Goal: Task Accomplishment & Management: Manage account settings

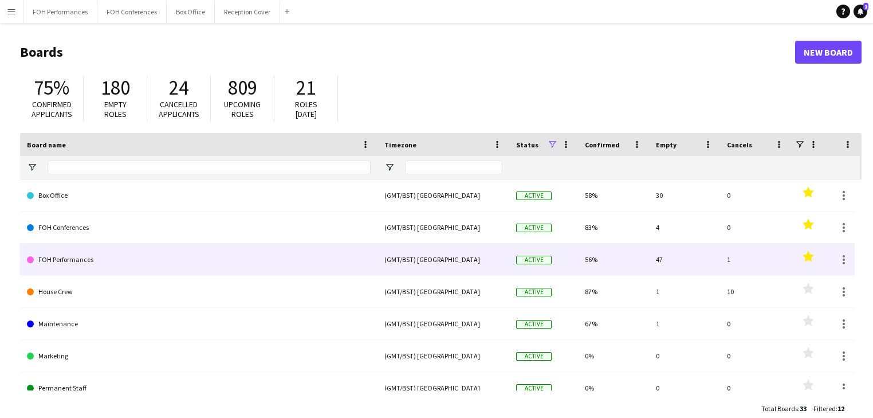
click at [89, 259] on link "FOH Performances" at bounding box center [199, 259] width 344 height 32
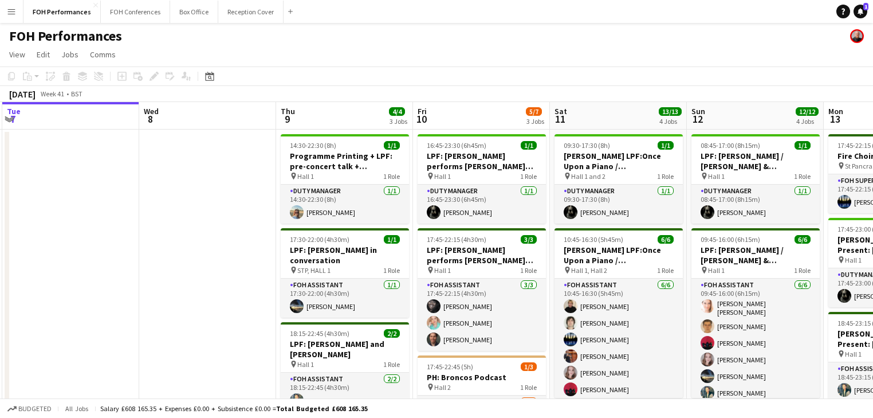
scroll to position [0, 442]
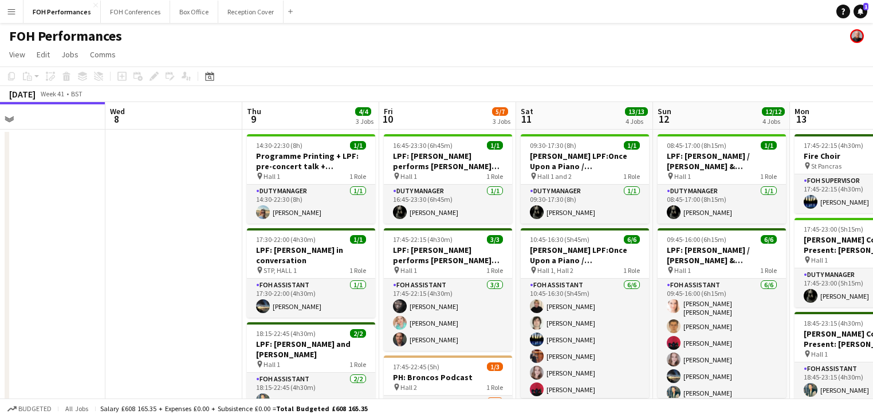
drag, startPoint x: 365, startPoint y: 260, endPoint x: 197, endPoint y: 241, distance: 169.5
click at [197, 241] on app-calendar-viewport "Sat 4 6/6 3 Jobs Sun 5 6/6 2 Jobs Mon 6 1/1 1 Job Tue 7 Wed 8 Thu 9 4/4 3 Jobs …" at bounding box center [436, 390] width 873 height 576
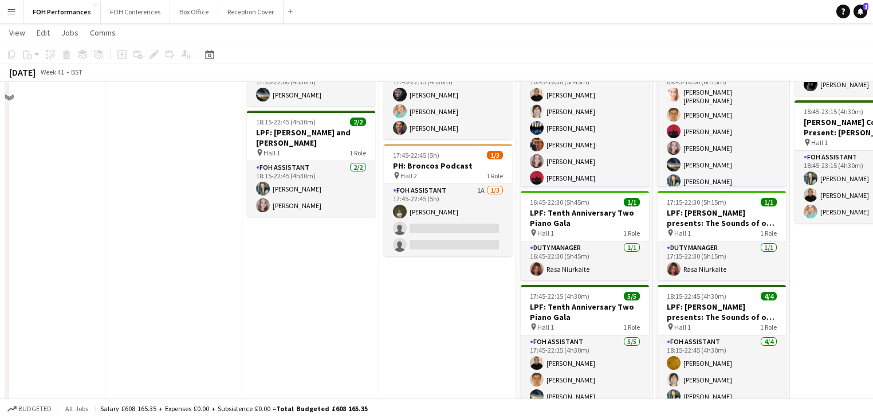
scroll to position [183, 0]
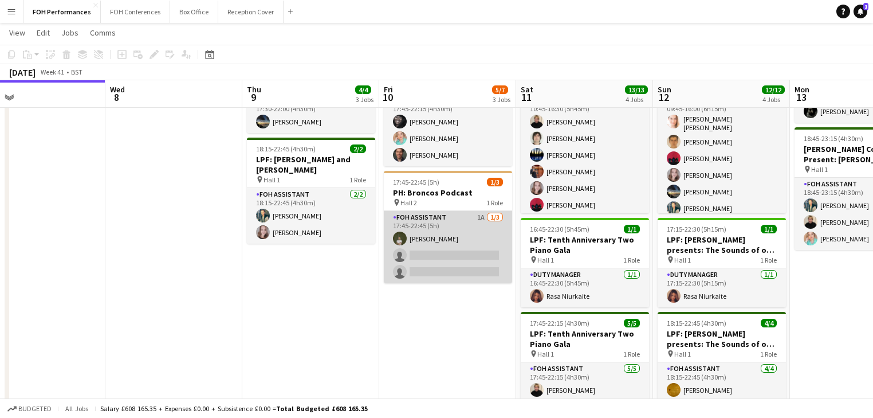
drag, startPoint x: 458, startPoint y: 239, endPoint x: 498, endPoint y: 231, distance: 40.3
click at [458, 241] on app-card-role "FOH Assistant 1A [DATE] 17:45-22:45 (5h) [PERSON_NAME] single-neutral-actions s…" at bounding box center [448, 247] width 128 height 72
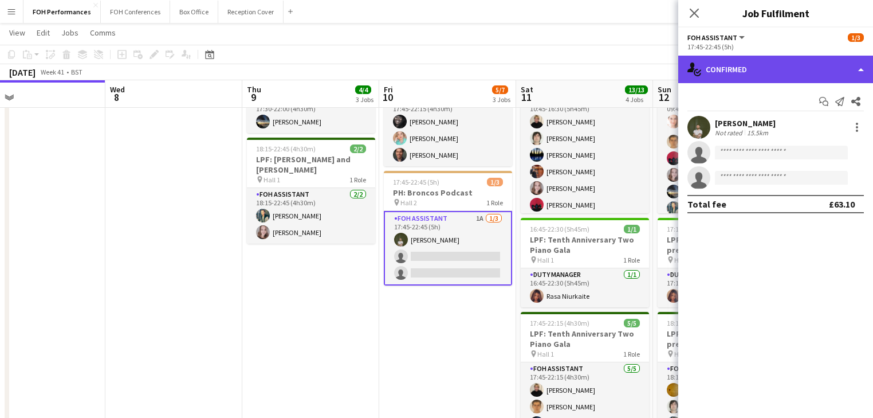
click at [760, 65] on div "single-neutral-actions-check-2 Confirmed" at bounding box center [775, 69] width 195 height 27
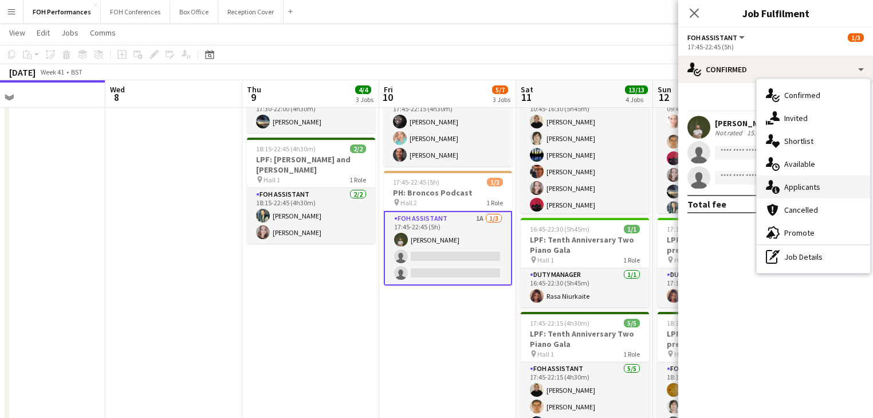
click at [823, 190] on div "single-neutral-actions-information Applicants" at bounding box center [813, 186] width 113 height 23
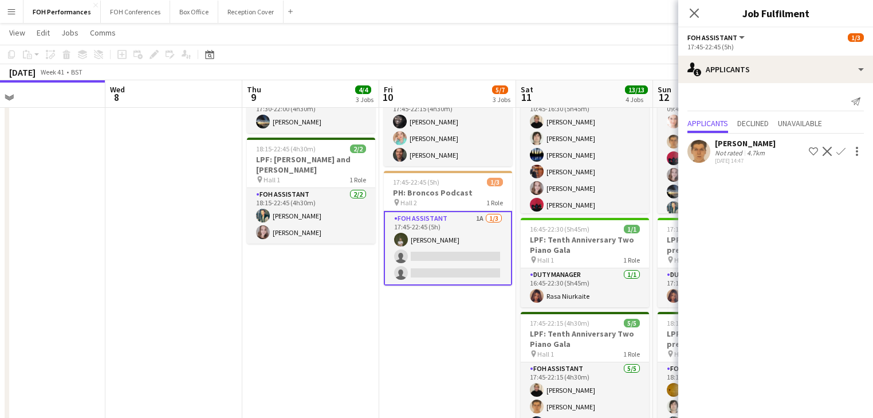
click at [839, 150] on app-icon "Confirm" at bounding box center [840, 151] width 9 height 9
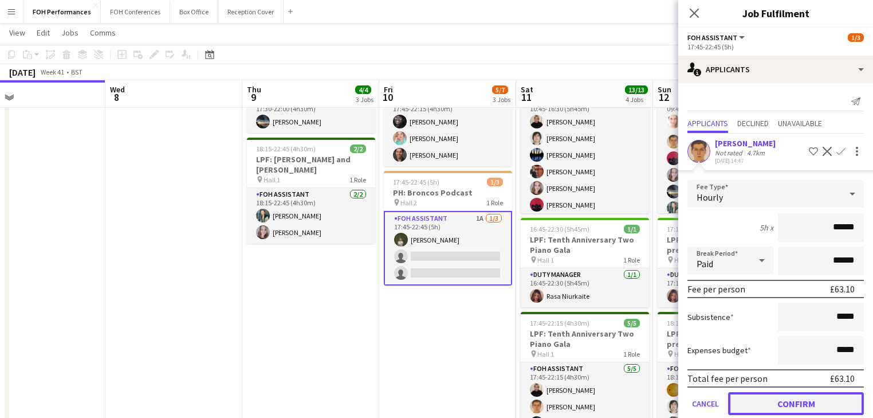
click at [799, 402] on button "Confirm" at bounding box center [796, 403] width 136 height 23
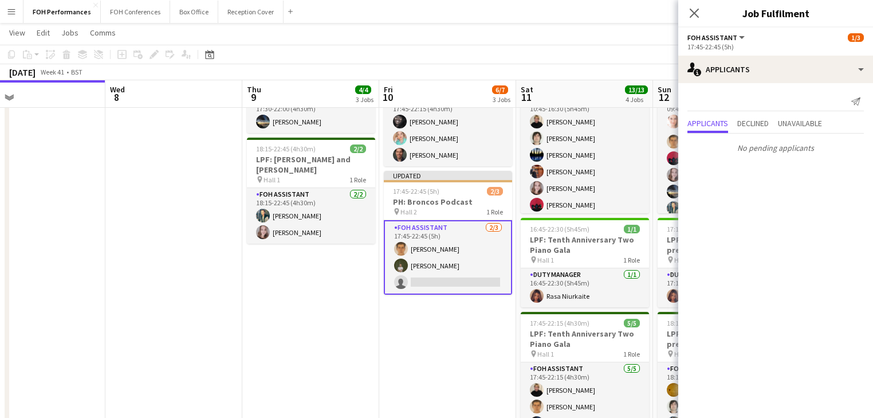
drag, startPoint x: 385, startPoint y: 371, endPoint x: 461, endPoint y: 326, distance: 88.1
click at [387, 371] on app-date-cell "16:45-23:30 (6h45m) 1/1 LPF: [PERSON_NAME] performs [PERSON_NAME] and [PERSON_N…" at bounding box center [447, 219] width 137 height 548
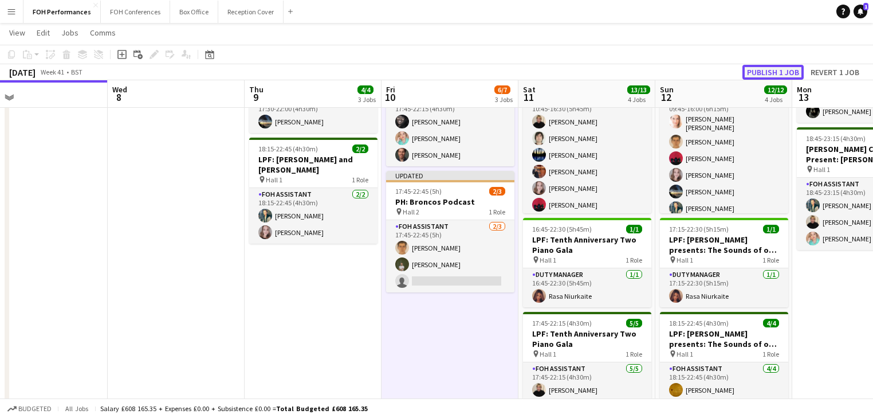
click at [765, 73] on button "Publish 1 job" at bounding box center [772, 72] width 61 height 15
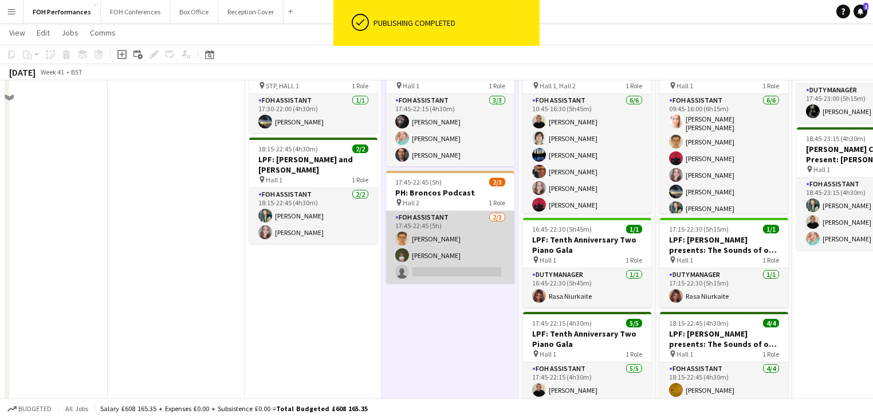
scroll to position [0, 0]
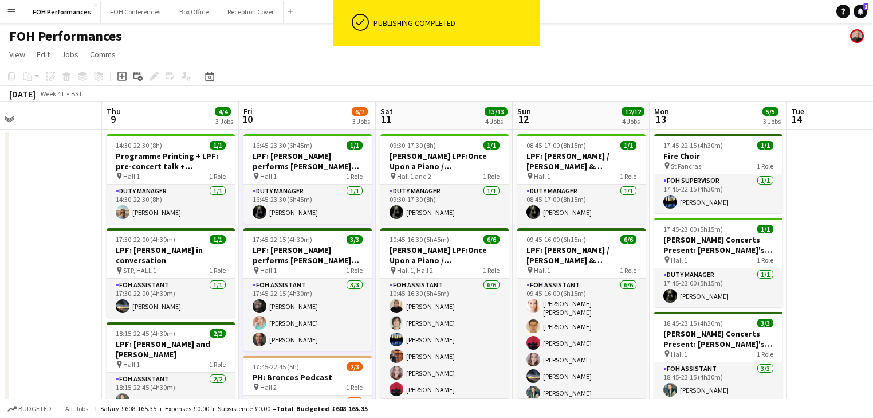
drag, startPoint x: 612, startPoint y: 258, endPoint x: 273, endPoint y: 39, distance: 403.1
click at [469, 234] on app-calendar-viewport "Mon 6 1/1 1 Job Tue 7 Wed 8 Thu 9 4/4 3 Jobs Fri 10 6/7 3 Jobs Sat 11 13/13 4 J…" at bounding box center [436, 390] width 873 height 576
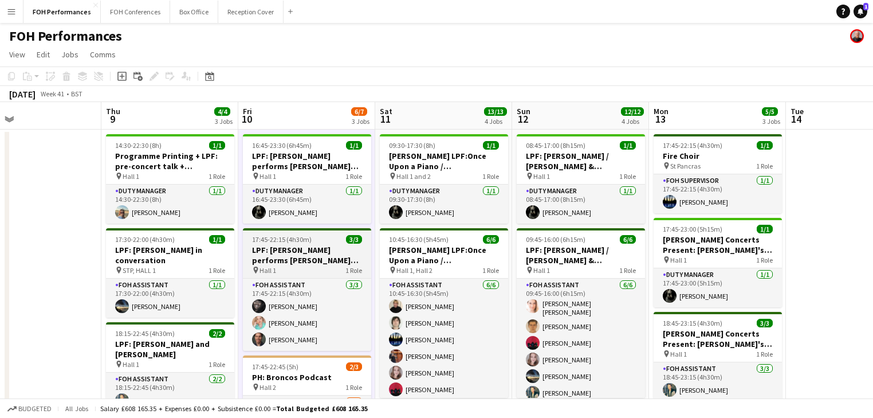
click at [280, 262] on h3 "LPF: [PERSON_NAME] performs [PERSON_NAME] and [PERSON_NAME]" at bounding box center [307, 255] width 128 height 21
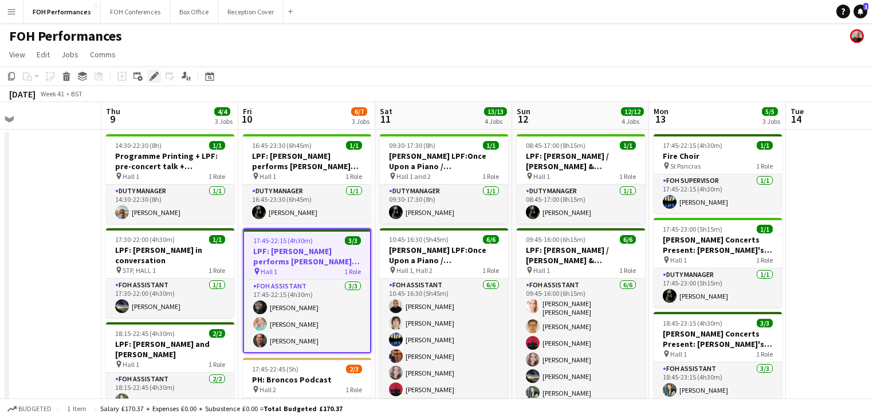
click at [156, 78] on icon "Edit" at bounding box center [154, 76] width 9 height 9
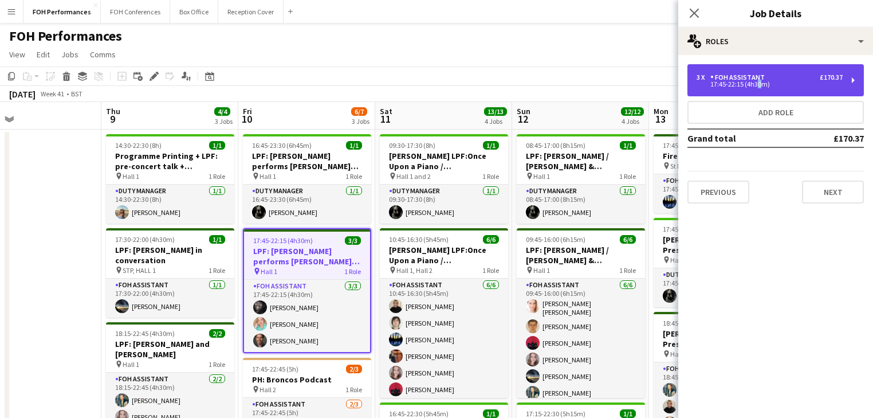
click at [756, 85] on div "17:45-22:15 (4h30m)" at bounding box center [770, 84] width 146 height 6
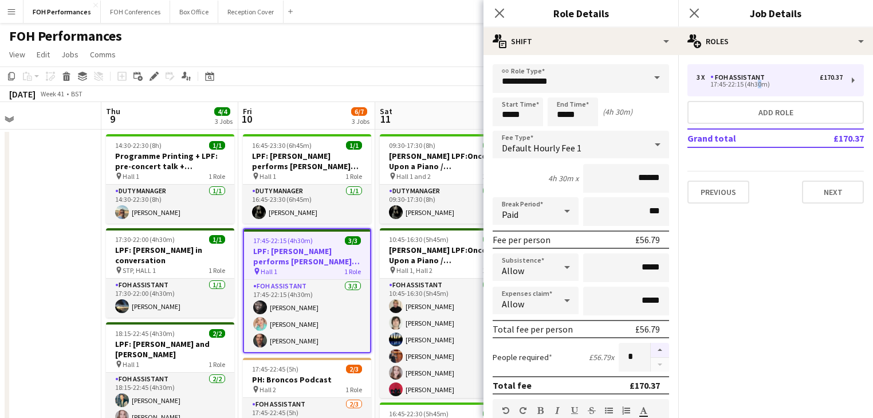
click at [652, 350] on button "button" at bounding box center [660, 350] width 18 height 15
type input "*"
click at [72, 284] on app-date-cell at bounding box center [32, 403] width 137 height 548
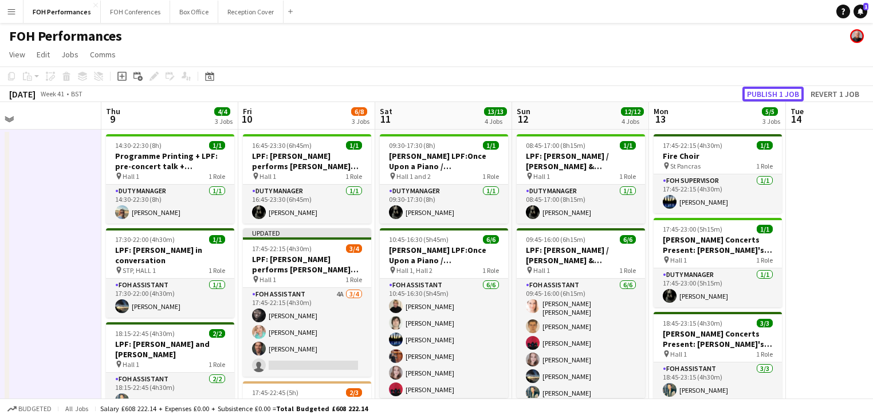
drag, startPoint x: 770, startPoint y: 93, endPoint x: 709, endPoint y: 126, distance: 70.2
click at [771, 92] on button "Publish 1 job" at bounding box center [772, 94] width 61 height 15
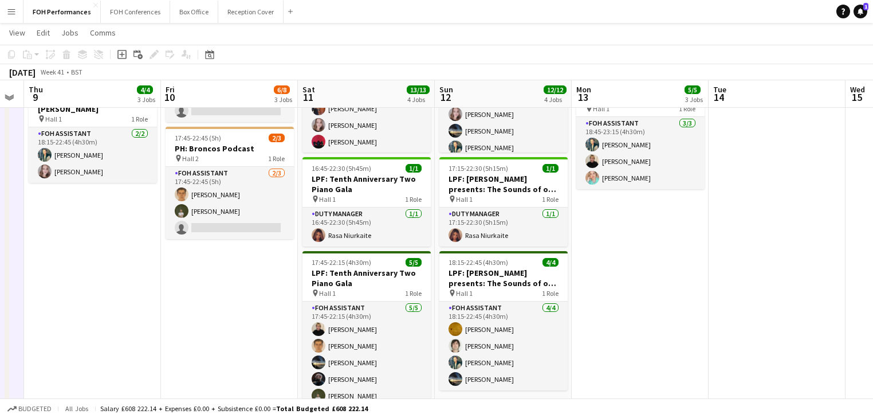
scroll to position [0, 450]
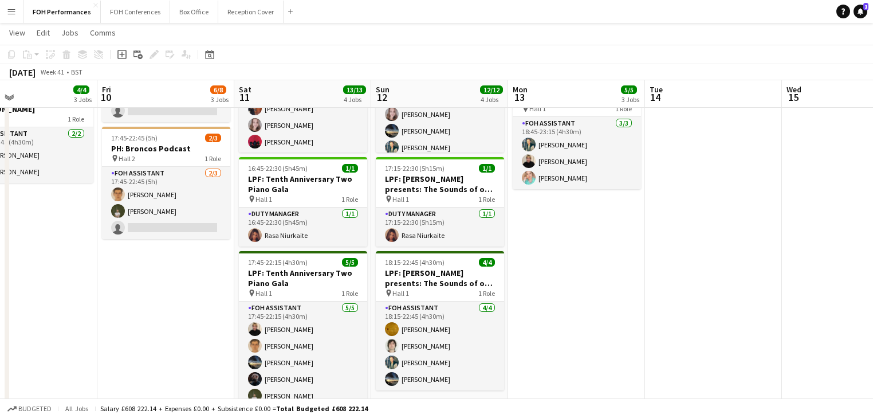
drag, startPoint x: 812, startPoint y: 304, endPoint x: 671, endPoint y: 304, distance: 140.9
click at [671, 304] on app-calendar-viewport "Mon 6 1/1 1 Job Tue 7 Wed 8 Thu 9 4/4 3 Jobs Fri 10 6/8 3 Jobs Sat 11 13/13 4 J…" at bounding box center [436, 117] width 873 height 632
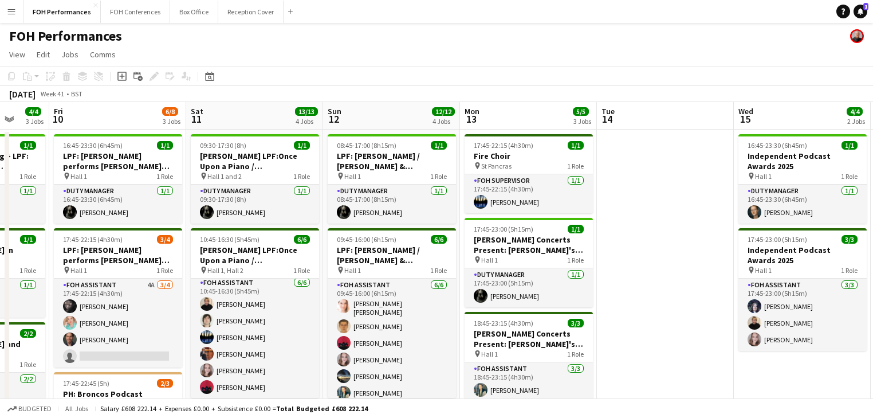
scroll to position [0, 505]
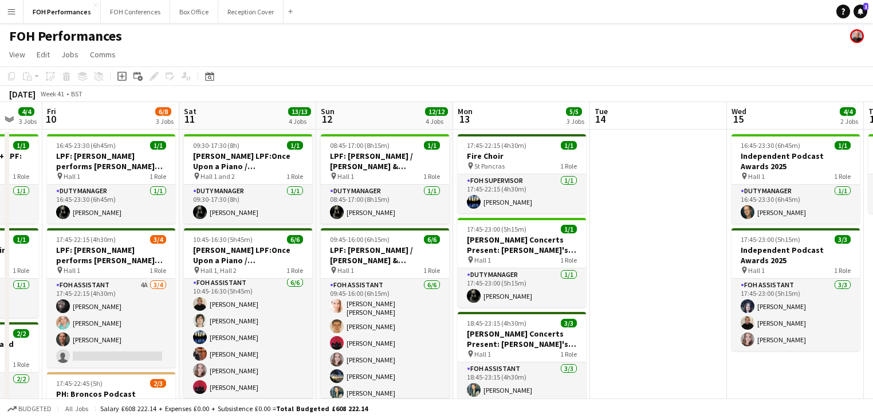
drag, startPoint x: 708, startPoint y: 297, endPoint x: 653, endPoint y: 298, distance: 55.0
click at [653, 298] on app-calendar-viewport "Mon 6 1/1 1 Job Tue 7 Wed 8 Thu 9 4/4 3 Jobs Fri 10 6/8 3 Jobs Sat 11 13/13 4 J…" at bounding box center [436, 390] width 873 height 576
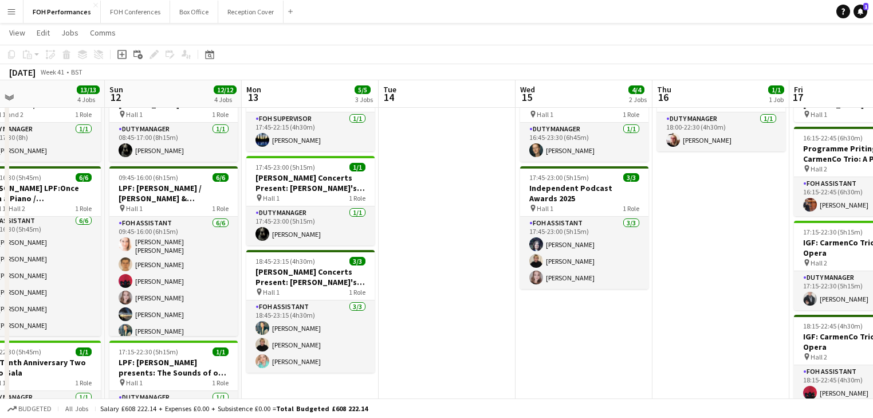
scroll to position [0, 459]
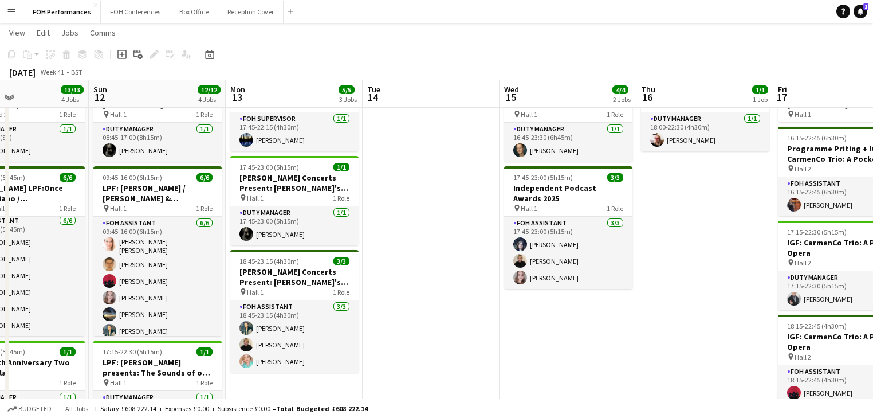
drag, startPoint x: 616, startPoint y: 325, endPoint x: 488, endPoint y: 321, distance: 128.4
click at [488, 321] on app-calendar-viewport "Wed 8 Thu 9 4/4 3 Jobs Fri 10 6/8 3 Jobs Sat 11 13/13 4 Jobs Sun 12 12/12 4 Job…" at bounding box center [436, 300] width 873 height 632
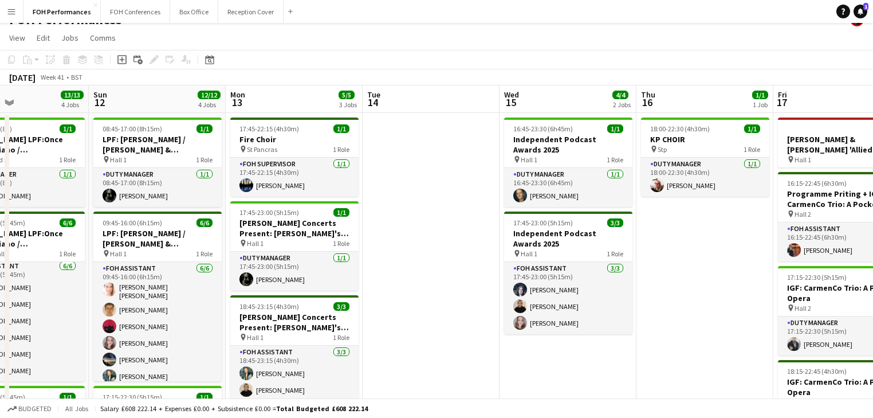
scroll to position [0, 0]
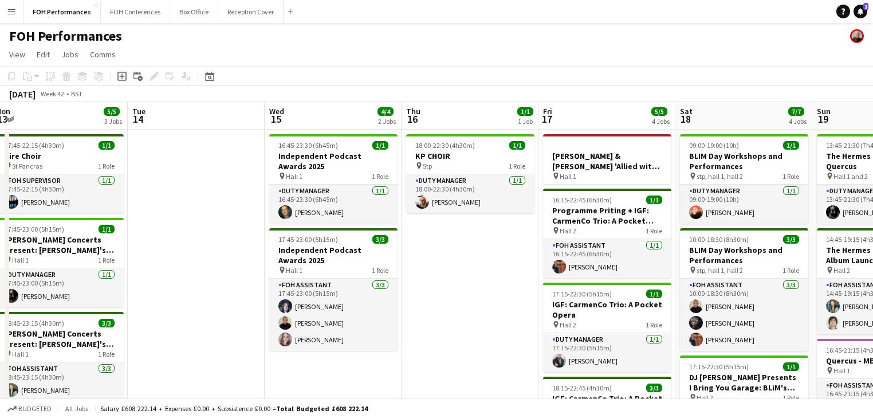
drag, startPoint x: 716, startPoint y: 278, endPoint x: 481, endPoint y: 266, distance: 235.2
click at [481, 266] on app-calendar-viewport "Fri 10 6/8 3 Jobs Sat 11 13/13 4 Jobs Sun 12 12/12 4 Jobs Mon 13 5/5 3 Jobs Tue…" at bounding box center [436, 390] width 873 height 576
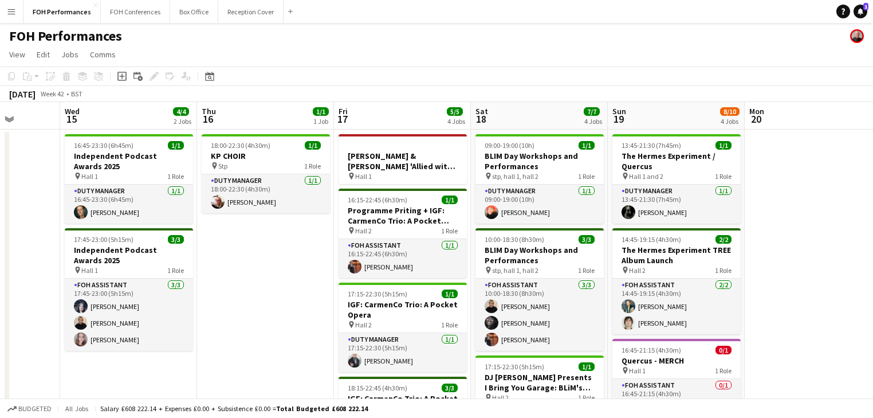
drag, startPoint x: 697, startPoint y: 293, endPoint x: 486, endPoint y: 282, distance: 210.5
click at [486, 282] on app-calendar-viewport "Sun 12 12/12 4 Jobs Mon 13 5/5 3 Jobs Tue 14 Wed 15 4/4 2 Jobs Thu 16 1/1 1 Job…" at bounding box center [436, 390] width 873 height 576
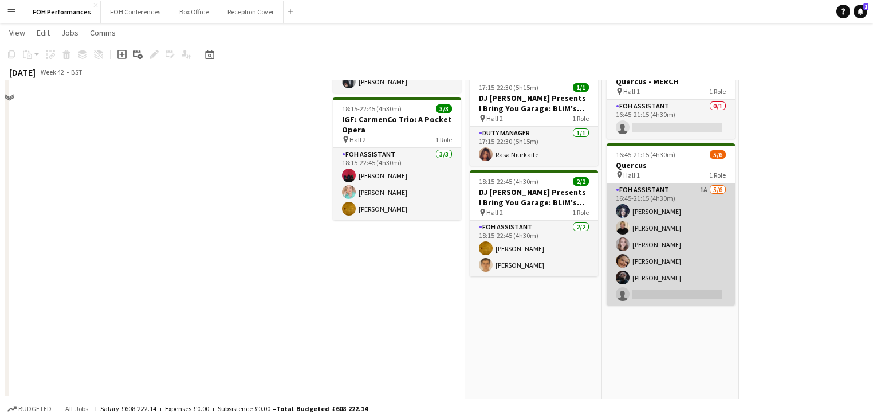
scroll to position [217, 0]
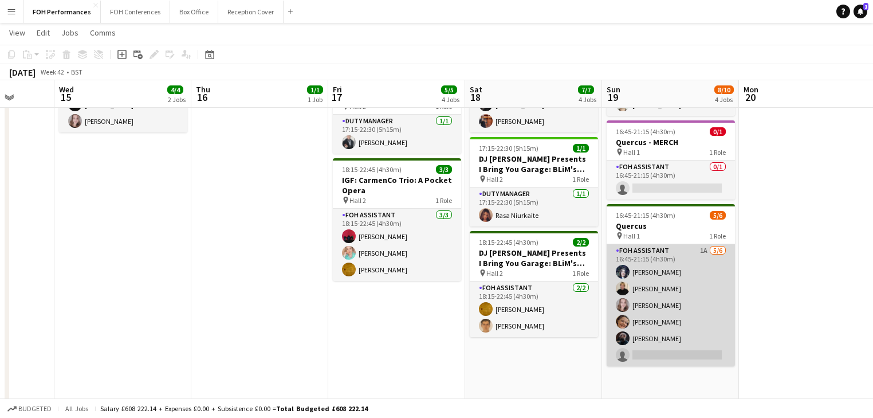
click at [699, 316] on app-card-role "FOH Assistant 1A [DATE] 16:45-21:15 (4h30m) [PERSON_NAME] [PERSON_NAME] [PERSON…" at bounding box center [671, 305] width 128 height 122
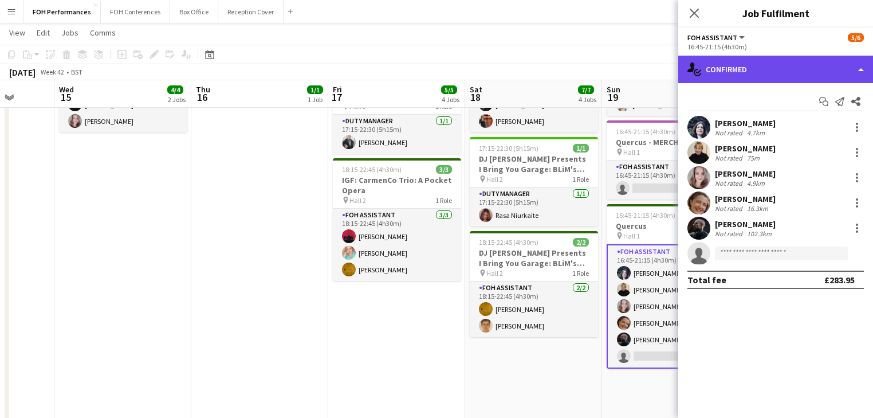
click at [772, 68] on div "single-neutral-actions-check-2 Confirmed" at bounding box center [775, 69] width 195 height 27
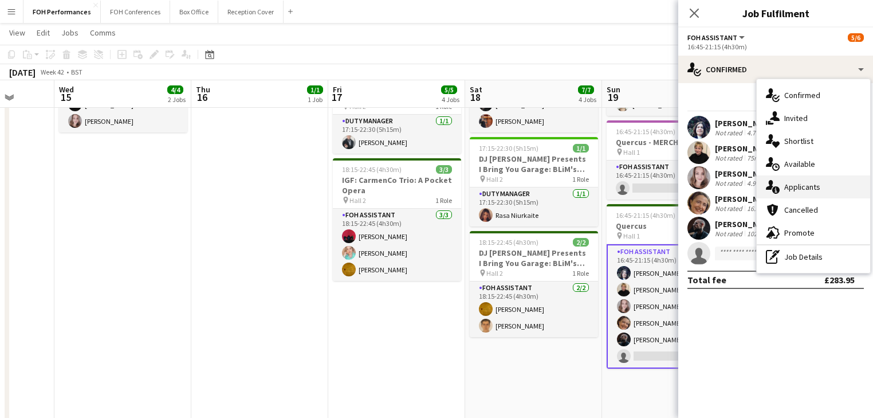
click at [816, 192] on div "single-neutral-actions-information Applicants" at bounding box center [813, 186] width 113 height 23
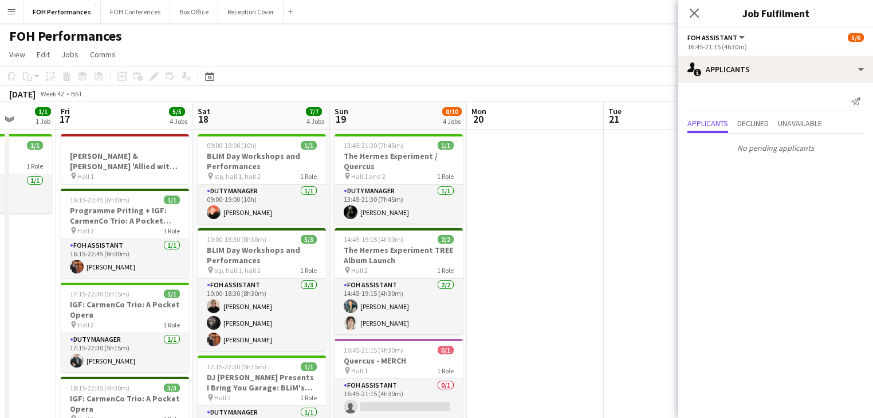
scroll to position [0, 382]
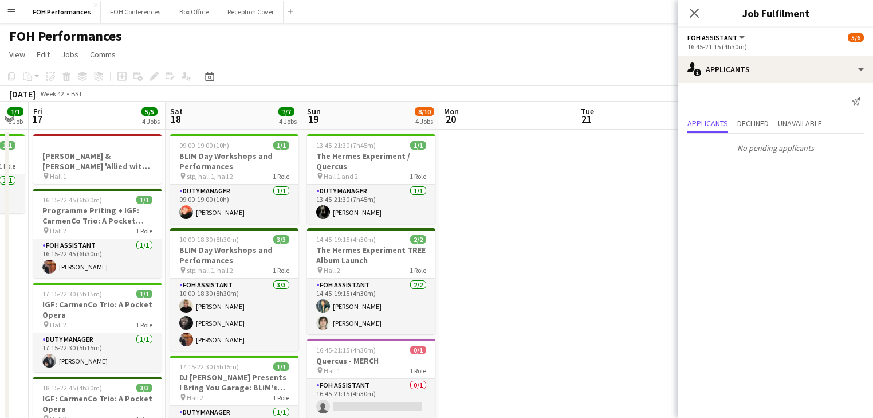
drag, startPoint x: 544, startPoint y: 314, endPoint x: 244, endPoint y: 302, distance: 299.9
click at [244, 302] on app-calendar-viewport "Tue 14 Wed 15 4/4 2 Jobs Thu 16 1/1 1 Job Fri 17 5/5 4 Jobs Sat 18 7/7 4 Jobs S…" at bounding box center [436, 390] width 873 height 576
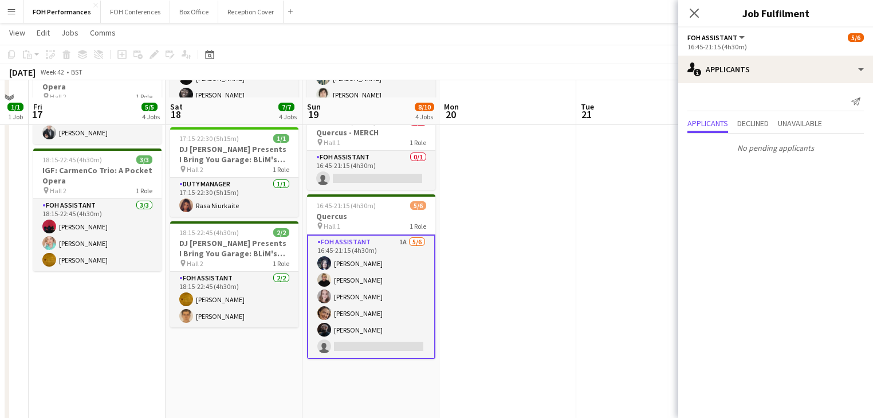
scroll to position [244, 0]
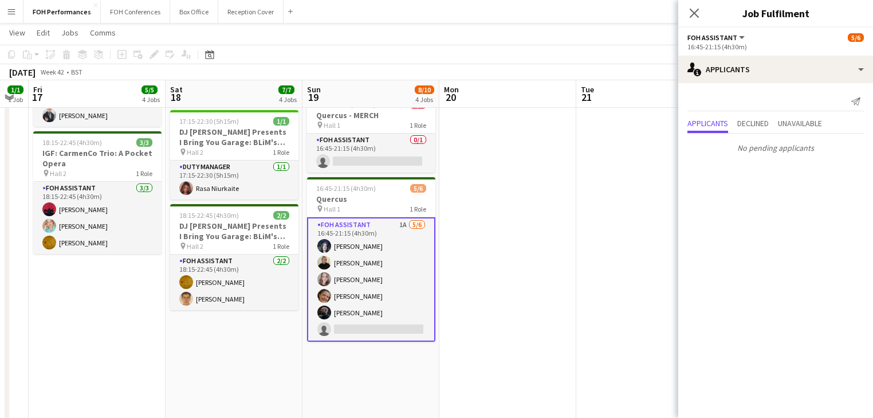
click at [369, 301] on app-card-role "FOH Assistant 1A [DATE] 16:45-21:15 (4h30m) [PERSON_NAME] [PERSON_NAME] [PERSON…" at bounding box center [371, 279] width 128 height 124
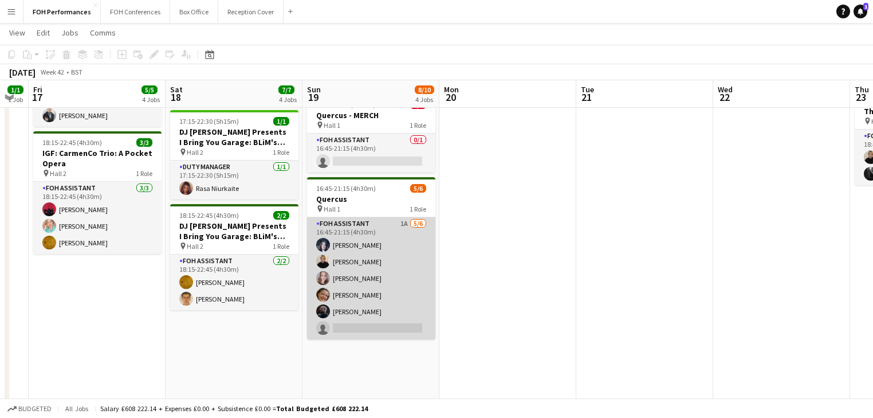
click at [368, 300] on app-card-role "FOH Assistant 1A [DATE] 16:45-21:15 (4h30m) [PERSON_NAME] [PERSON_NAME] [PERSON…" at bounding box center [371, 278] width 128 height 122
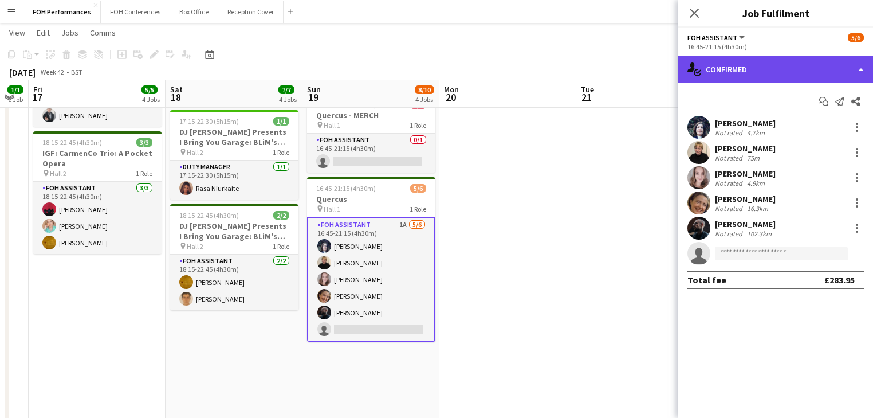
click at [769, 77] on div "single-neutral-actions-check-2 Confirmed" at bounding box center [775, 69] width 195 height 27
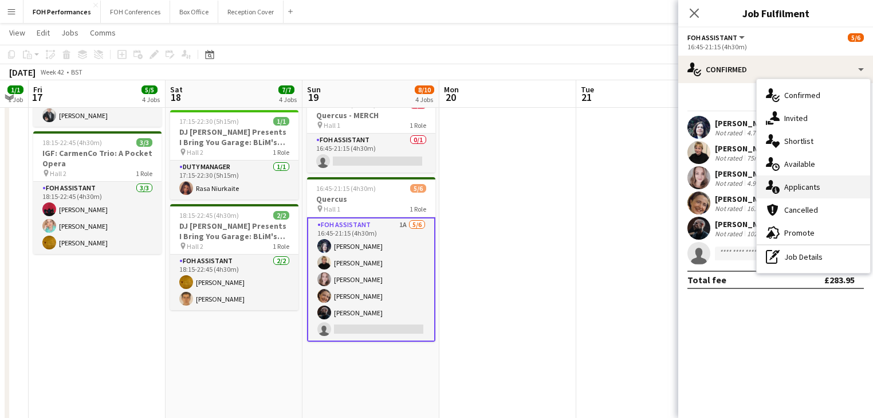
click at [830, 188] on div "single-neutral-actions-information Applicants" at bounding box center [813, 186] width 113 height 23
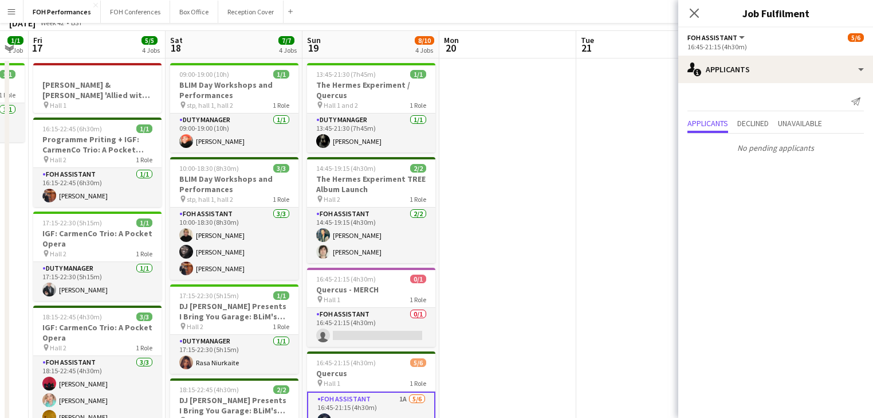
scroll to position [0, 0]
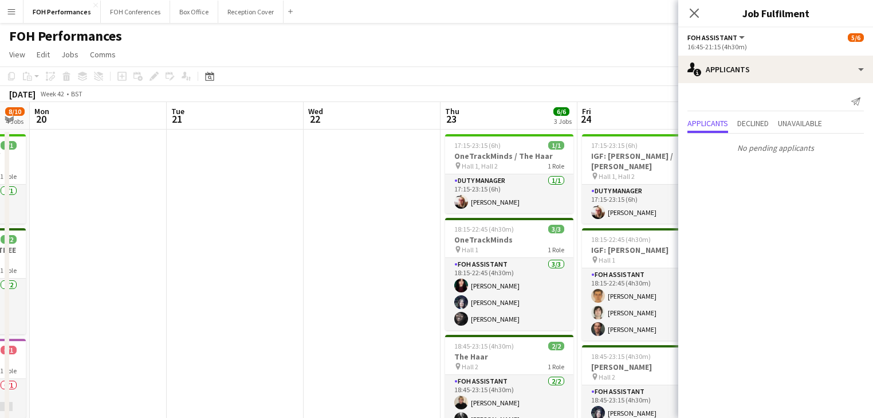
drag, startPoint x: 549, startPoint y: 273, endPoint x: 140, endPoint y: 241, distance: 410.8
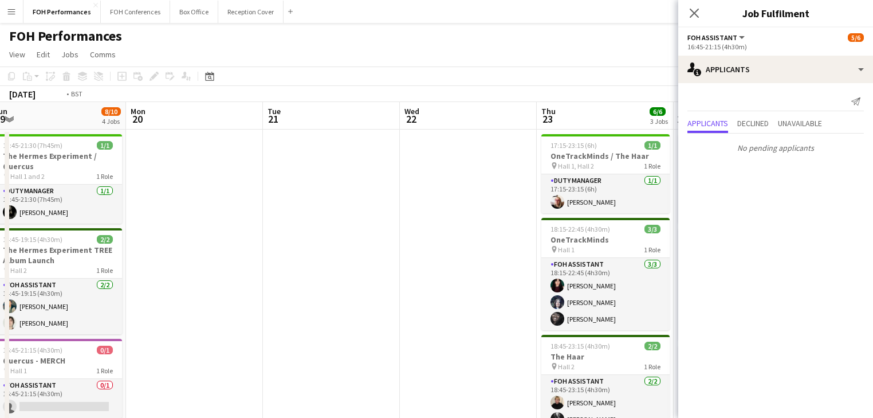
drag, startPoint x: 304, startPoint y: 268, endPoint x: 145, endPoint y: 251, distance: 159.5
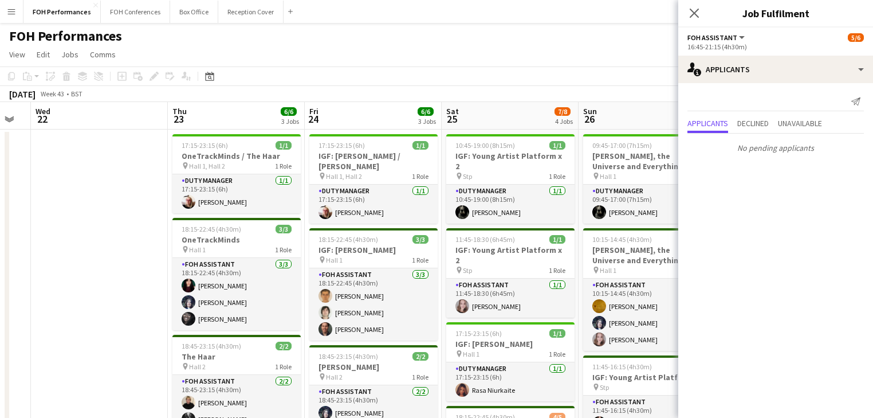
scroll to position [0, 540]
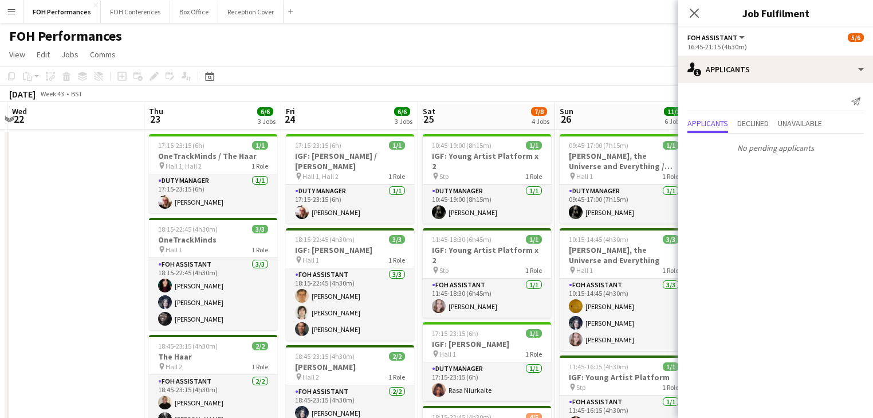
drag, startPoint x: 286, startPoint y: 262, endPoint x: 168, endPoint y: 262, distance: 118.6
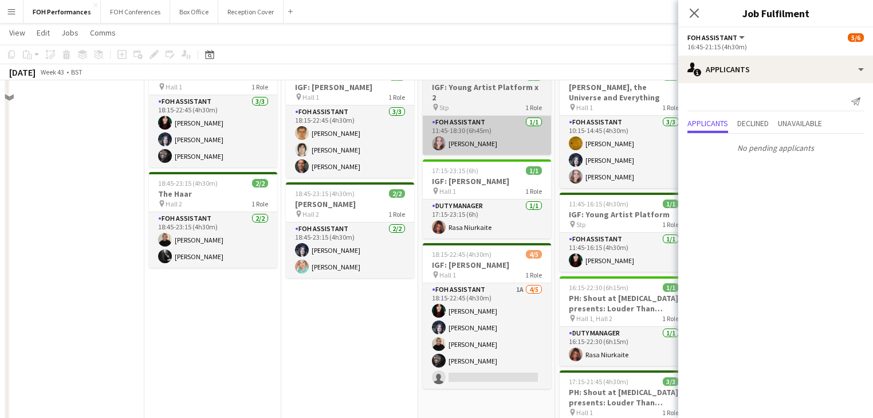
scroll to position [183, 0]
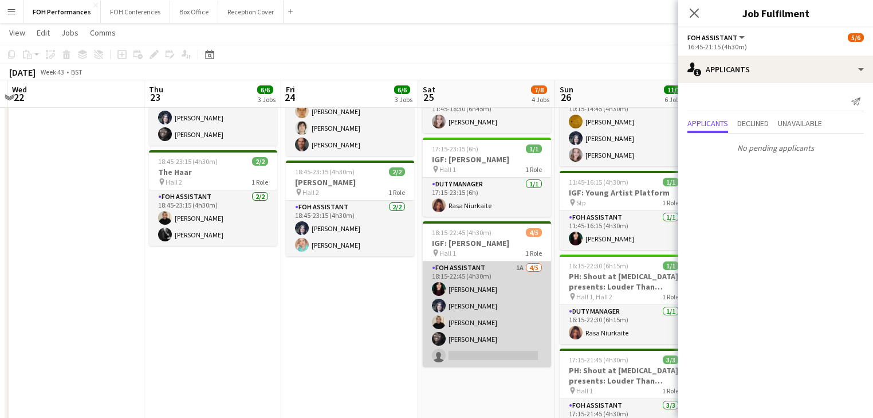
click at [498, 318] on app-card-role "FOH Assistant 1A [DATE] 18:15-22:45 (4h30m) [PERSON_NAME] [PERSON_NAME] [PERSON…" at bounding box center [487, 313] width 128 height 105
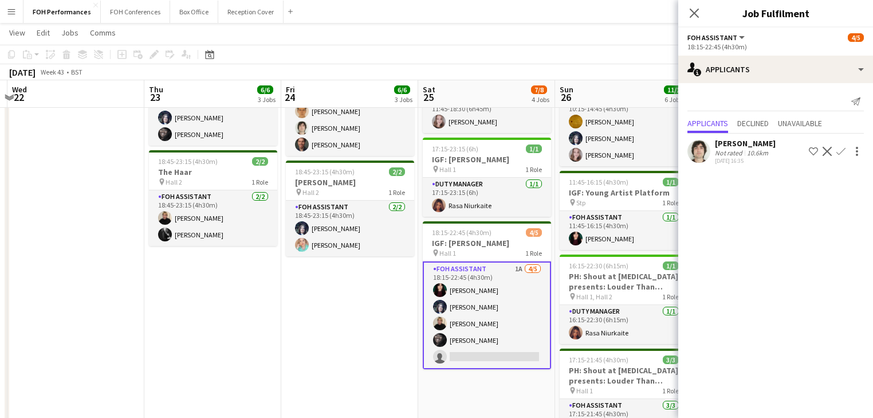
click at [838, 151] on app-icon "Confirm" at bounding box center [840, 151] width 9 height 9
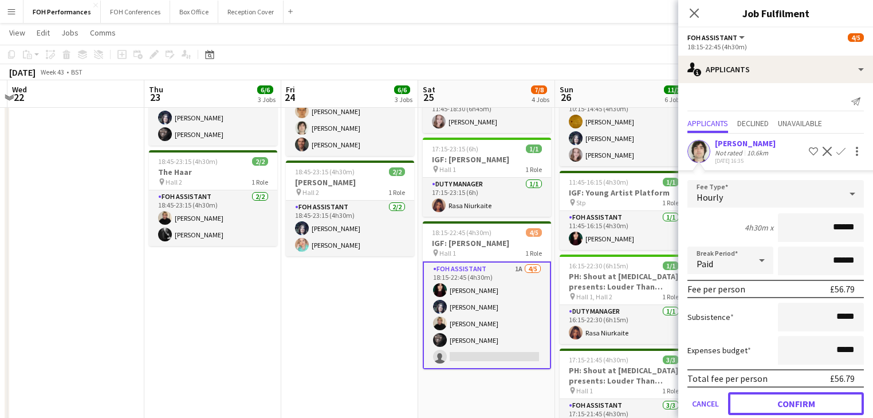
drag, startPoint x: 798, startPoint y: 400, endPoint x: 782, endPoint y: 403, distance: 16.3
click at [797, 401] on button "Confirm" at bounding box center [796, 403] width 136 height 23
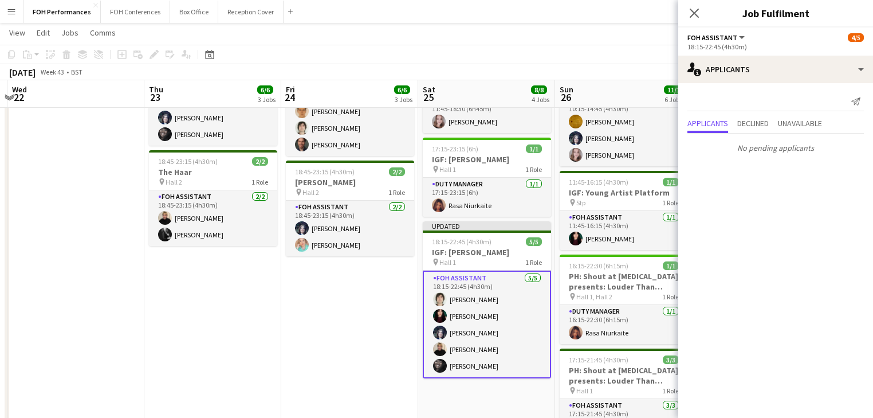
click at [351, 331] on app-date-cell "17:15-23:15 (6h) 1/1 IGF: [PERSON_NAME] / [PERSON_NAME] pin Hall 1, Hall 2 1 Ro…" at bounding box center [349, 282] width 137 height 675
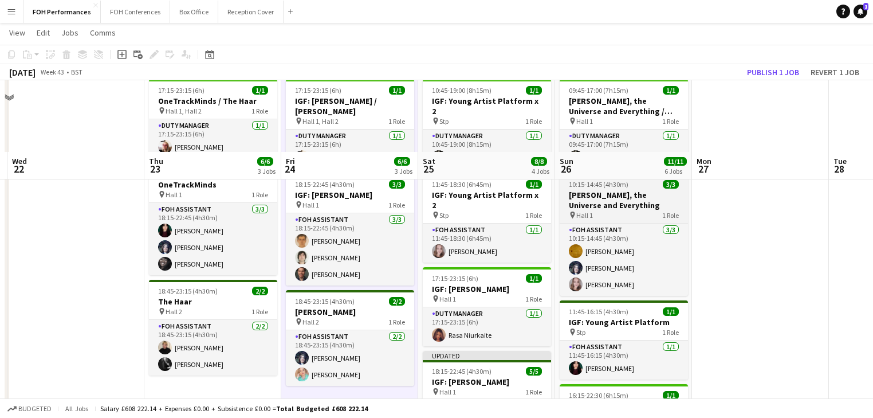
scroll to position [0, 0]
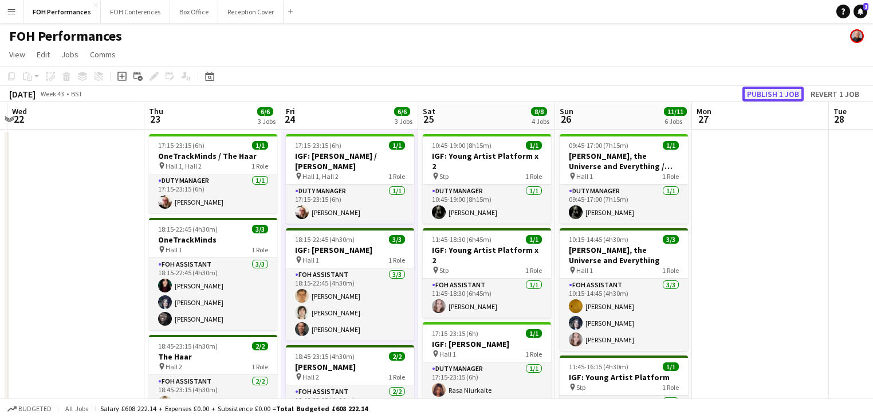
click at [779, 96] on button "Publish 1 job" at bounding box center [772, 94] width 61 height 15
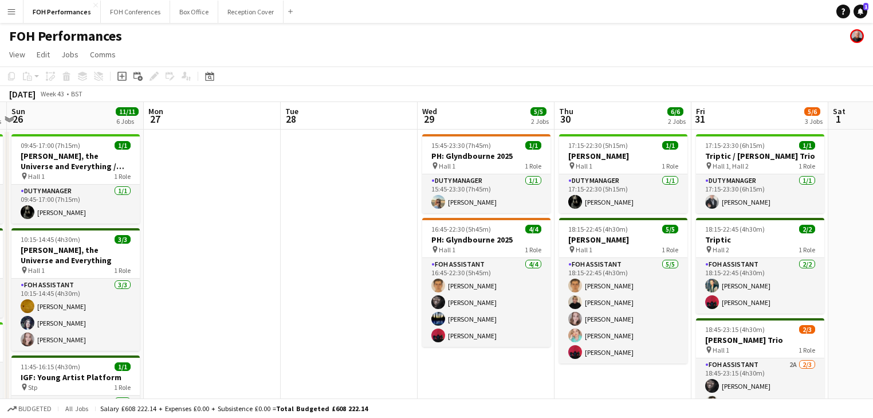
drag, startPoint x: 616, startPoint y: 258, endPoint x: 166, endPoint y: 234, distance: 451.5
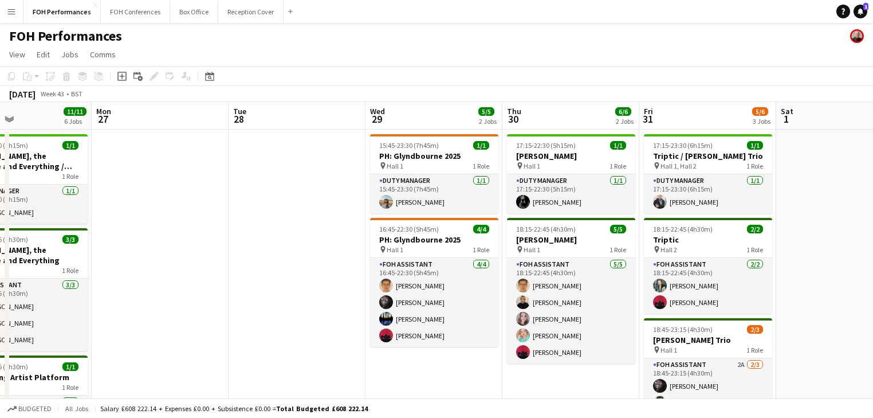
scroll to position [0, 483]
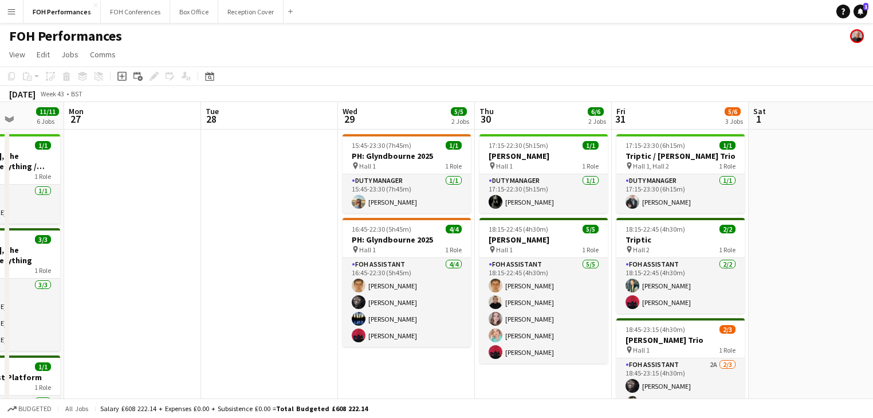
drag, startPoint x: 231, startPoint y: 238, endPoint x: 190, endPoint y: 238, distance: 40.7
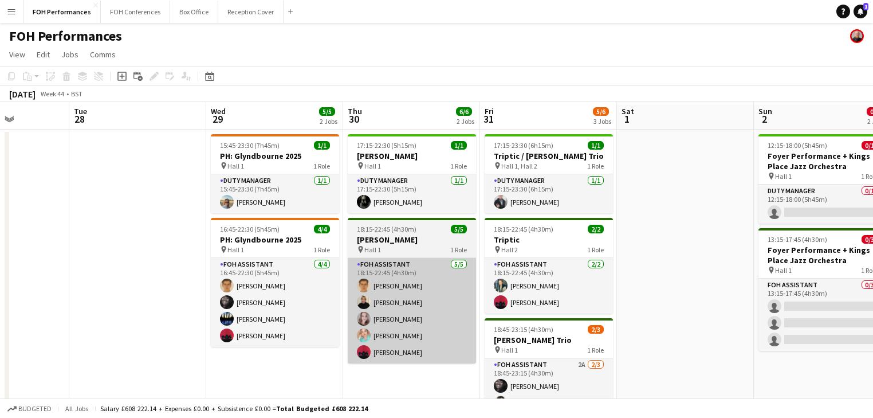
scroll to position [0, 379]
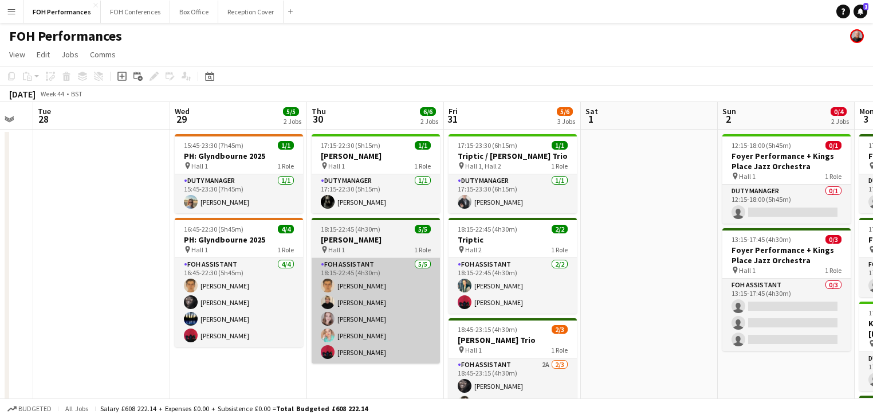
drag, startPoint x: 500, startPoint y: 308, endPoint x: 373, endPoint y: 286, distance: 128.9
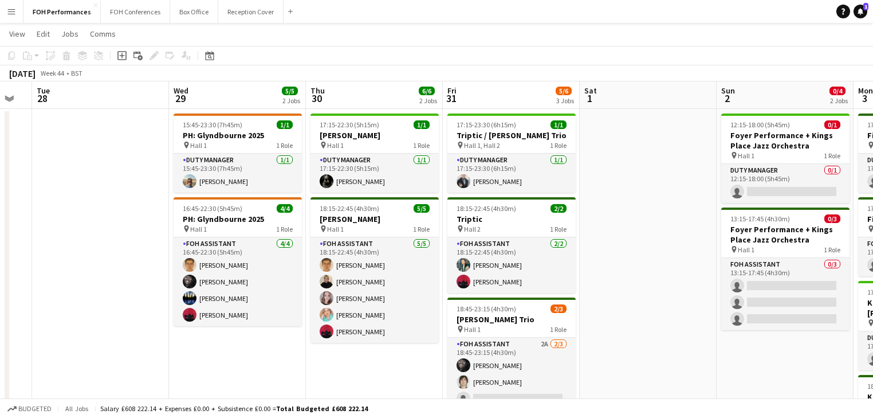
scroll to position [0, 0]
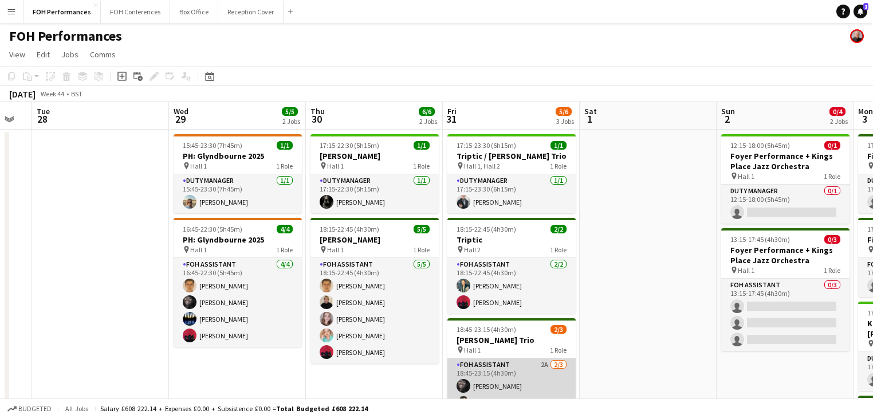
click at [508, 387] on app-card-role "FOH Assistant 2A [DATE] 18:45-23:15 (4h30m) [PERSON_NAME] [PERSON_NAME] single-…" at bounding box center [511, 394] width 128 height 72
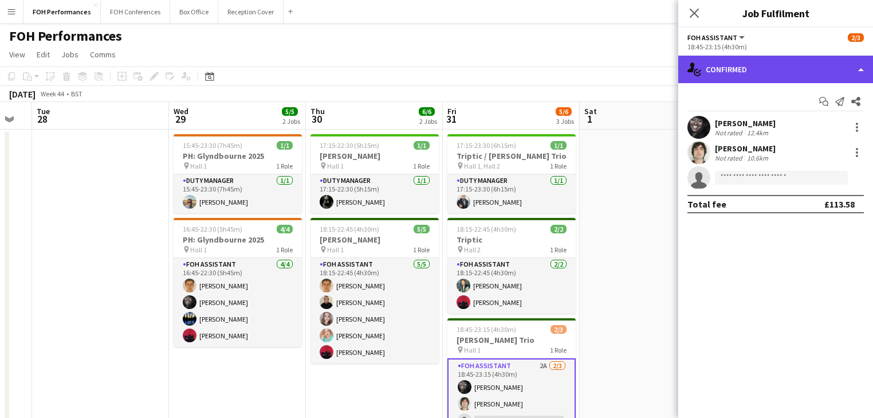
click at [752, 69] on div "single-neutral-actions-check-2 Confirmed" at bounding box center [775, 69] width 195 height 27
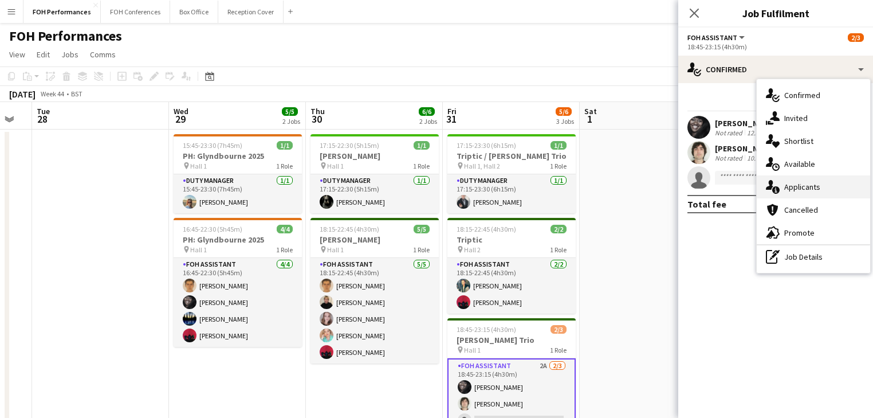
click at [809, 190] on span "Applicants" at bounding box center [802, 187] width 36 height 10
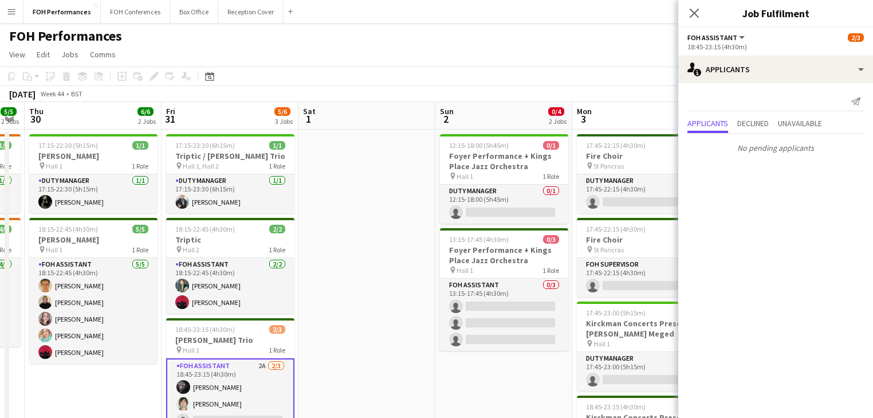
drag, startPoint x: 596, startPoint y: 261, endPoint x: 314, endPoint y: 229, distance: 283.1
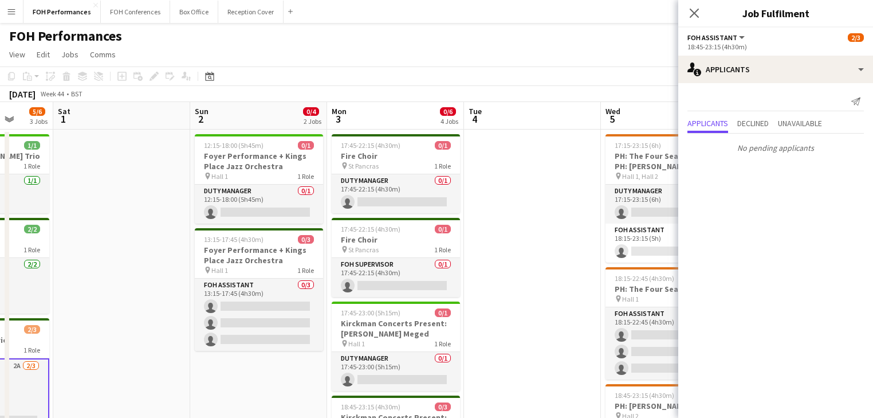
scroll to position [0, 437]
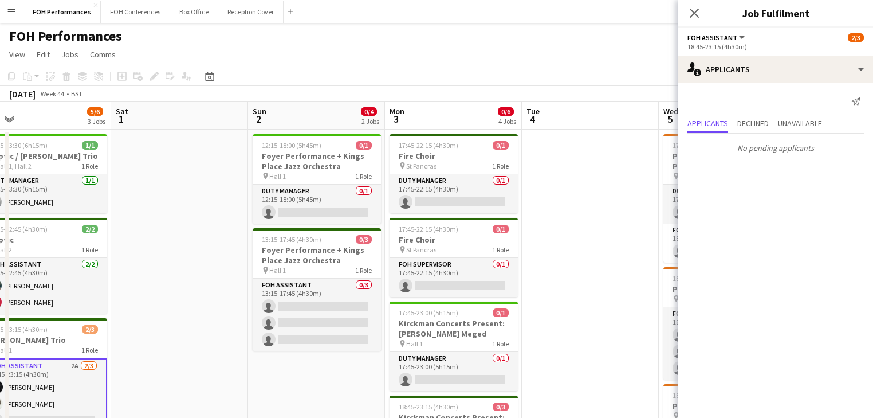
drag, startPoint x: 408, startPoint y: 233, endPoint x: 223, endPoint y: 222, distance: 185.4
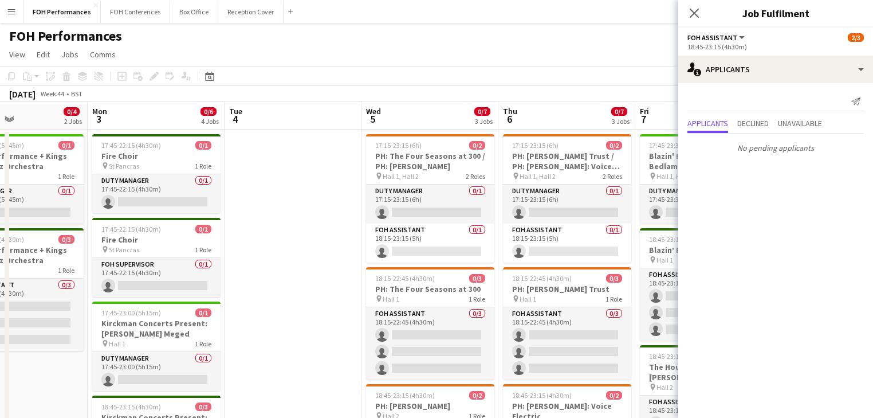
drag, startPoint x: 542, startPoint y: 220, endPoint x: 288, endPoint y: 218, distance: 254.9
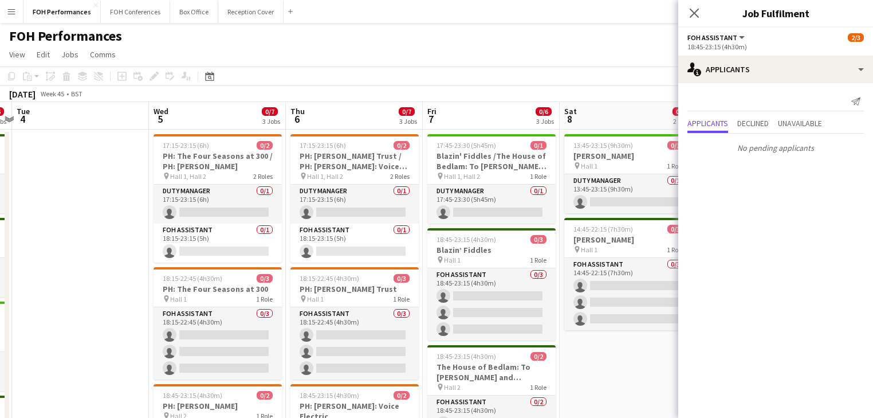
drag, startPoint x: 280, startPoint y: 226, endPoint x: 239, endPoint y: 222, distance: 41.4
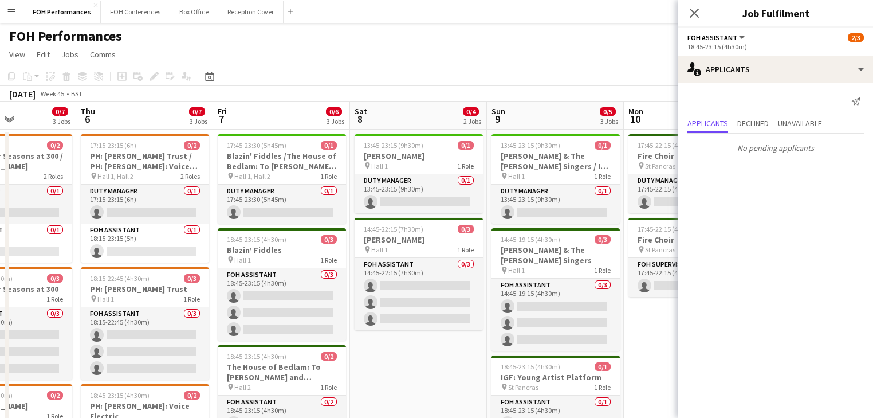
drag, startPoint x: 510, startPoint y: 239, endPoint x: 300, endPoint y: 218, distance: 211.2
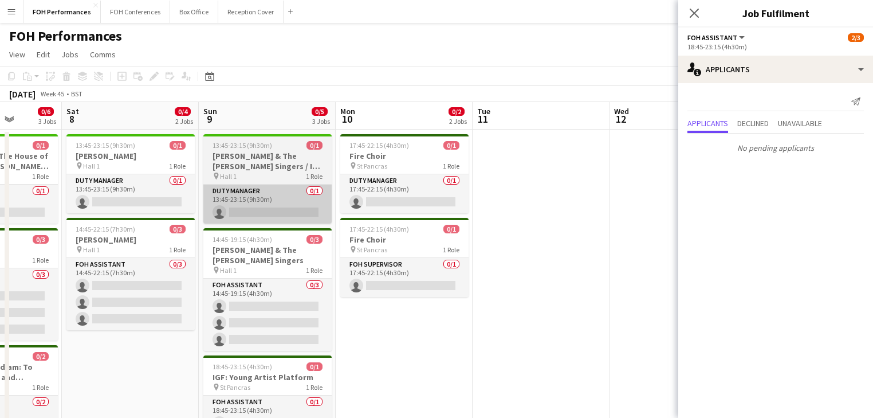
drag, startPoint x: 416, startPoint y: 224, endPoint x: 245, endPoint y: 194, distance: 174.0
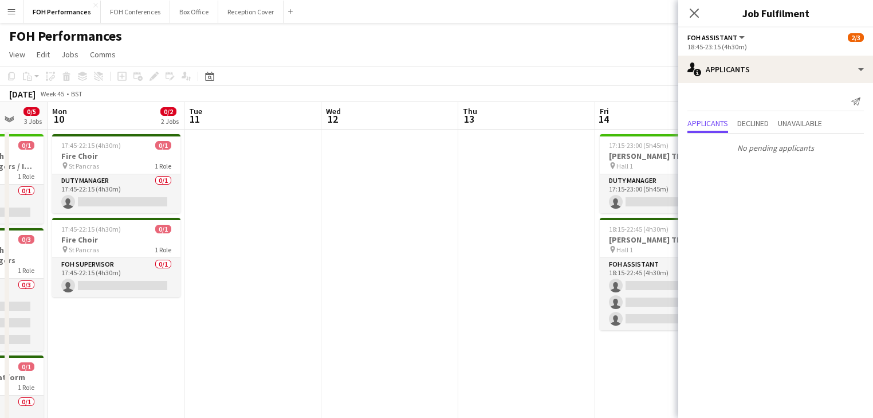
drag, startPoint x: 497, startPoint y: 218, endPoint x: 241, endPoint y: 190, distance: 257.5
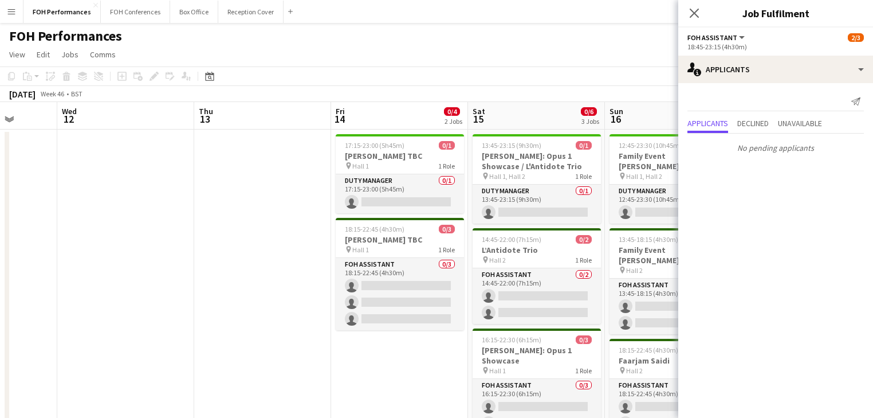
drag, startPoint x: 261, startPoint y: 200, endPoint x: 238, endPoint y: 181, distance: 29.7
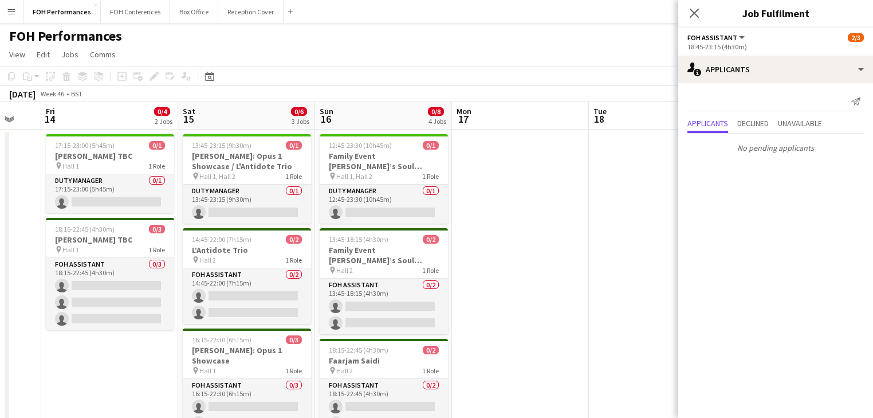
drag, startPoint x: 171, startPoint y: 176, endPoint x: 343, endPoint y: 179, distance: 171.9
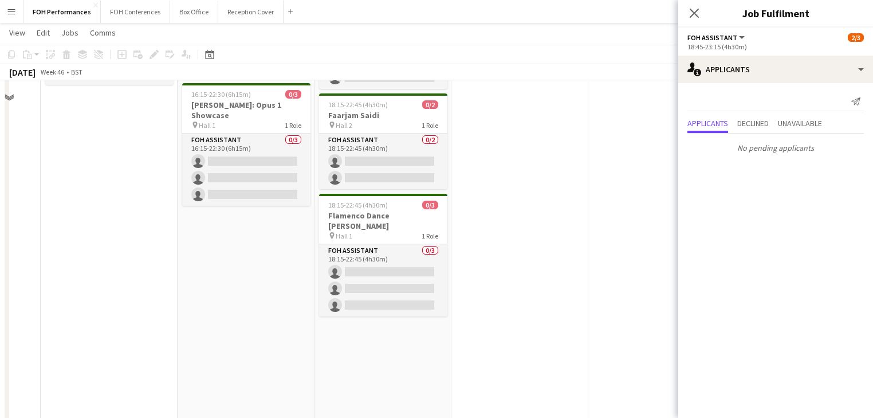
scroll to position [0, 0]
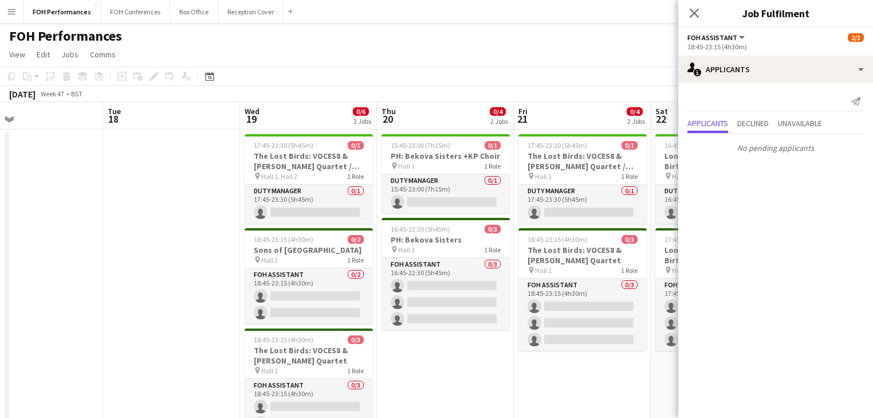
drag, startPoint x: 595, startPoint y: 180, endPoint x: 111, endPoint y: 189, distance: 484.1
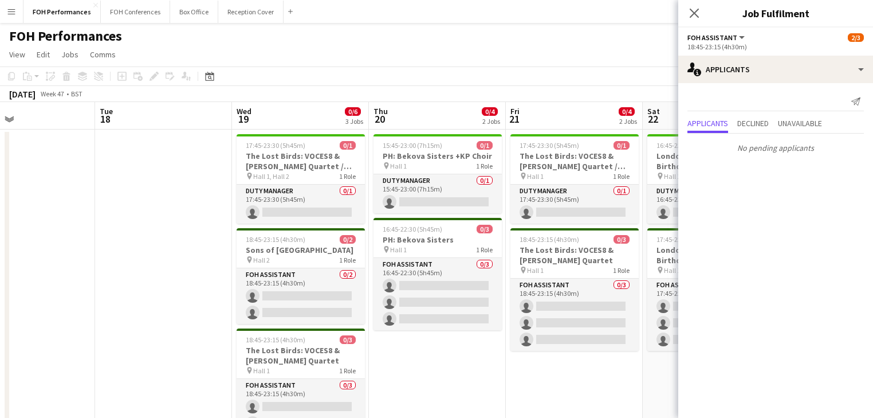
drag, startPoint x: 408, startPoint y: 222, endPoint x: 129, endPoint y: 197, distance: 280.1
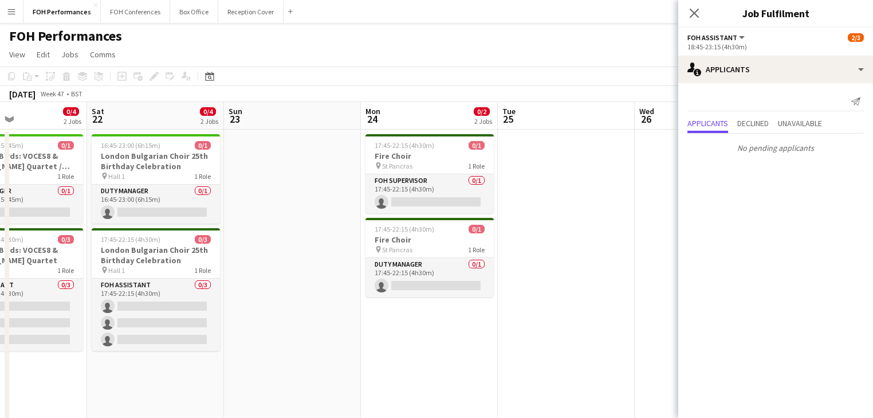
drag, startPoint x: 490, startPoint y: 227, endPoint x: 255, endPoint y: 203, distance: 236.7
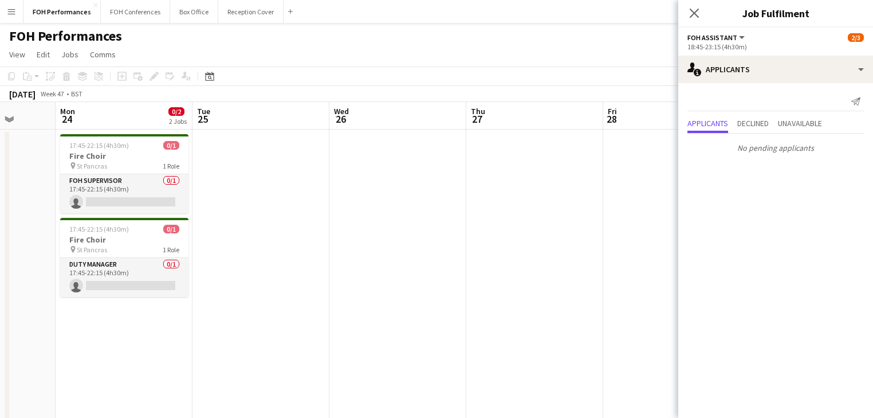
drag, startPoint x: 175, startPoint y: 196, endPoint x: 221, endPoint y: 184, distance: 47.4
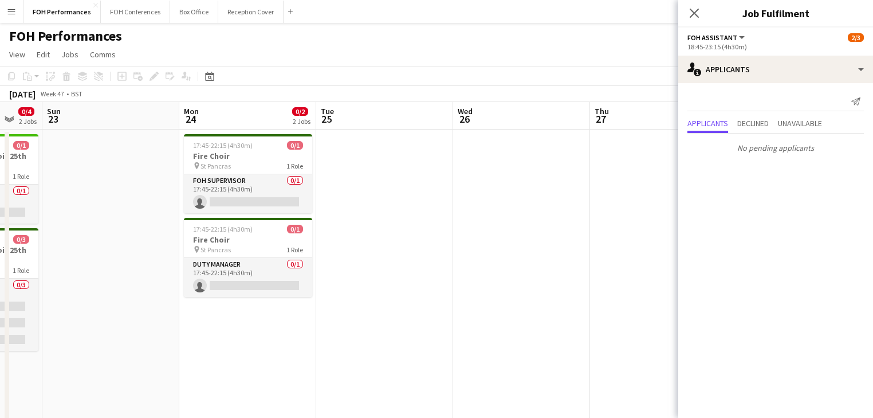
drag, startPoint x: 441, startPoint y: 214, endPoint x: 728, endPoint y: 222, distance: 287.7
click at [873, 239] on html "Menu Boards Boards Boards All jobs Status Workforce Workforce My Workforce Recr…" at bounding box center [436, 412] width 873 height 824
drag, startPoint x: 394, startPoint y: 222, endPoint x: 870, endPoint y: 209, distance: 476.2
click at [870, 209] on body "Menu Boards Boards Boards All jobs Status Workforce Workforce My Workforce Recr…" at bounding box center [436, 412] width 873 height 824
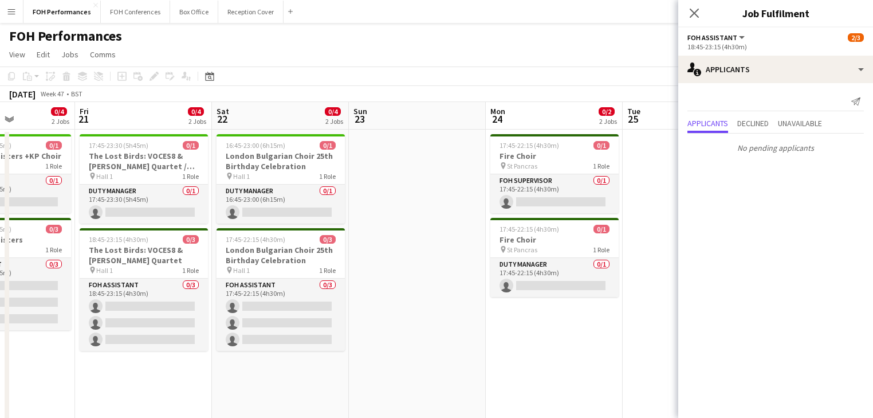
drag, startPoint x: 403, startPoint y: 222, endPoint x: 418, endPoint y: 226, distance: 15.3
click at [731, 226] on body "Menu Boards Boards Boards All jobs Status Workforce Workforce My Workforce Recr…" at bounding box center [436, 412] width 873 height 824
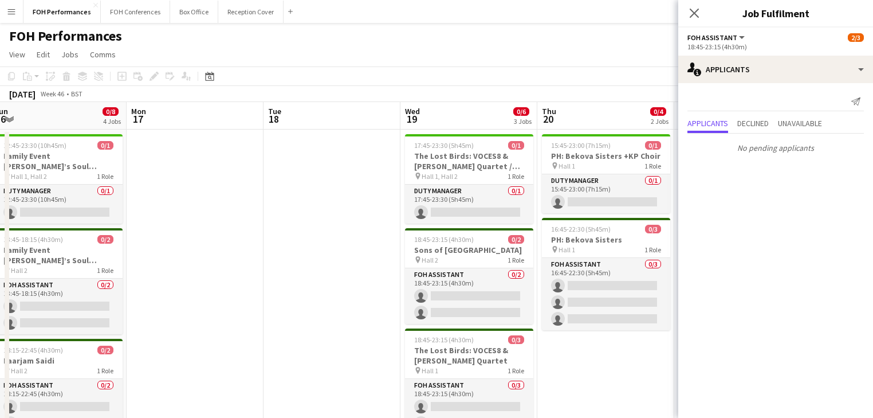
drag, startPoint x: 538, startPoint y: 237, endPoint x: 687, endPoint y: 247, distance: 149.9
click at [728, 243] on body "Menu Boards Boards Boards All jobs Status Workforce Workforce My Workforce Recr…" at bounding box center [436, 412] width 873 height 824
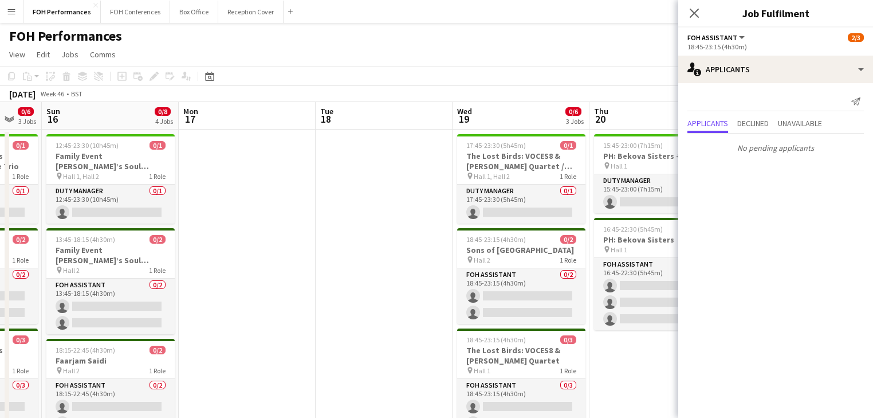
drag, startPoint x: 344, startPoint y: 254, endPoint x: 667, endPoint y: 254, distance: 322.5
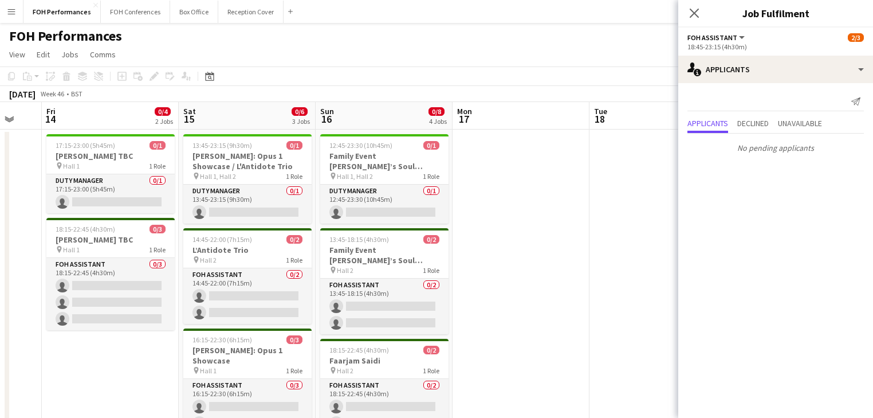
scroll to position [0, 230]
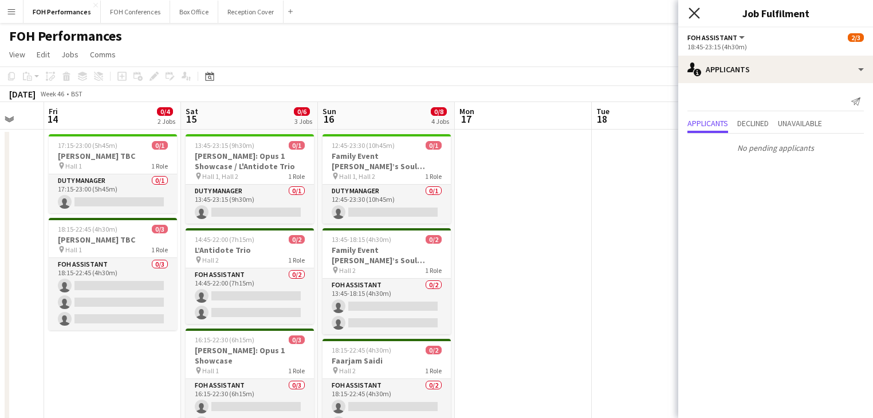
click at [694, 14] on icon at bounding box center [694, 12] width 11 height 11
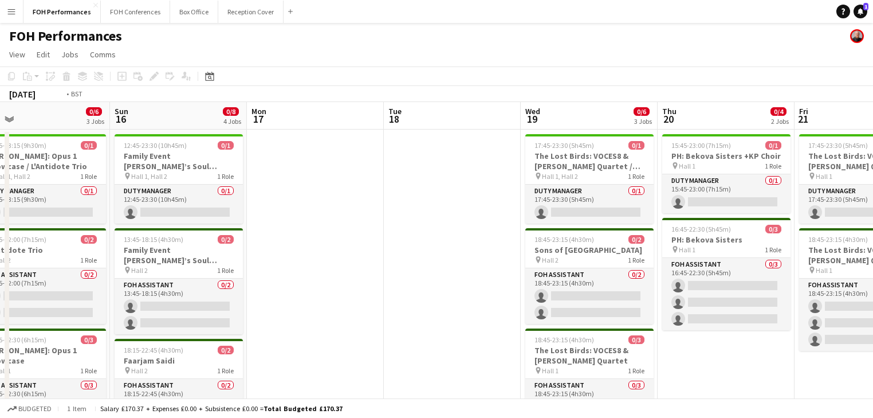
drag, startPoint x: 639, startPoint y: 238, endPoint x: 160, endPoint y: 206, distance: 480.6
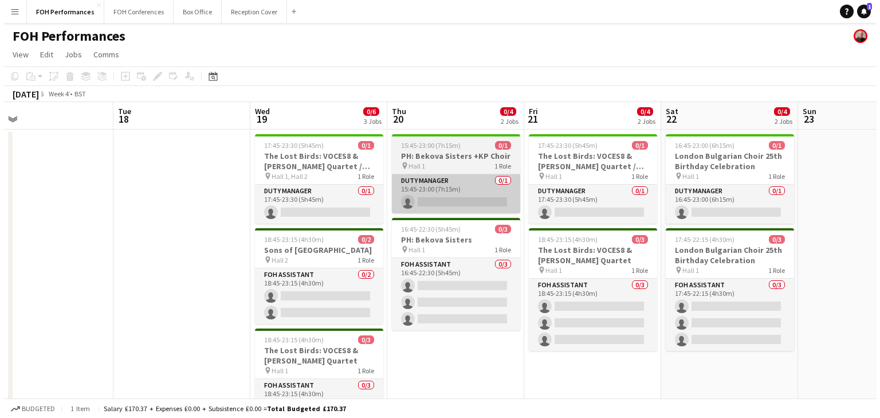
scroll to position [0, 437]
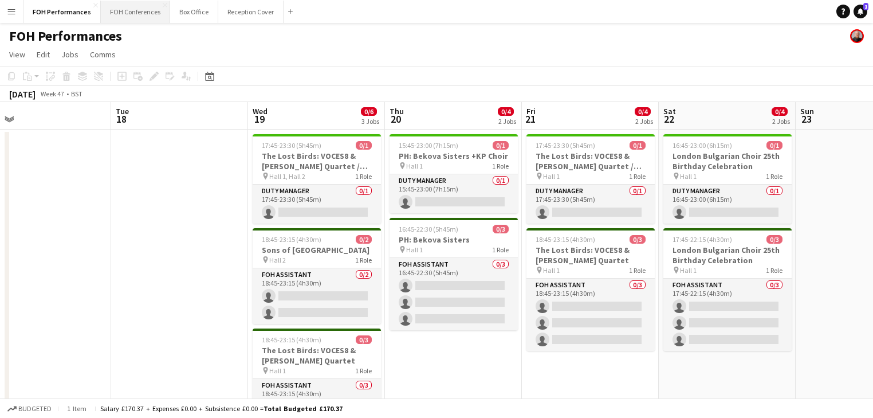
click at [121, 13] on button "FOH Conferences Close" at bounding box center [135, 12] width 69 height 22
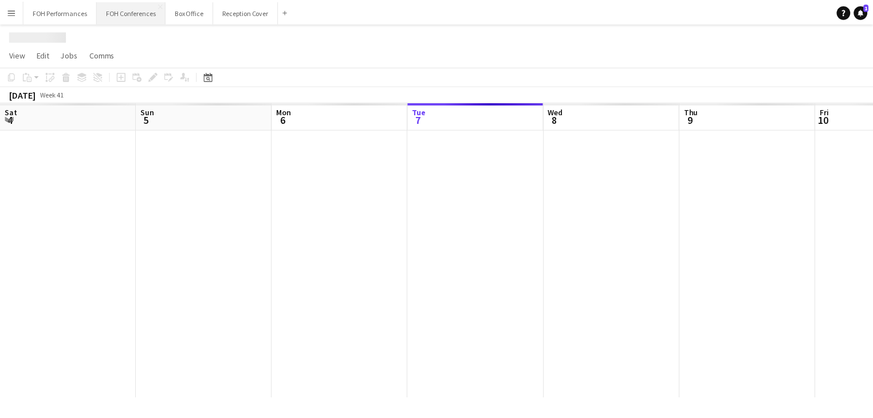
scroll to position [0, 274]
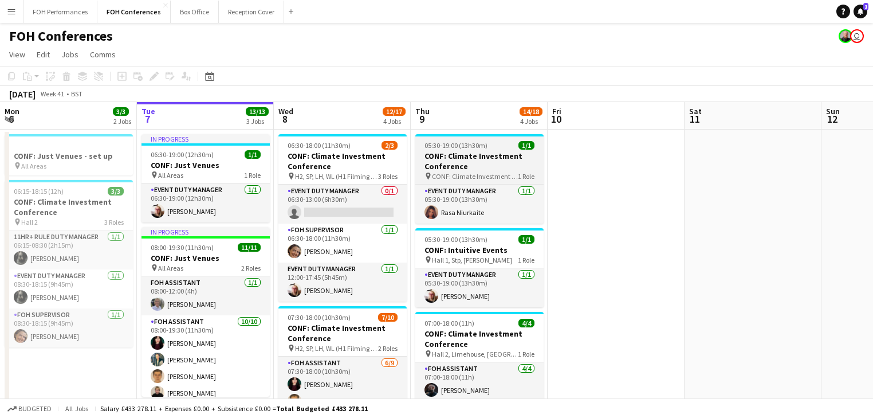
drag, startPoint x: 459, startPoint y: 160, endPoint x: 417, endPoint y: 151, distance: 43.4
click at [459, 160] on h3 "CONF: Climate Investment Conference" at bounding box center [479, 161] width 128 height 21
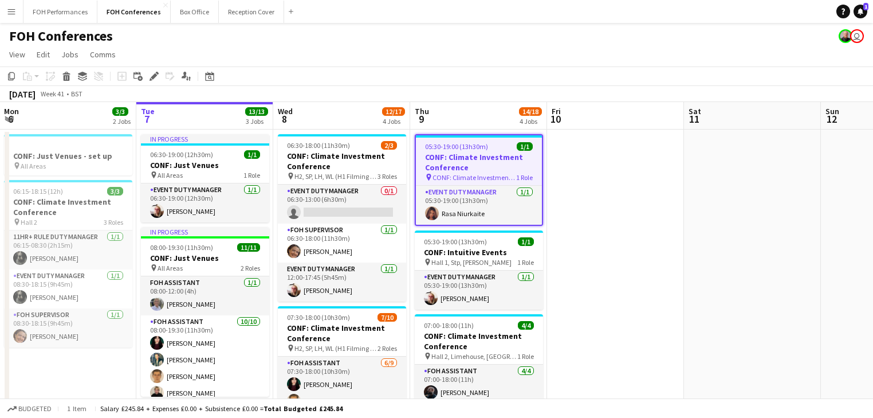
click at [151, 75] on icon "Edit" at bounding box center [154, 76] width 9 height 9
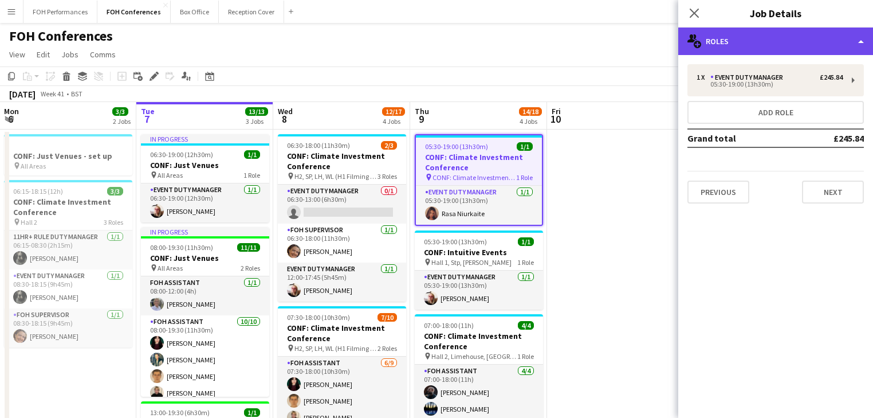
click at [766, 40] on div "multiple-users-add Roles" at bounding box center [775, 40] width 195 height 27
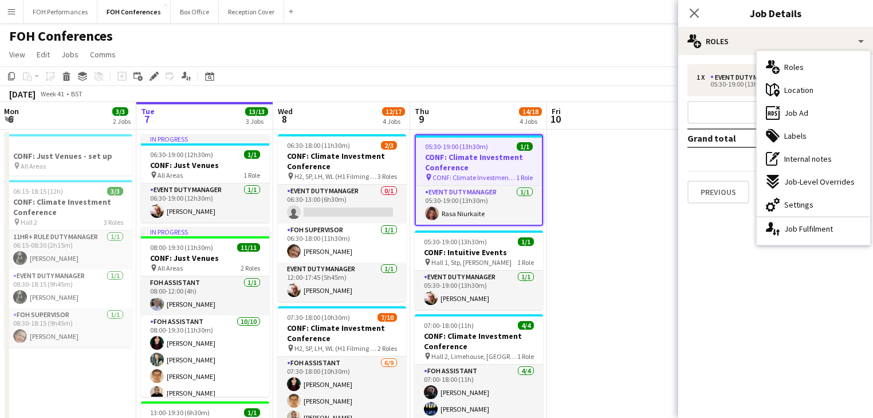
drag, startPoint x: 804, startPoint y: 209, endPoint x: 775, endPoint y: 185, distance: 37.9
click at [801, 207] on span "Settings" at bounding box center [798, 204] width 29 height 10
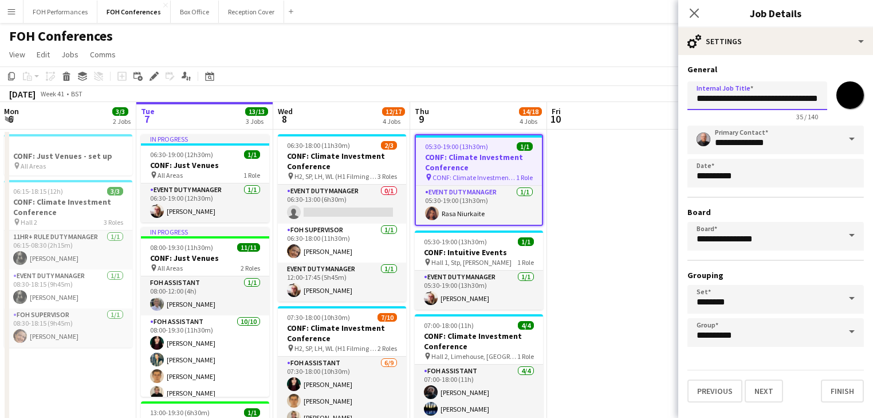
scroll to position [0, 23]
drag, startPoint x: 696, startPoint y: 98, endPoint x: 875, endPoint y: 104, distance: 178.8
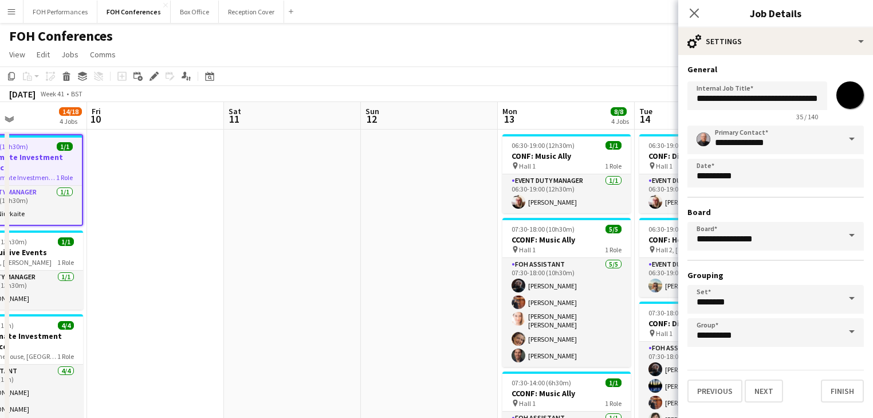
scroll to position [0, 462]
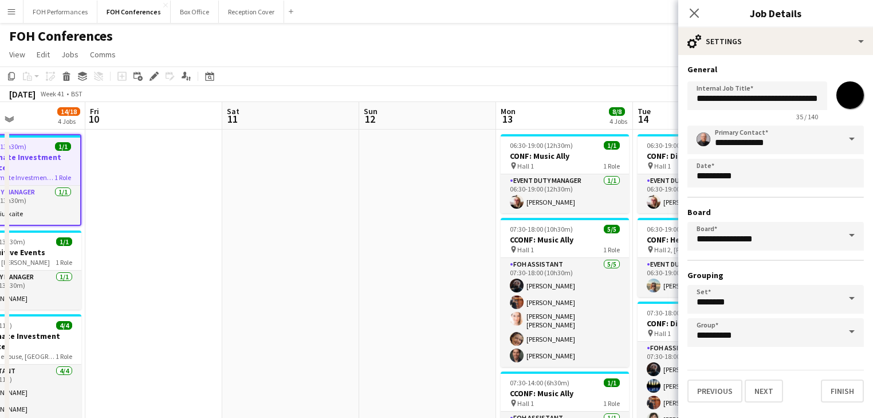
drag, startPoint x: 522, startPoint y: 284, endPoint x: 113, endPoint y: 233, distance: 411.7
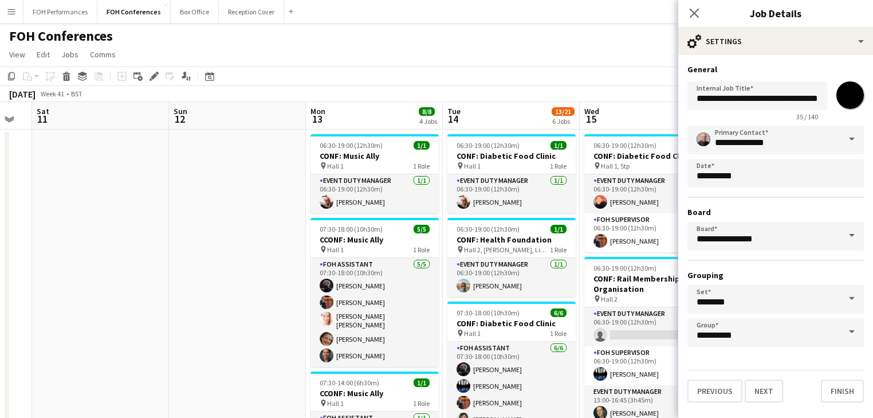
scroll to position [0, 384]
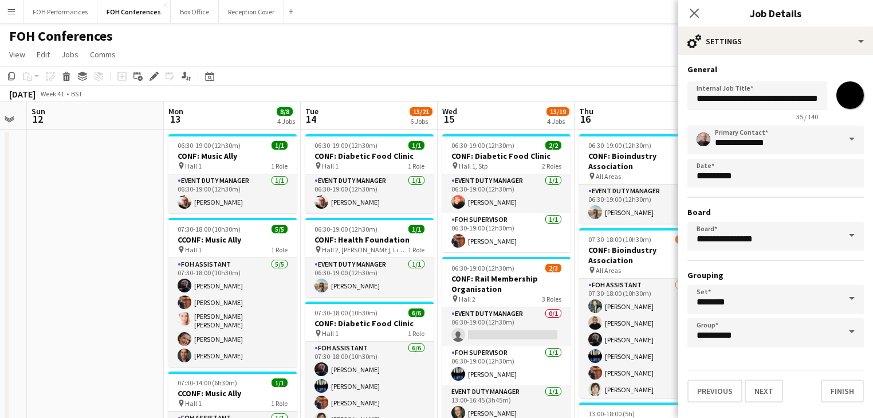
drag, startPoint x: 317, startPoint y: 246, endPoint x: 82, endPoint y: 209, distance: 238.4
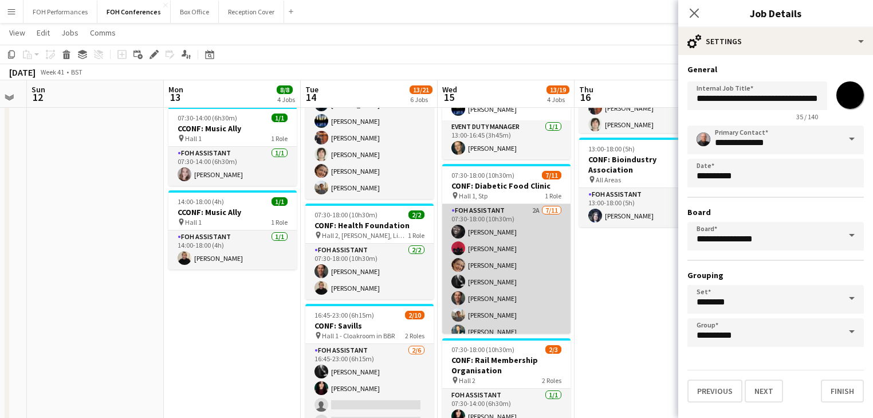
scroll to position [305, 0]
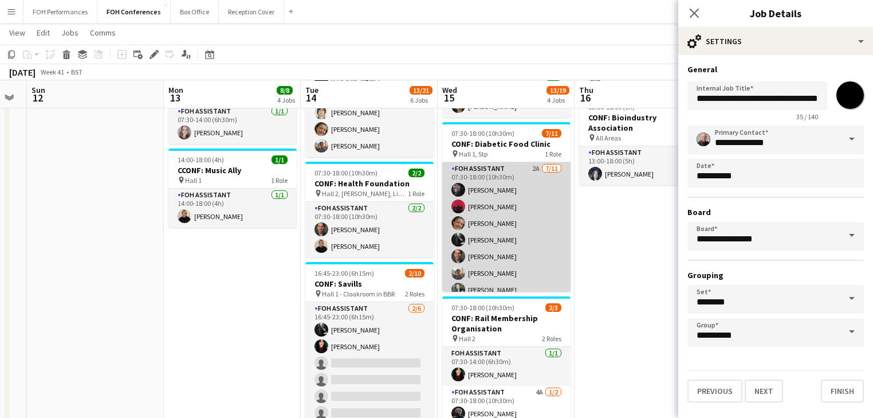
click at [517, 254] on app-card-role "FOH Assistant 2A [DATE] 07:30-18:00 (10h30m) [PERSON_NAME] [PERSON_NAME] [PERSO…" at bounding box center [506, 264] width 128 height 205
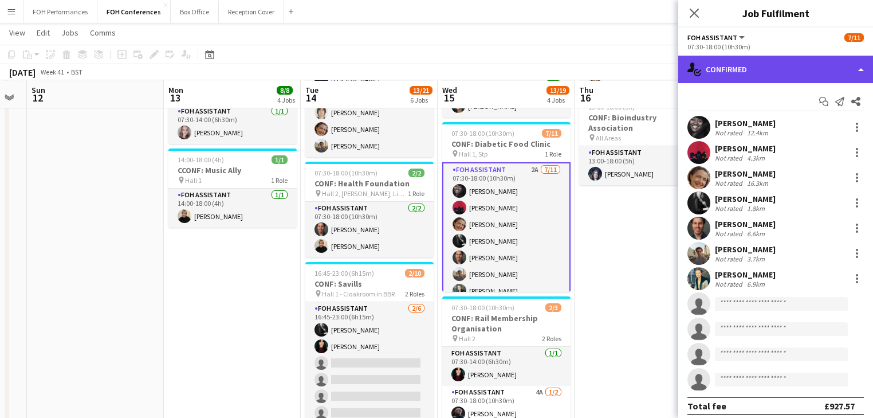
click at [776, 66] on div "single-neutral-actions-check-2 Confirmed" at bounding box center [775, 69] width 195 height 27
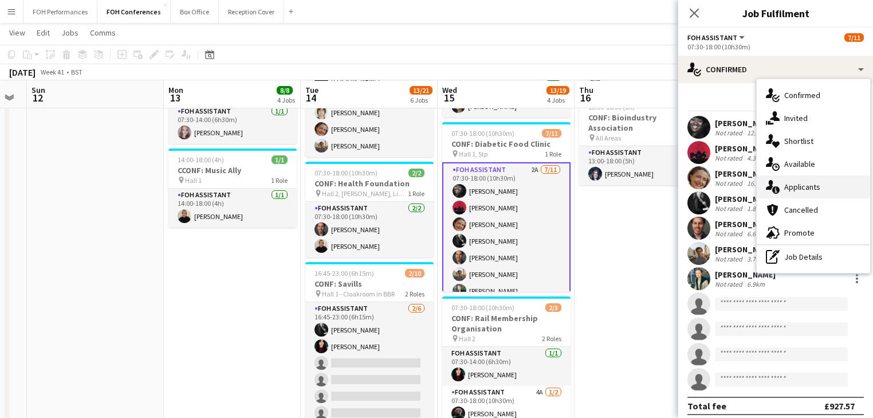
click at [815, 182] on span "Applicants" at bounding box center [802, 187] width 36 height 10
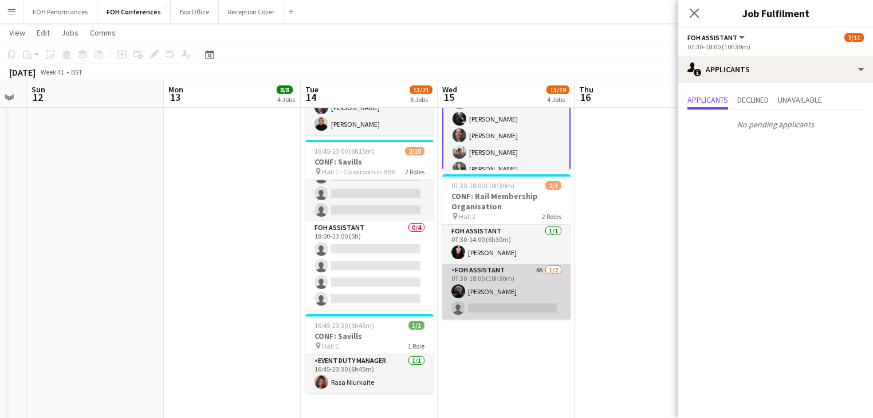
scroll to position [0, 383]
click at [517, 285] on app-card-role "FOH Assistant 4A [DATE] 07:30-18:00 (10h30m) [PERSON_NAME] single-neutral-actio…" at bounding box center [507, 292] width 128 height 56
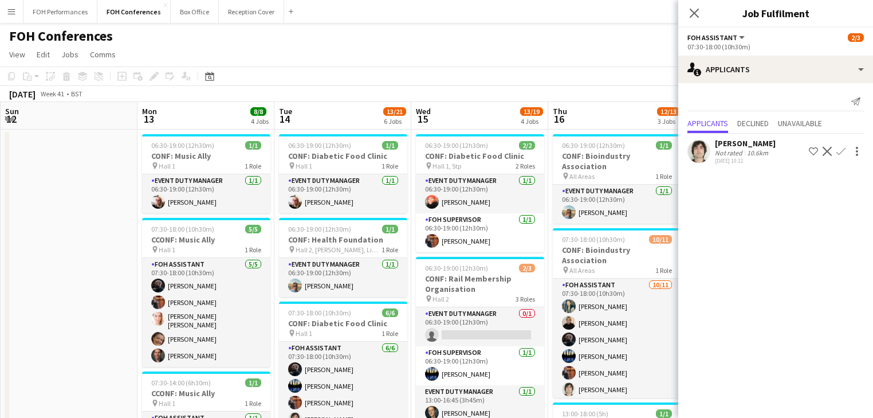
scroll to position [0, 415]
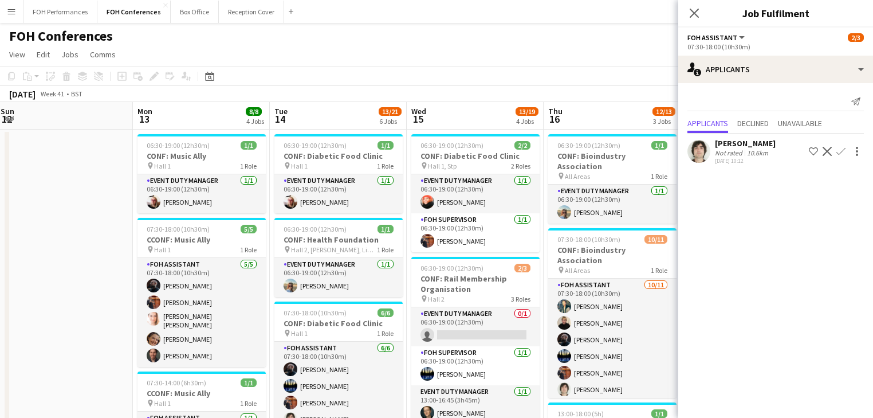
drag, startPoint x: 435, startPoint y: 284, endPoint x: 404, endPoint y: 285, distance: 31.0
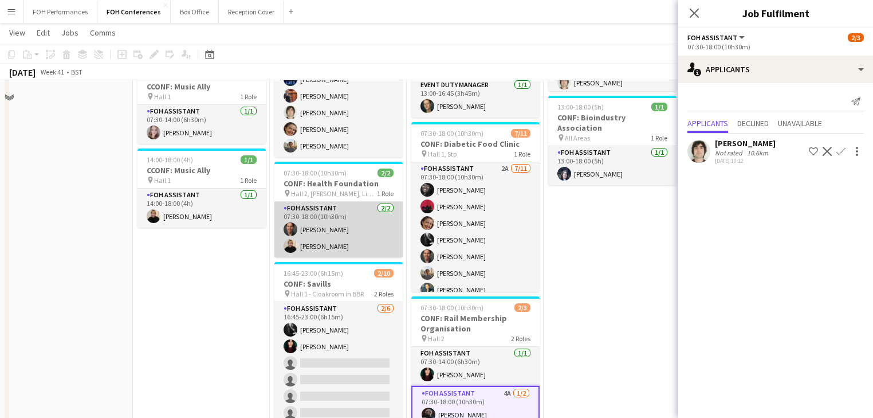
scroll to position [61, 0]
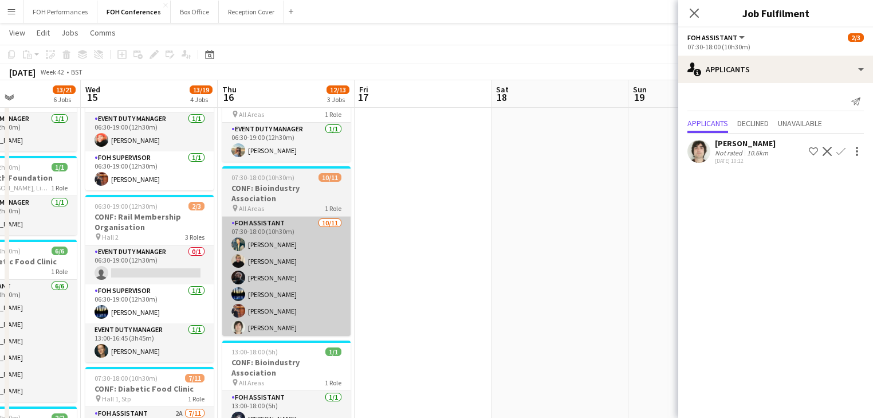
drag, startPoint x: 530, startPoint y: 252, endPoint x: 225, endPoint y: 239, distance: 305.6
click at [186, 244] on app-calendar-viewport "Sat 11 Sun 12 Mon 13 8/8 4 Jobs Tue 14 13/21 6 Jobs Wed 15 13/19 4 Jobs Thu 16 …" at bounding box center [436, 404] width 873 height 840
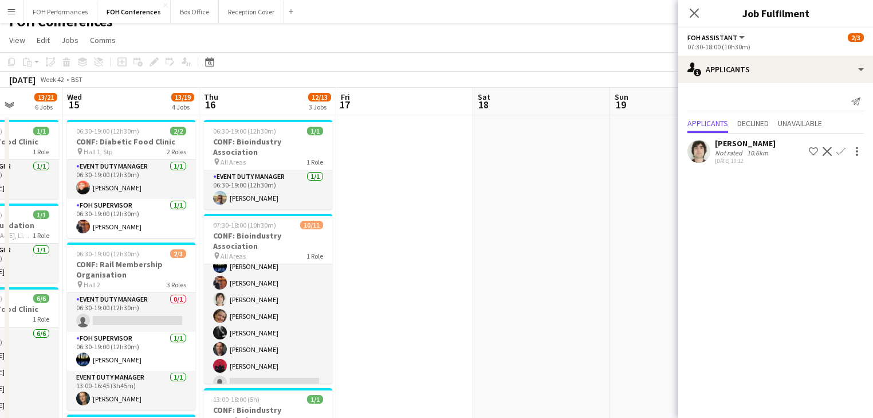
scroll to position [0, 0]
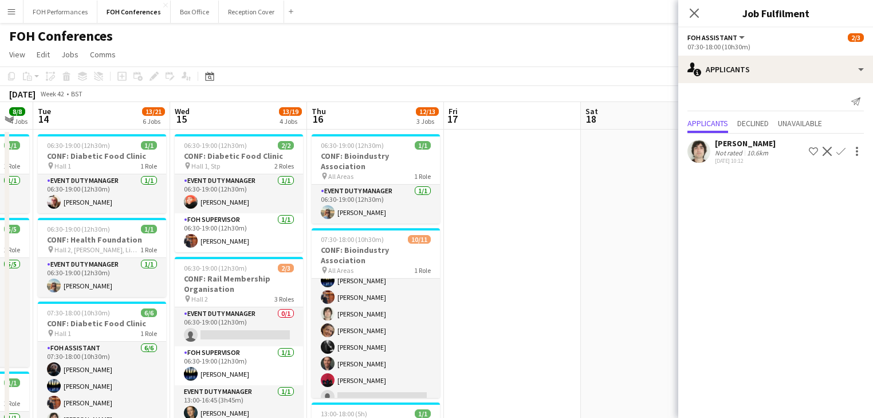
drag, startPoint x: 490, startPoint y: 261, endPoint x: 57, endPoint y: 263, distance: 433.1
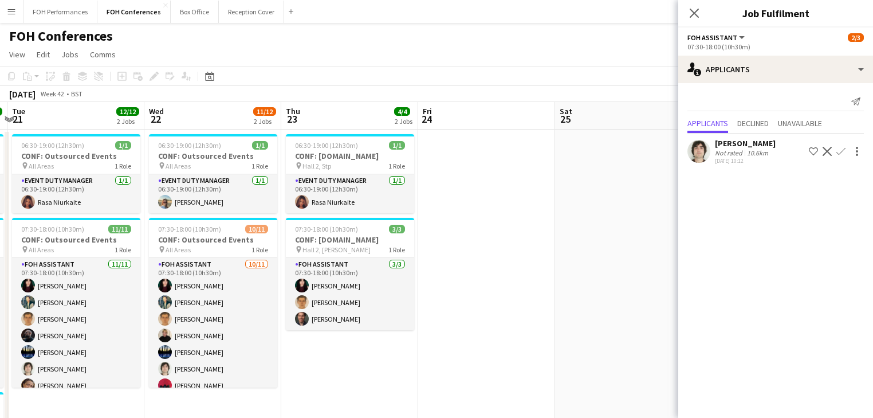
scroll to position [0, 329]
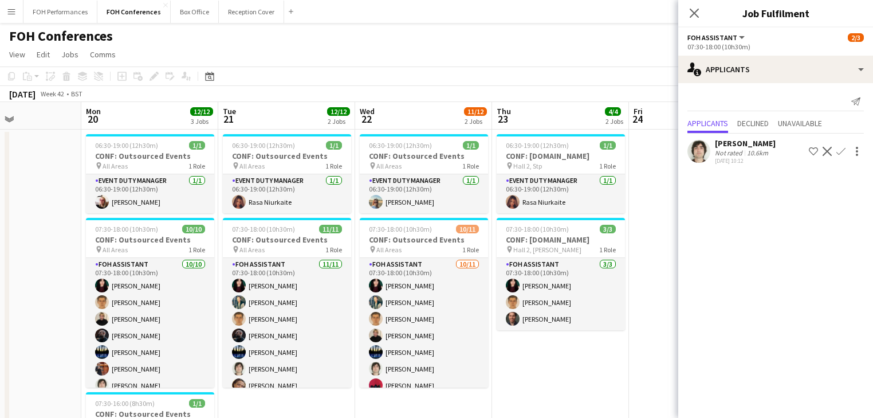
drag, startPoint x: 166, startPoint y: 282, endPoint x: 103, endPoint y: 274, distance: 63.6
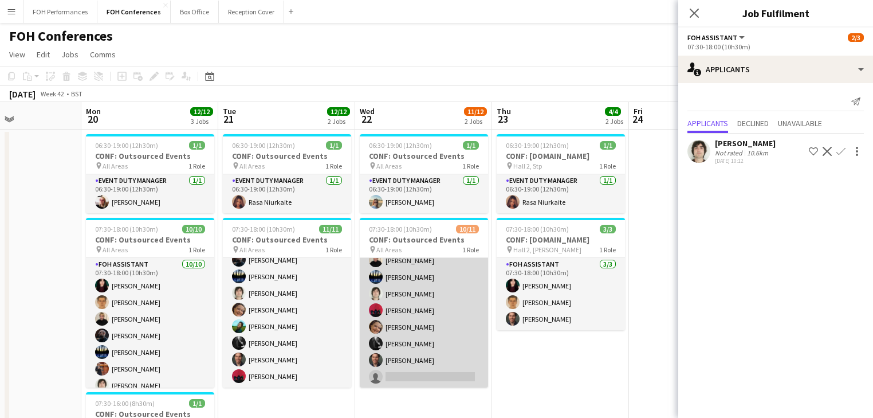
scroll to position [0, 0]
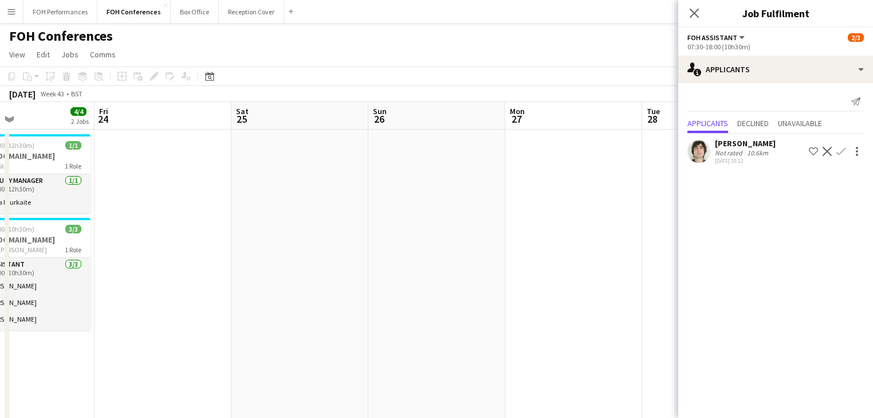
drag, startPoint x: 588, startPoint y: 278, endPoint x: 8, endPoint y: 273, distance: 579.8
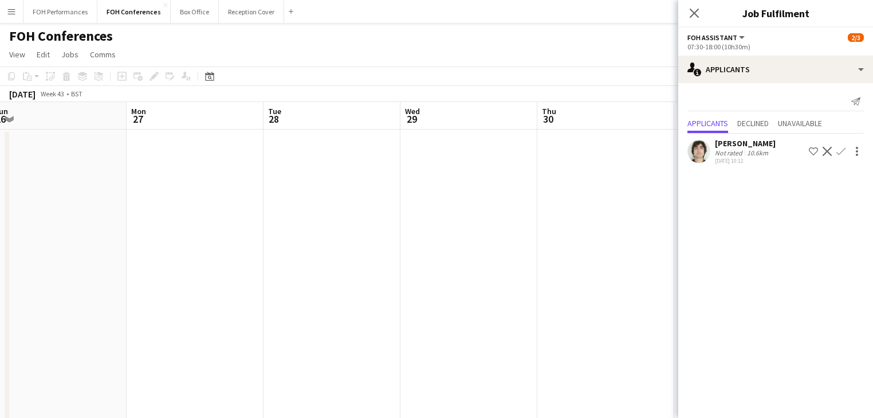
drag, startPoint x: 112, startPoint y: 279, endPoint x: 0, endPoint y: 278, distance: 112.3
drag, startPoint x: 222, startPoint y: 298, endPoint x: 274, endPoint y: 225, distance: 90.3
click at [694, 12] on icon at bounding box center [694, 12] width 11 height 11
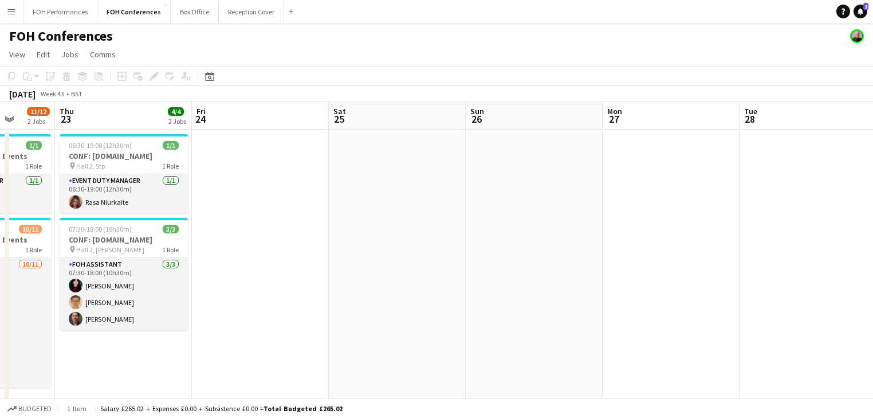
drag, startPoint x: 193, startPoint y: 220, endPoint x: 387, endPoint y: 257, distance: 197.1
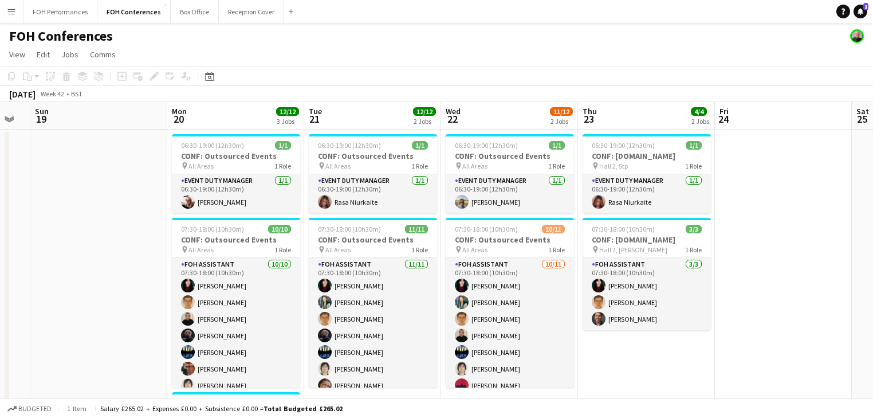
drag, startPoint x: 341, startPoint y: 271, endPoint x: 392, endPoint y: 222, distance: 70.5
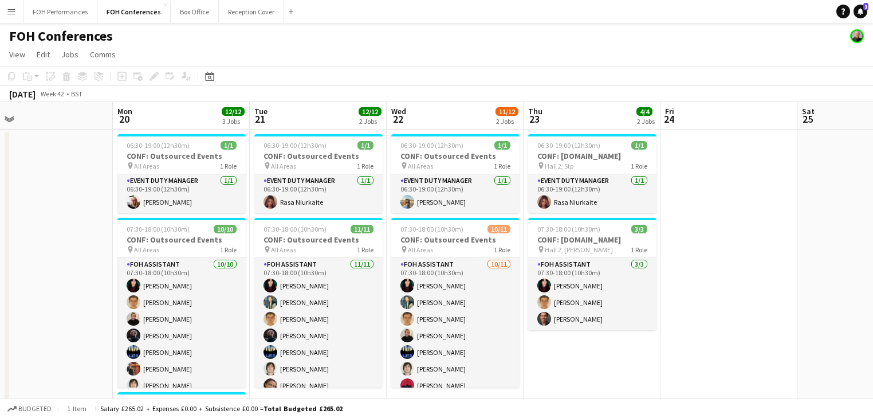
scroll to position [0, 261]
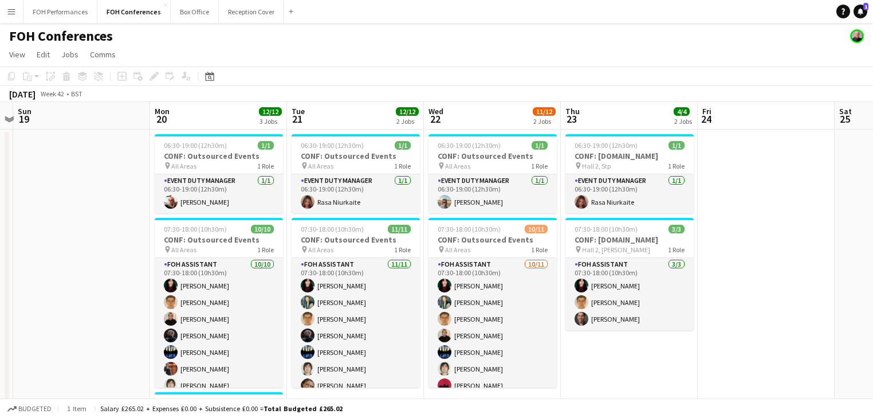
drag, startPoint x: 245, startPoint y: 234, endPoint x: 360, endPoint y: 243, distance: 115.5
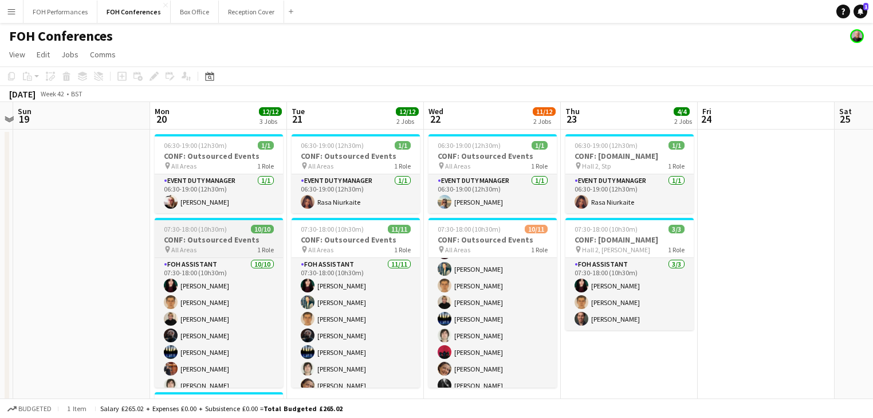
scroll to position [0, 0]
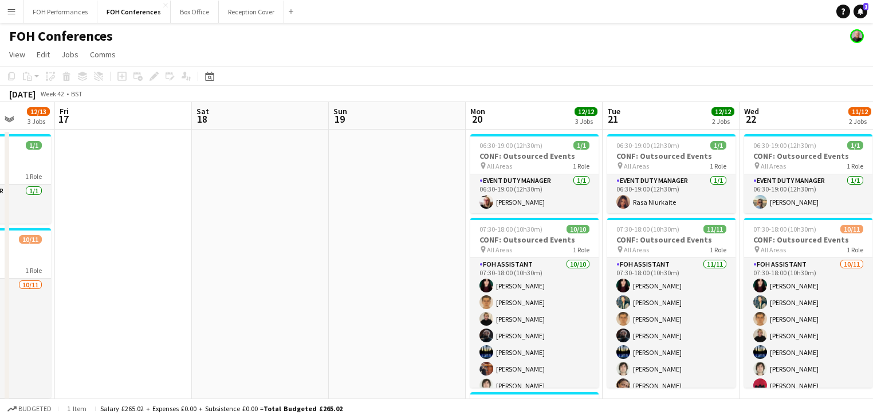
drag, startPoint x: 300, startPoint y: 247, endPoint x: 580, endPoint y: 261, distance: 280.4
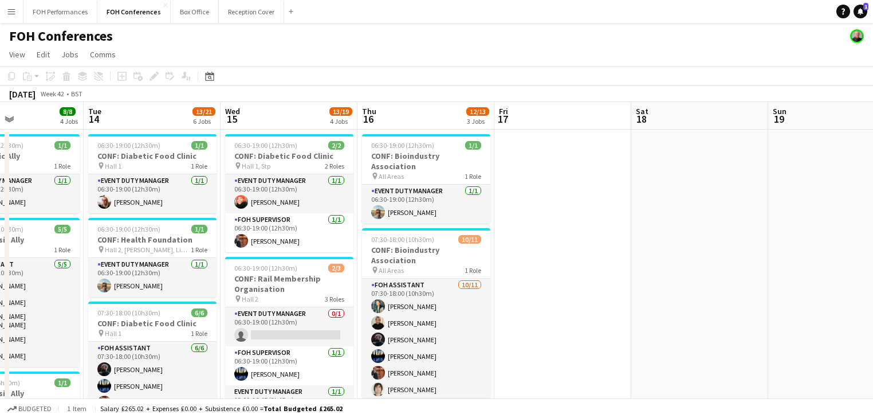
drag, startPoint x: 644, startPoint y: 281, endPoint x: 630, endPoint y: 281, distance: 13.7
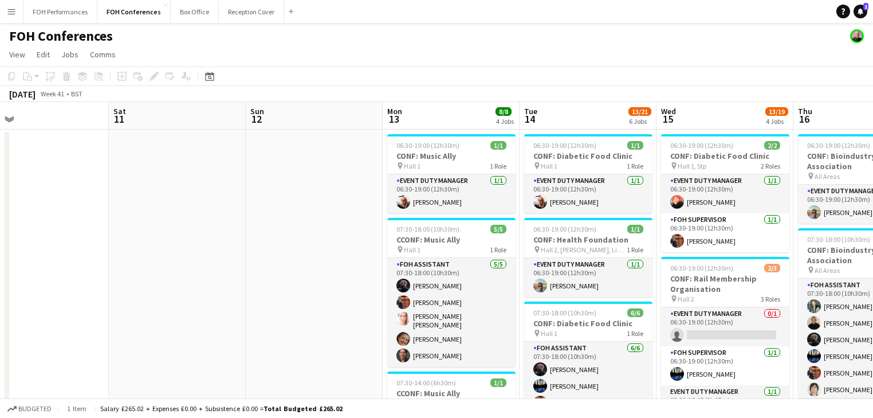
drag, startPoint x: 282, startPoint y: 273, endPoint x: 332, endPoint y: 274, distance: 50.4
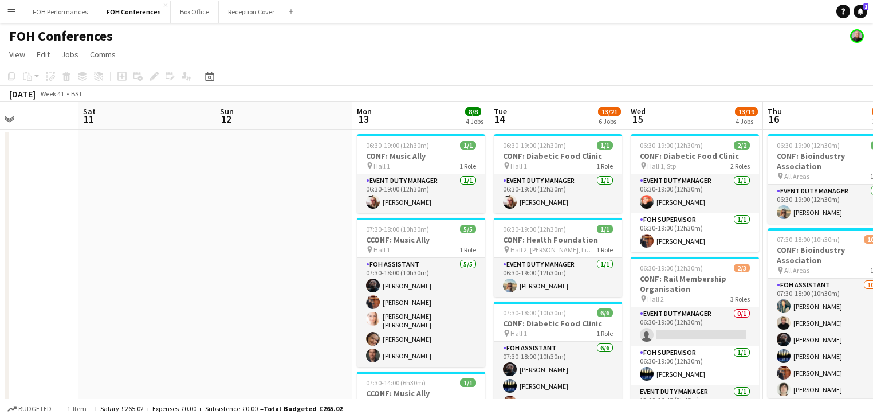
drag, startPoint x: 344, startPoint y: 277, endPoint x: 707, endPoint y: 269, distance: 363.9
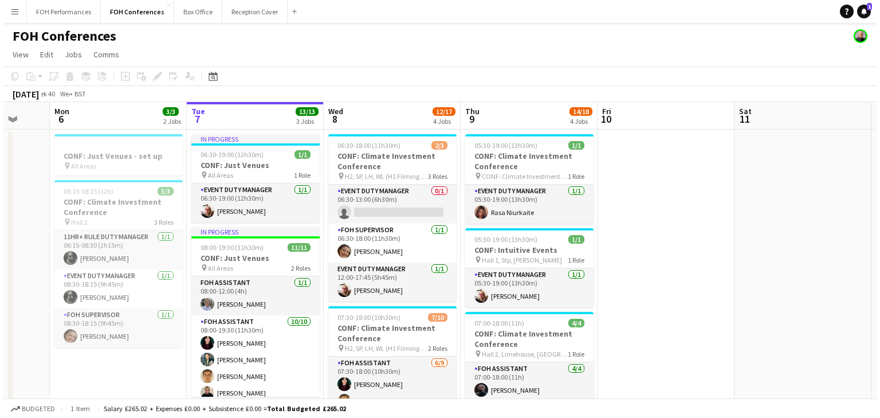
scroll to position [0, 337]
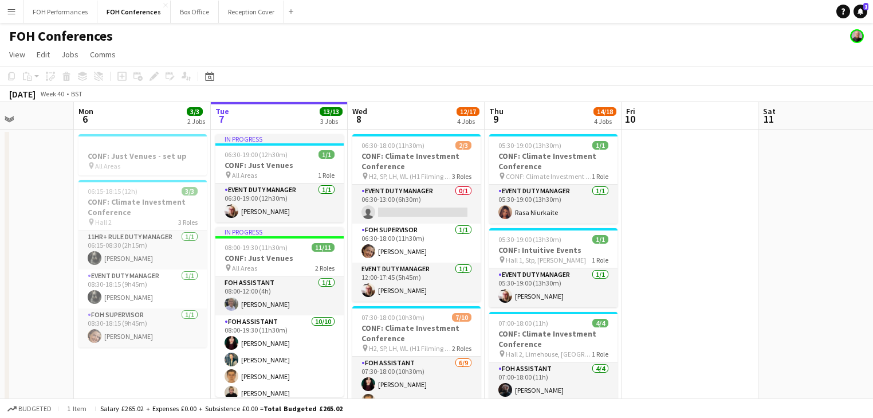
drag, startPoint x: 360, startPoint y: 284, endPoint x: 615, endPoint y: 304, distance: 255.7
click at [128, 11] on button "FOH Conferences Close" at bounding box center [133, 12] width 73 height 22
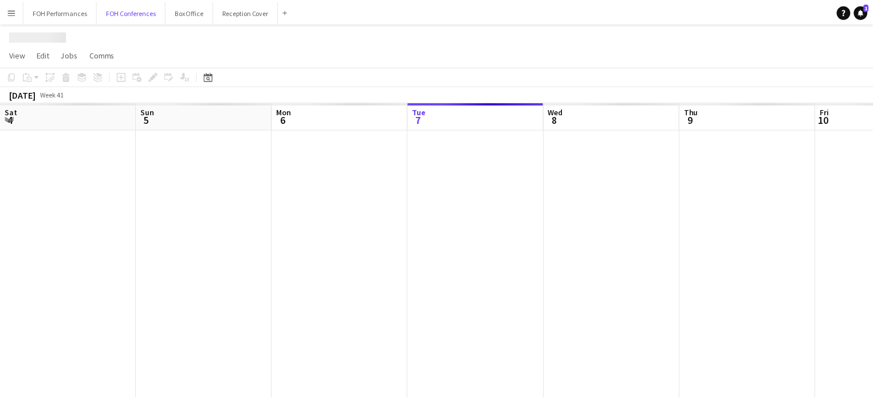
scroll to position [0, 274]
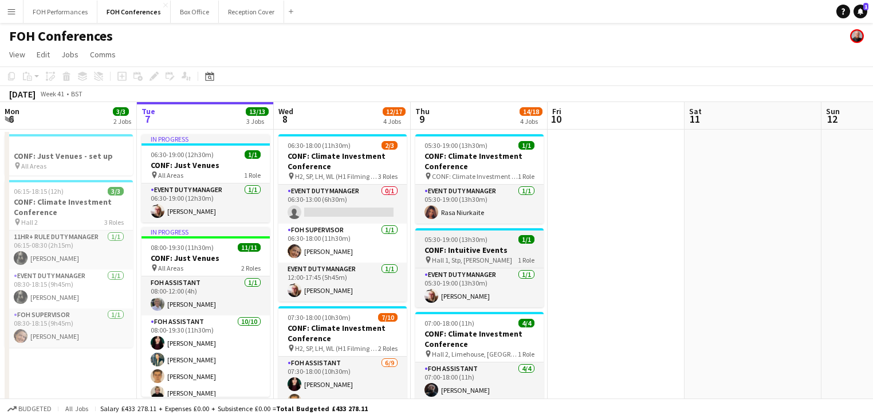
click at [465, 247] on h3 "CONF: Intuitive Events" at bounding box center [479, 250] width 128 height 10
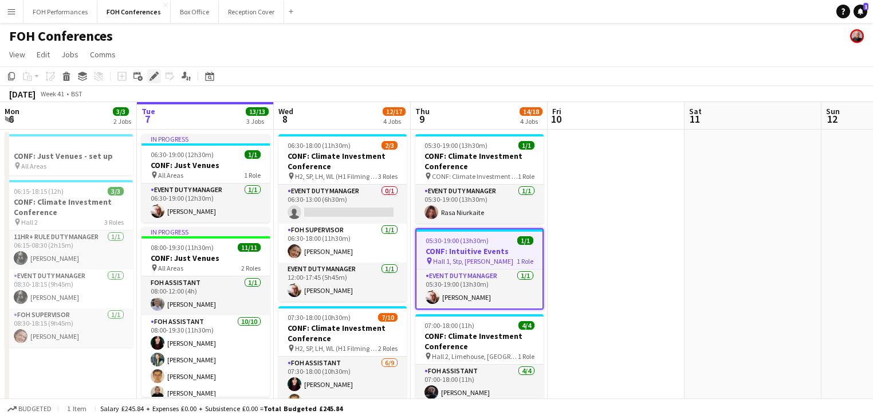
click at [155, 76] on icon at bounding box center [154, 76] width 6 height 6
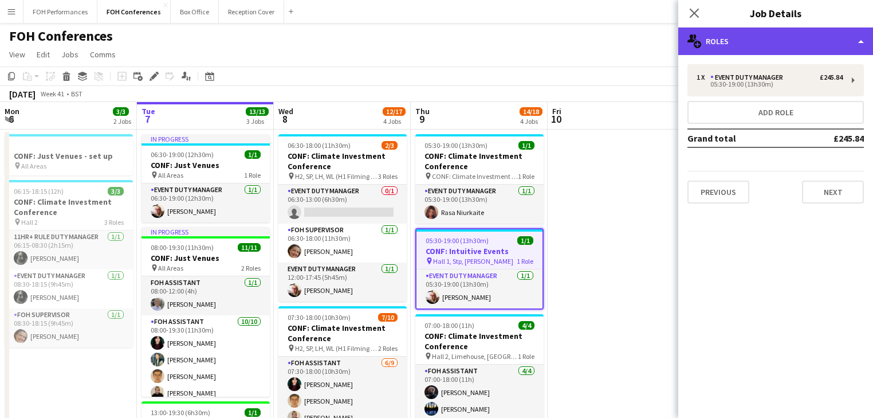
click at [738, 39] on div "multiple-users-add Roles" at bounding box center [775, 40] width 195 height 27
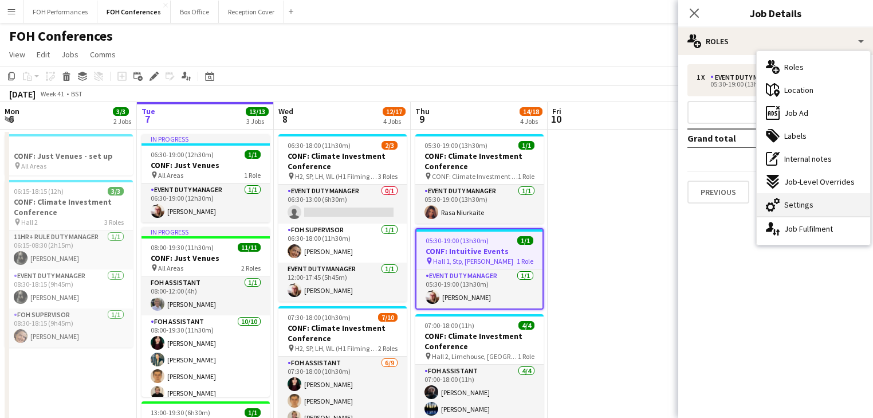
click at [808, 202] on span "Settings" at bounding box center [798, 204] width 29 height 10
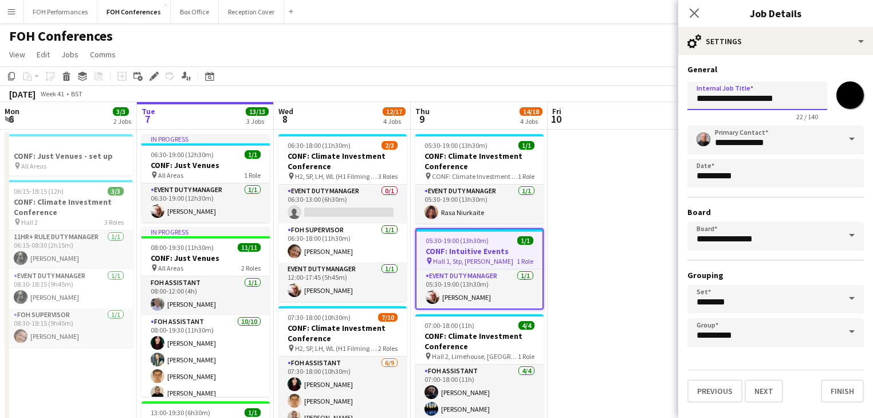
drag, startPoint x: 660, startPoint y: 97, endPoint x: 643, endPoint y: 96, distance: 16.6
drag, startPoint x: 615, startPoint y: 213, endPoint x: 643, endPoint y: 87, distance: 129.1
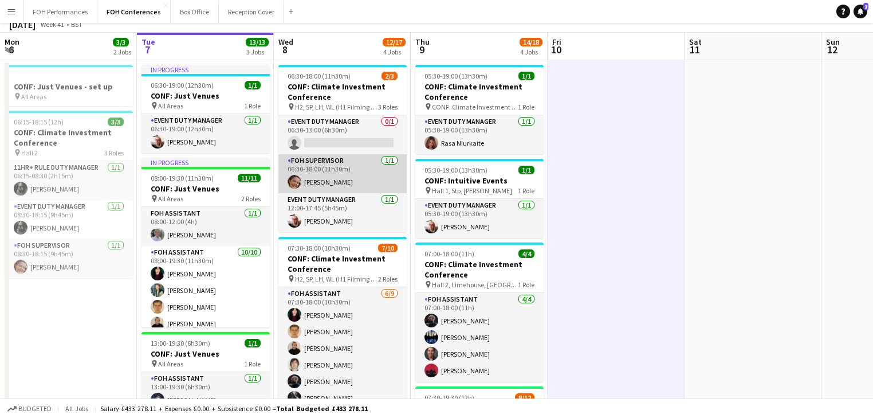
scroll to position [0, 0]
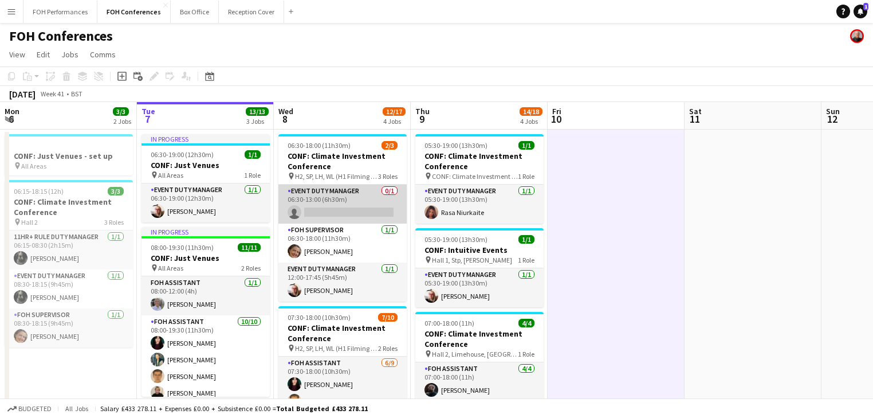
click at [331, 209] on app-card-role "Event Duty Manager 0/1 06:30-13:00 (6h30m) single-neutral-actions" at bounding box center [342, 203] width 128 height 39
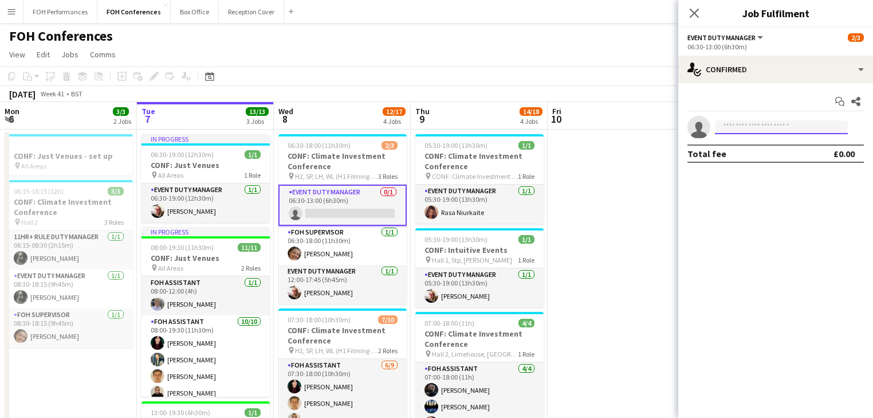
click at [734, 124] on input at bounding box center [781, 127] width 133 height 14
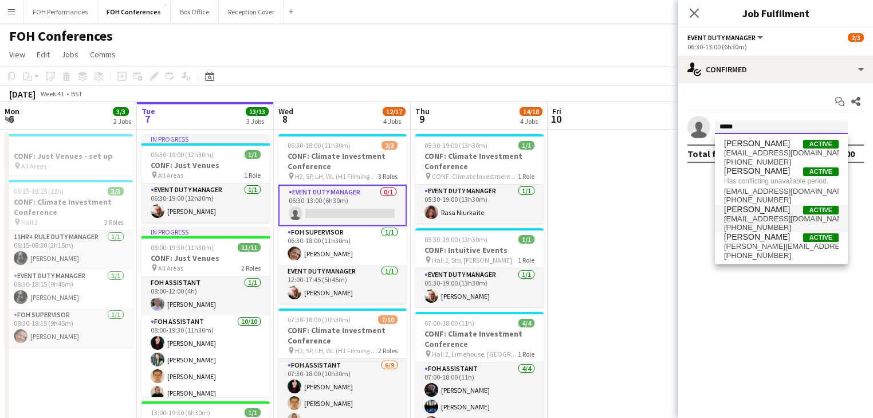
type input "*****"
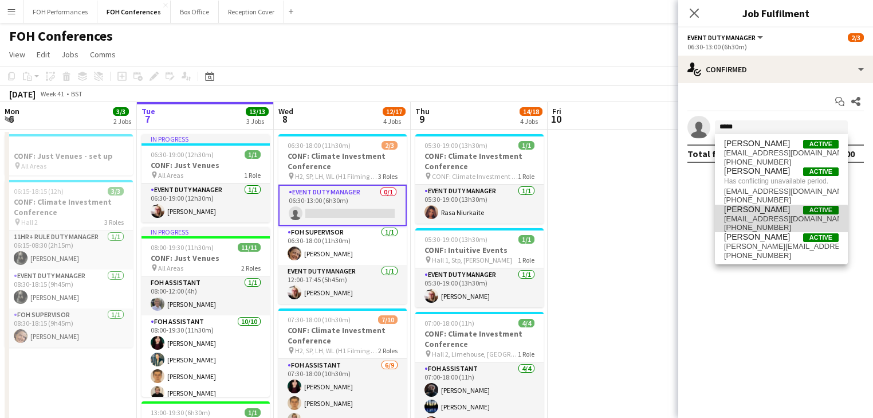
click at [772, 222] on span "[EMAIL_ADDRESS][DOMAIN_NAME]" at bounding box center [781, 218] width 115 height 9
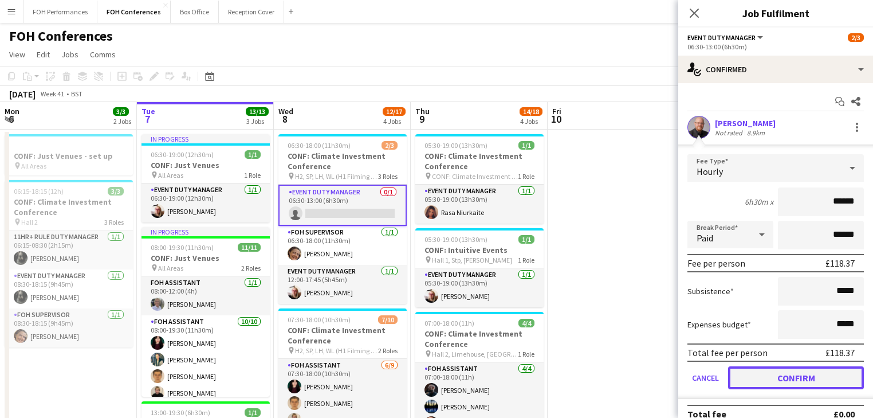
click at [781, 377] on button "Confirm" at bounding box center [796, 377] width 136 height 23
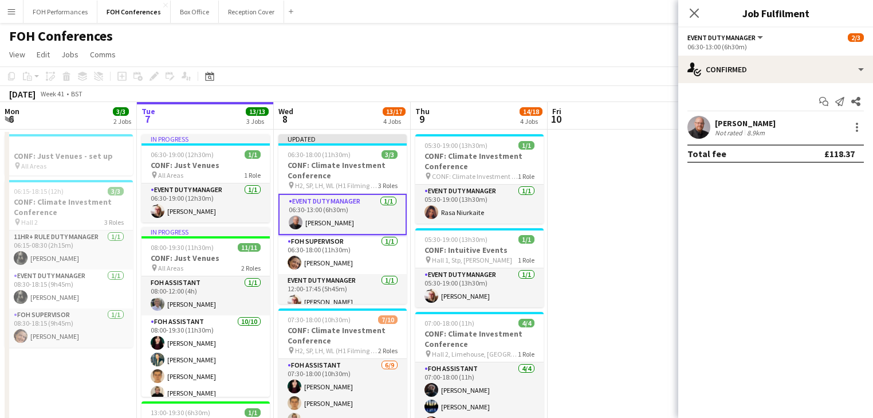
click at [337, 206] on app-card-role "Event Duty Manager [DATE] 06:30-13:00 (6h30m) [PERSON_NAME]" at bounding box center [342, 214] width 128 height 41
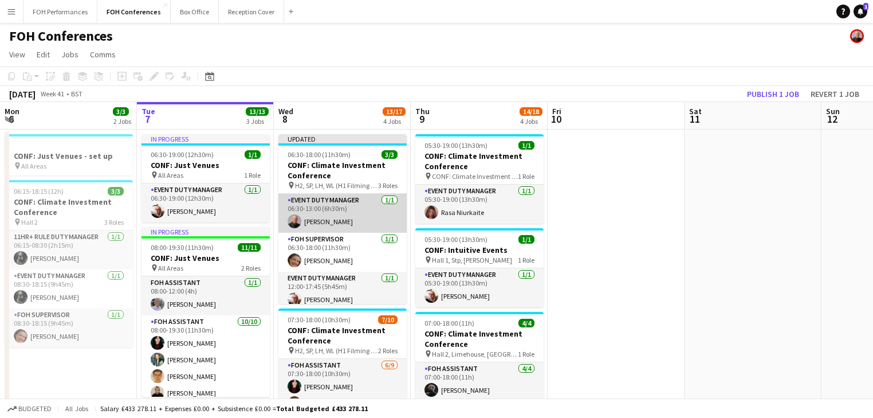
click at [319, 223] on app-card-role "Event Duty Manager [DATE] 06:30-13:00 (6h30m) [PERSON_NAME]" at bounding box center [342, 213] width 128 height 39
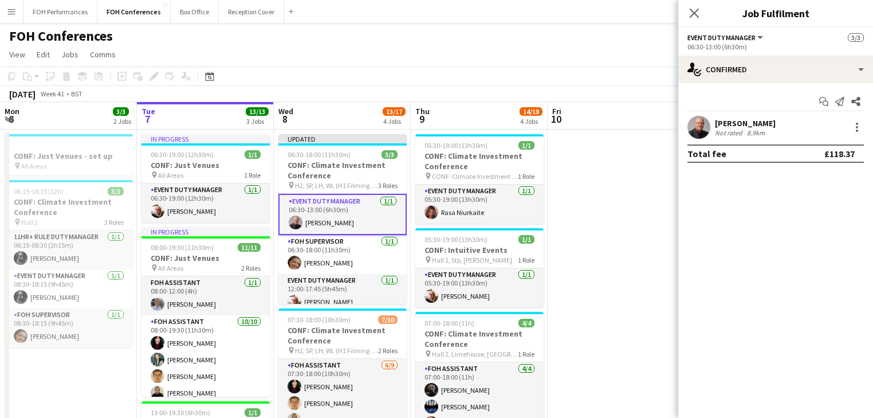
drag, startPoint x: 617, startPoint y: 172, endPoint x: 666, endPoint y: 148, distance: 54.3
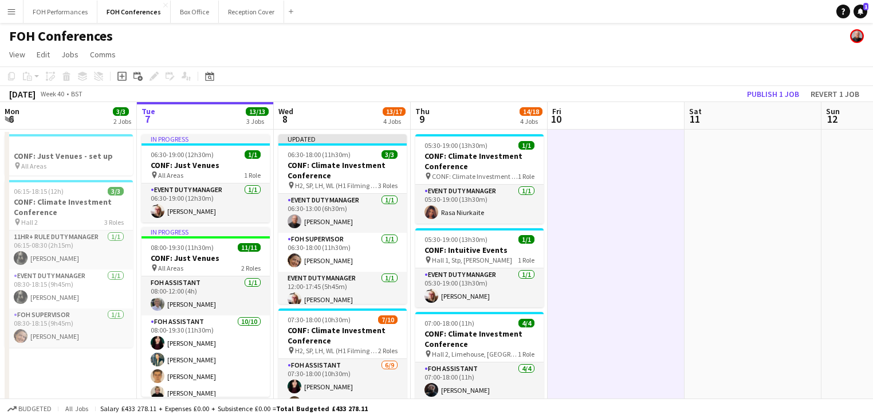
scroll to position [0, 273]
click at [844, 96] on button "Revert 1 job" at bounding box center [835, 94] width 58 height 15
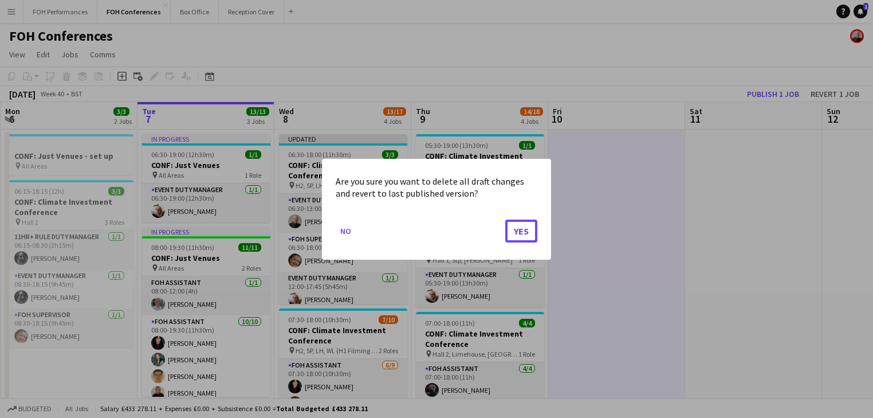
drag, startPoint x: 518, startPoint y: 235, endPoint x: 495, endPoint y: 227, distance: 24.5
click at [518, 234] on button "Yes" at bounding box center [521, 230] width 32 height 23
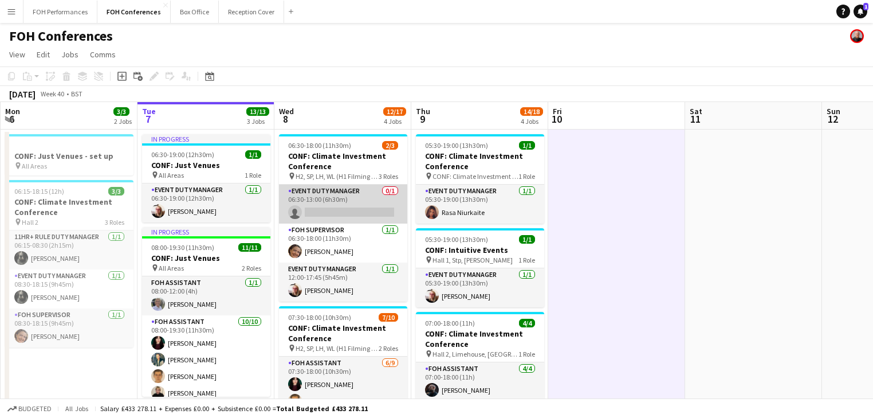
click at [325, 203] on app-card-role "Event Duty Manager 0/1 06:30-13:00 (6h30m) single-neutral-actions" at bounding box center [343, 203] width 128 height 39
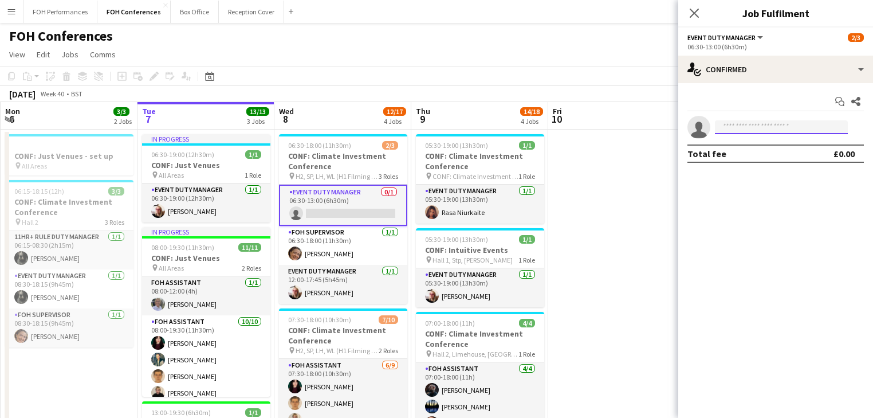
click at [752, 122] on input at bounding box center [781, 127] width 133 height 14
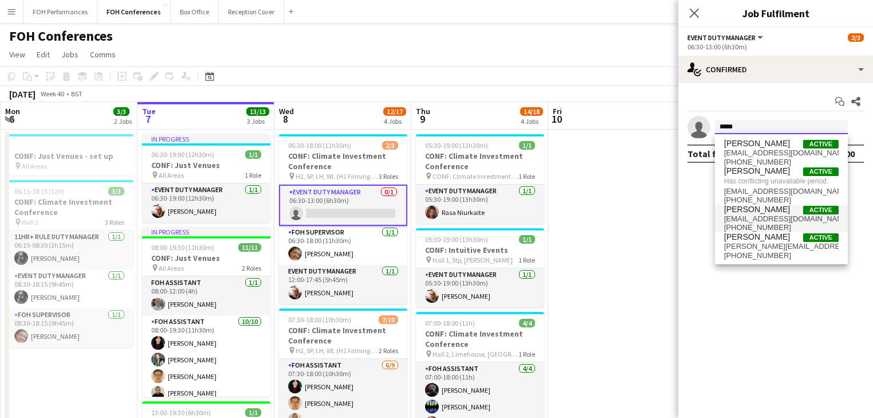
type input "*****"
click at [772, 217] on span "[EMAIL_ADDRESS][DOMAIN_NAME]" at bounding box center [781, 218] width 115 height 9
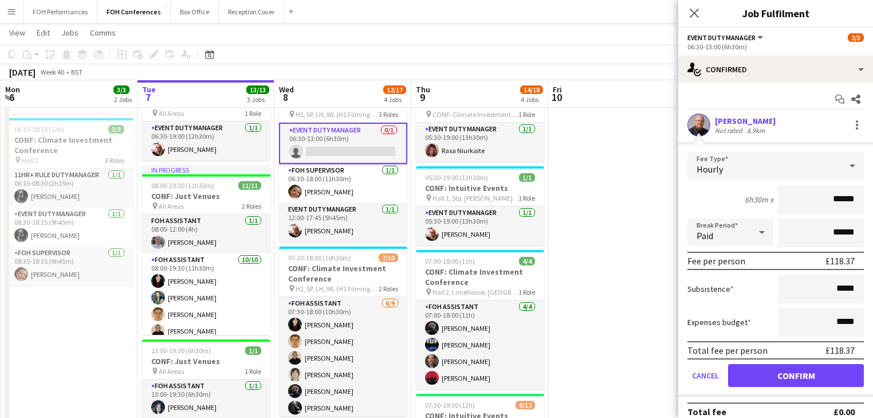
scroll to position [0, 0]
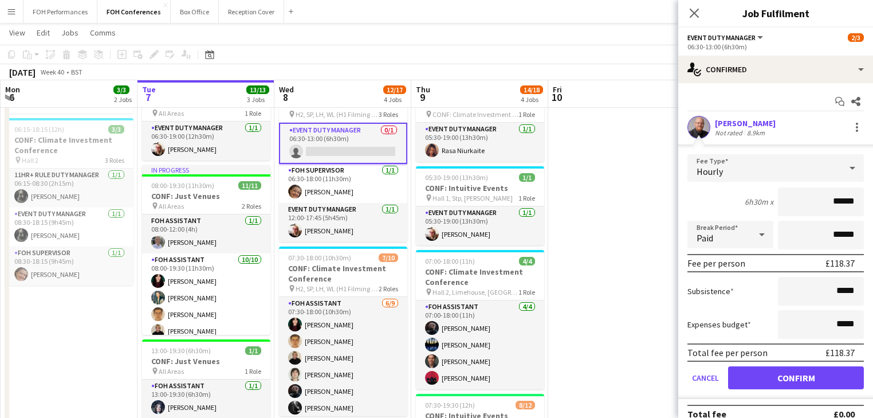
drag, startPoint x: 851, startPoint y: 202, endPoint x: 724, endPoint y: 195, distance: 126.8
click at [724, 195] on div "6h30m x ******" at bounding box center [775, 201] width 176 height 29
type input "**"
drag, startPoint x: 796, startPoint y: 380, endPoint x: 781, endPoint y: 369, distance: 18.4
click at [796, 380] on button "Confirm" at bounding box center [796, 377] width 136 height 23
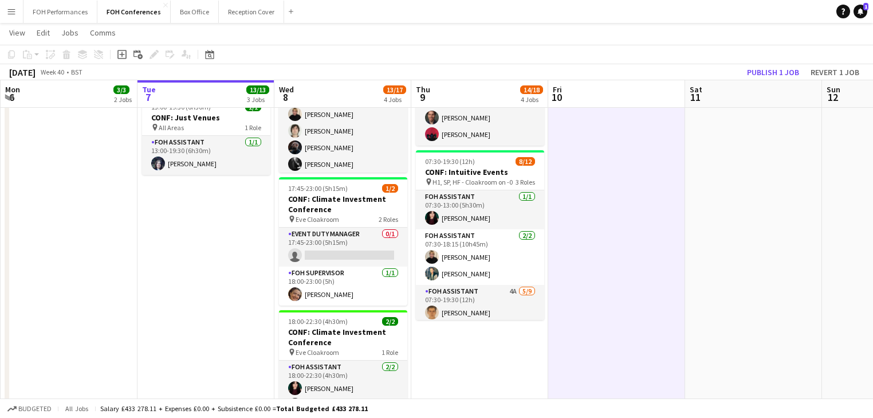
scroll to position [305, 0]
click at [768, 69] on button "Publish 1 job" at bounding box center [772, 72] width 61 height 15
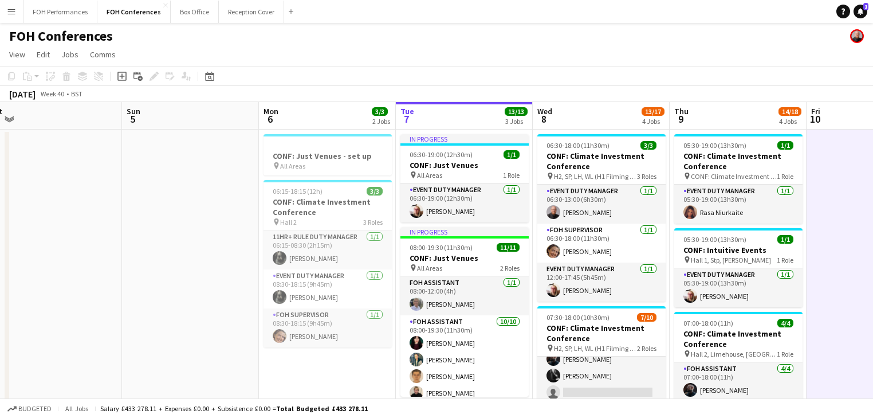
scroll to position [0, 313]
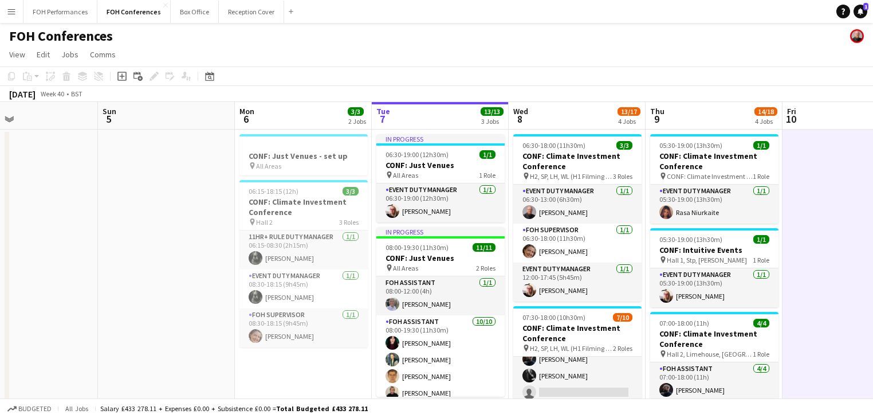
drag, startPoint x: 165, startPoint y: 257, endPoint x: 399, endPoint y: 259, distance: 234.3
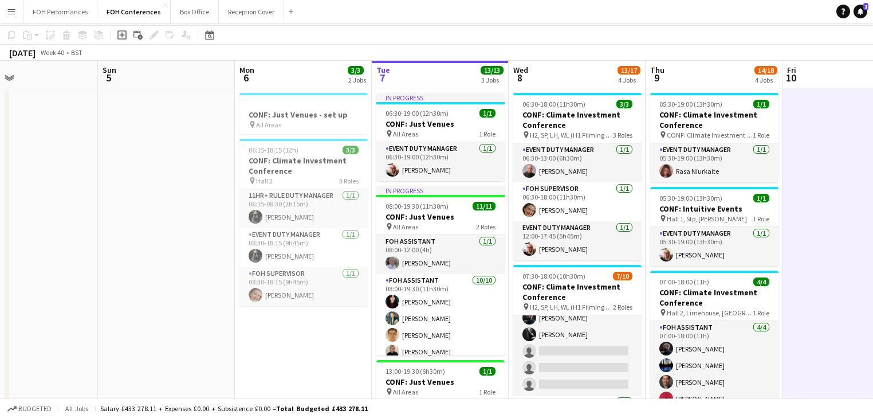
scroll to position [61, 0]
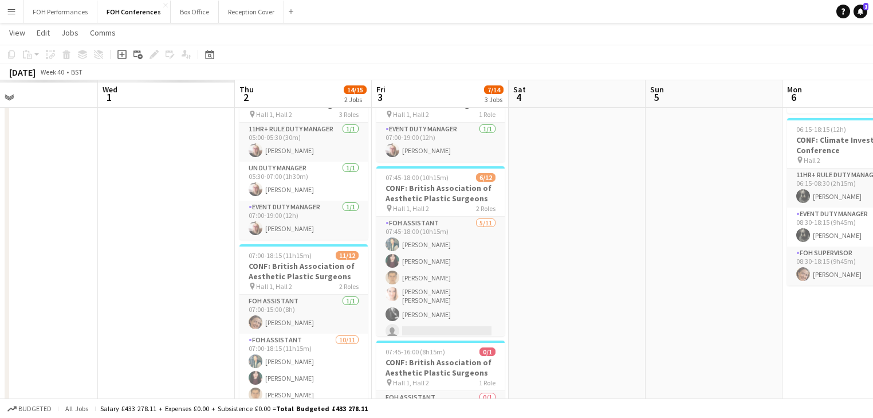
drag, startPoint x: 686, startPoint y: 237, endPoint x: 724, endPoint y: 237, distance: 37.8
click at [724, 237] on app-calendar-viewport "Sun 28 Mon 29 Tue 30 Wed 1 Thu 2 14/15 2 Jobs Fri 3 7/14 3 Jobs Sat 4 Sun 5 Mon…" at bounding box center [436, 404] width 873 height 840
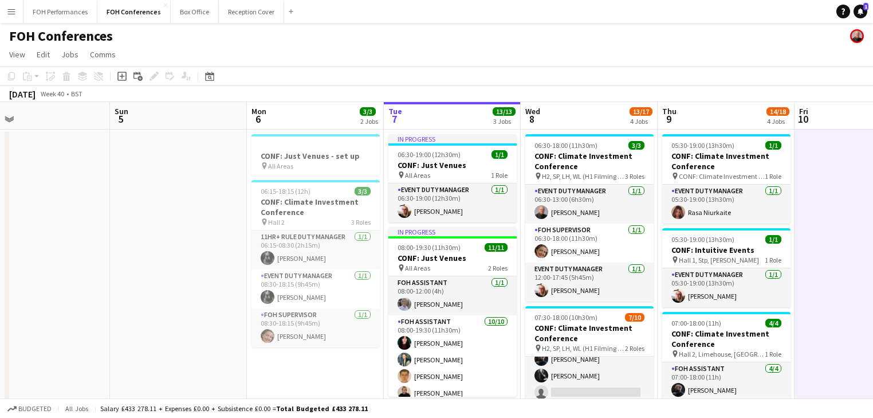
scroll to position [0, 359]
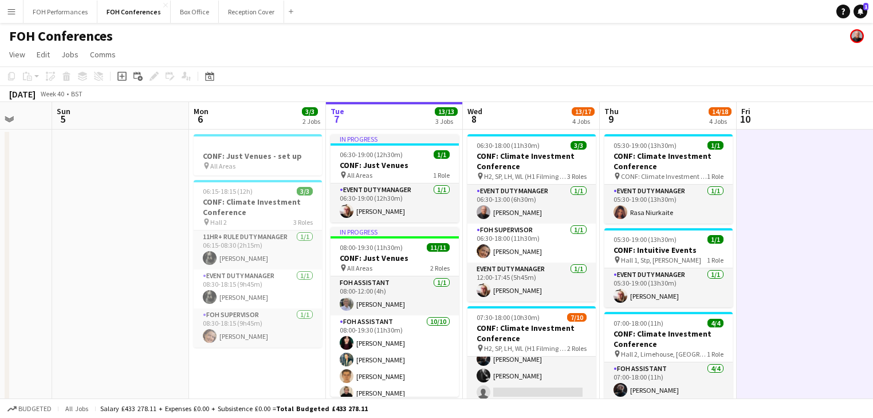
drag, startPoint x: 639, startPoint y: 223, endPoint x: 80, endPoint y: 196, distance: 559.8
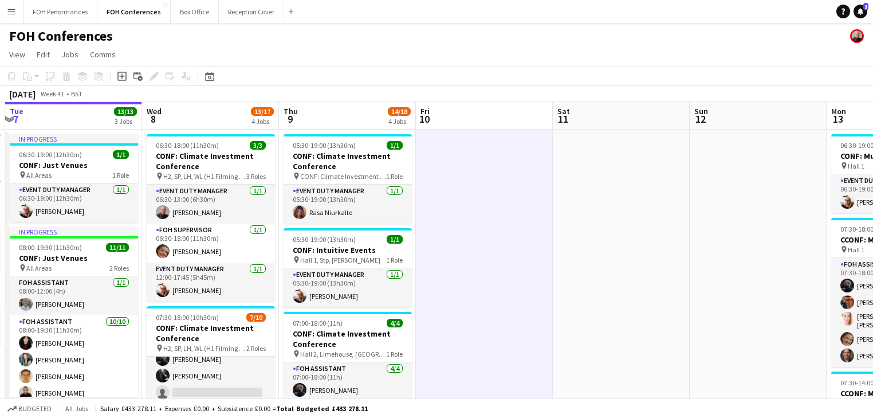
drag, startPoint x: 828, startPoint y: 280, endPoint x: 479, endPoint y: 250, distance: 350.7
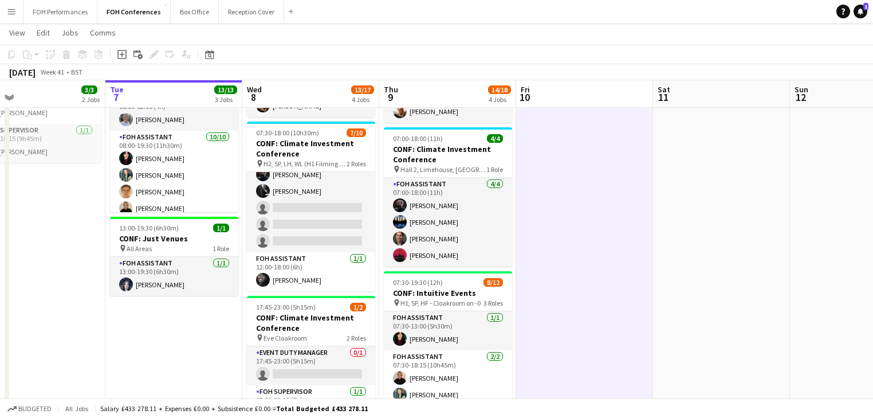
scroll to position [0, 302]
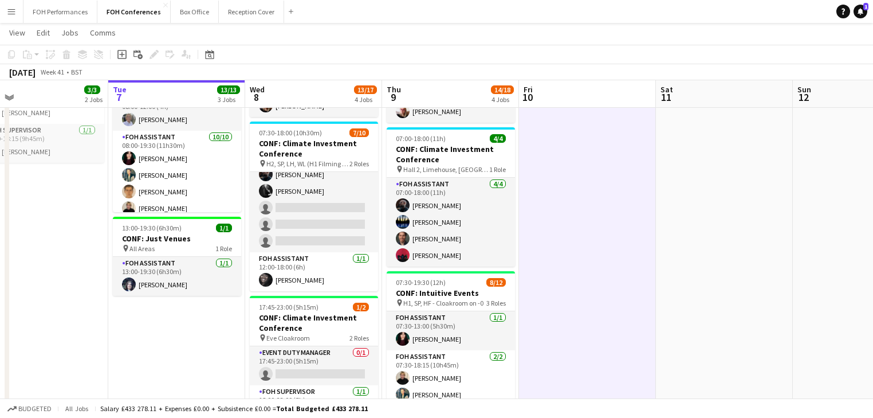
drag, startPoint x: 62, startPoint y: 359, endPoint x: 194, endPoint y: 361, distance: 131.8
click at [194, 361] on app-calendar-viewport "Sat 4 Sun 5 Mon 6 3/3 2 Jobs Tue 7 13/13 3 Jobs Wed 8 13/17 4 Jobs Thu 9 14/18 …" at bounding box center [436, 281] width 873 height 840
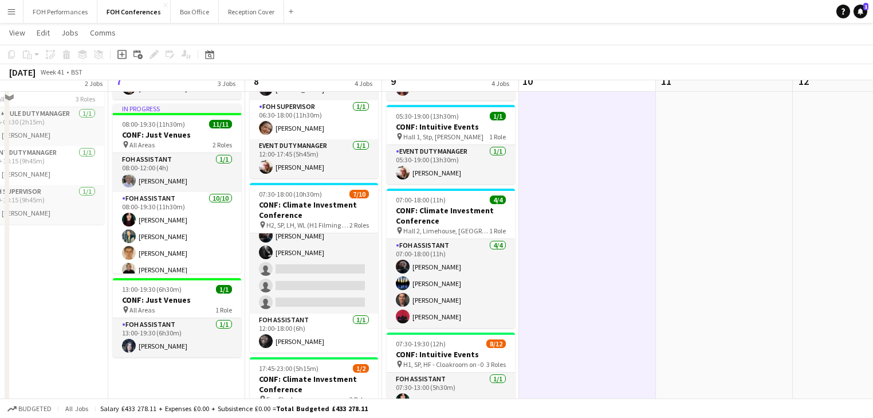
scroll to position [0, 0]
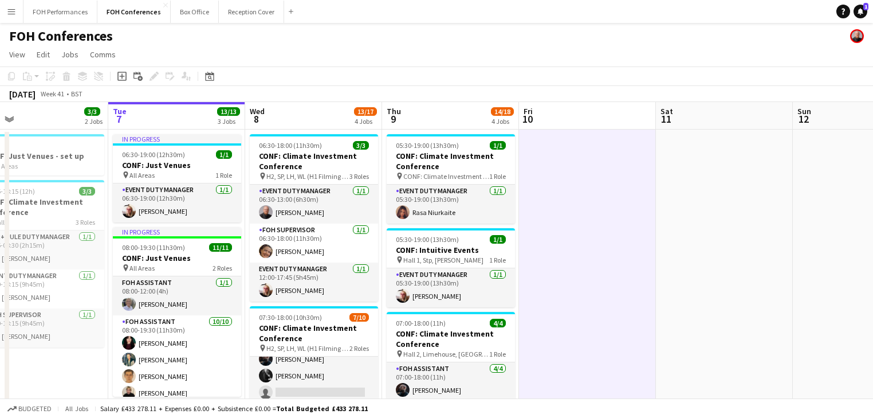
click at [14, 15] on app-icon "Menu" at bounding box center [11, 11] width 9 height 9
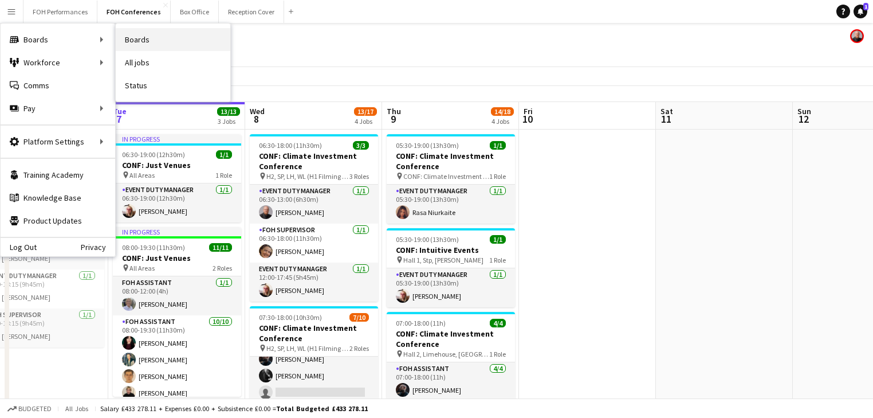
click at [138, 41] on link "Boards" at bounding box center [173, 39] width 115 height 23
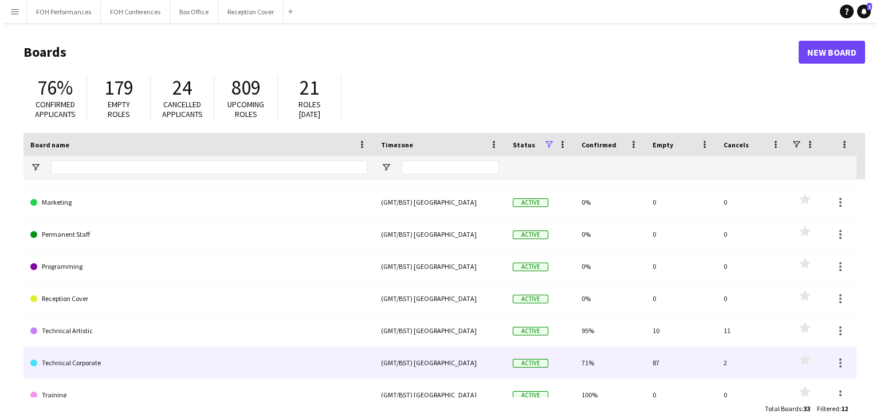
scroll to position [167, 0]
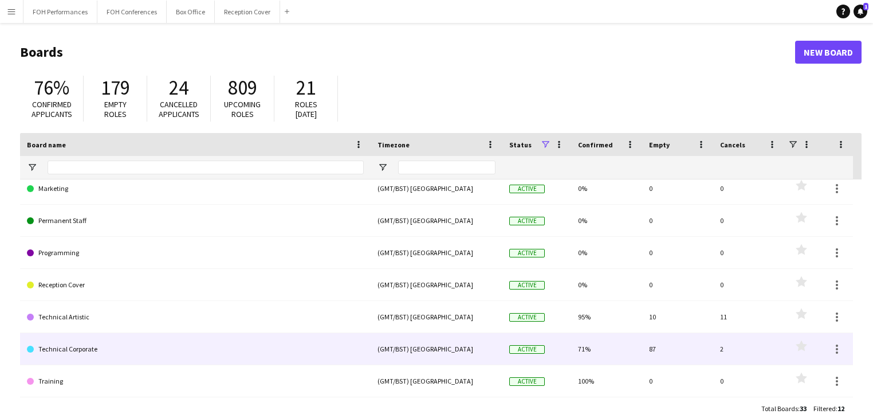
click at [120, 356] on link "Technical Corporate" at bounding box center [195, 349] width 337 height 32
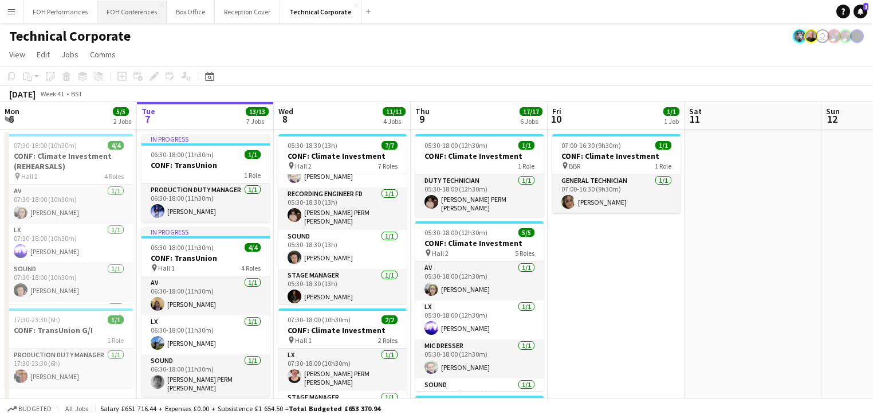
click at [126, 12] on button "FOH Conferences Close" at bounding box center [131, 12] width 69 height 22
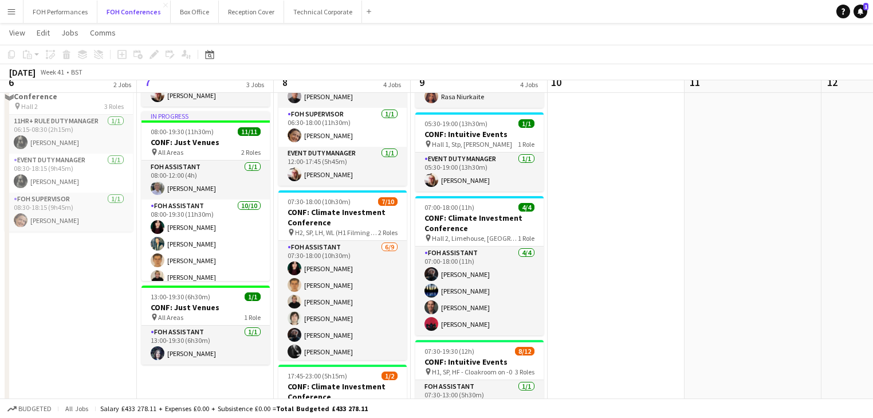
scroll to position [183, 0]
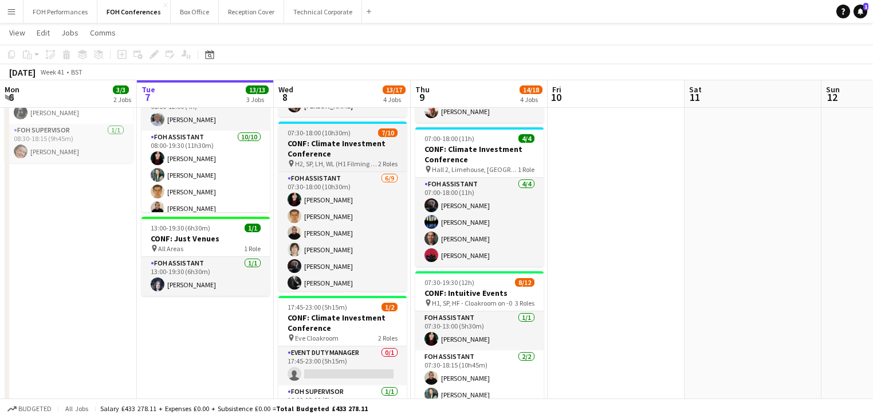
click at [314, 149] on h3 "CONF: Climate Investment Conference" at bounding box center [342, 148] width 128 height 21
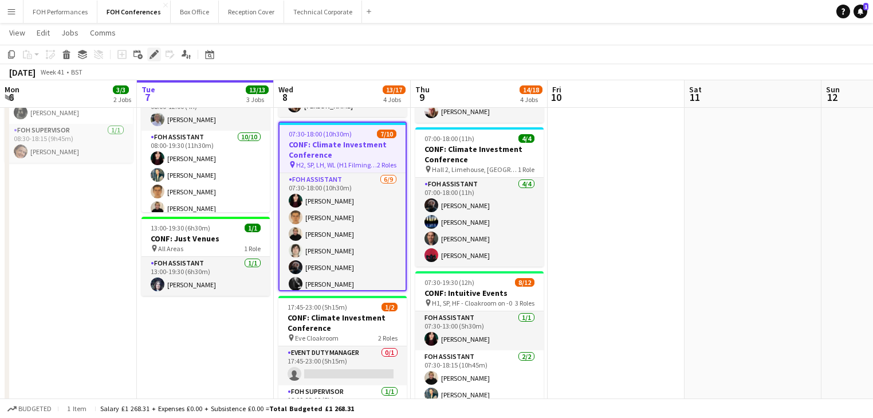
click at [153, 55] on icon at bounding box center [154, 55] width 6 height 6
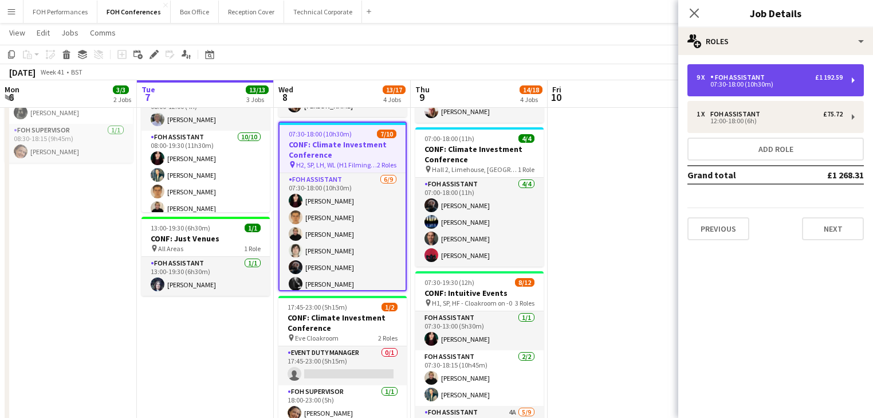
click at [762, 81] on div "07:30-18:00 (10h30m)" at bounding box center [770, 84] width 146 height 6
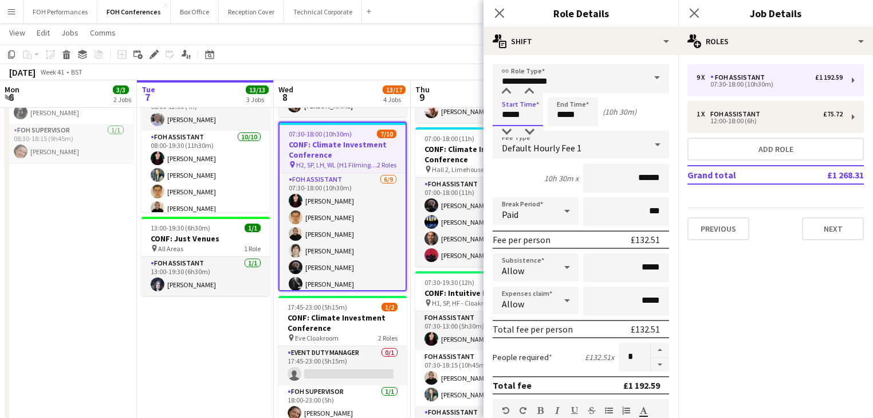
click at [534, 119] on input "*****" at bounding box center [518, 111] width 50 height 29
click at [532, 131] on div at bounding box center [529, 131] width 23 height 11
type input "*****"
click at [532, 131] on div at bounding box center [529, 131] width 23 height 11
click at [222, 355] on app-date-cell "In progress 06:30-19:00 (12h30m) 1/1 CONF: Just Venues pin All Areas 1 Role Eve…" at bounding box center [205, 323] width 137 height 757
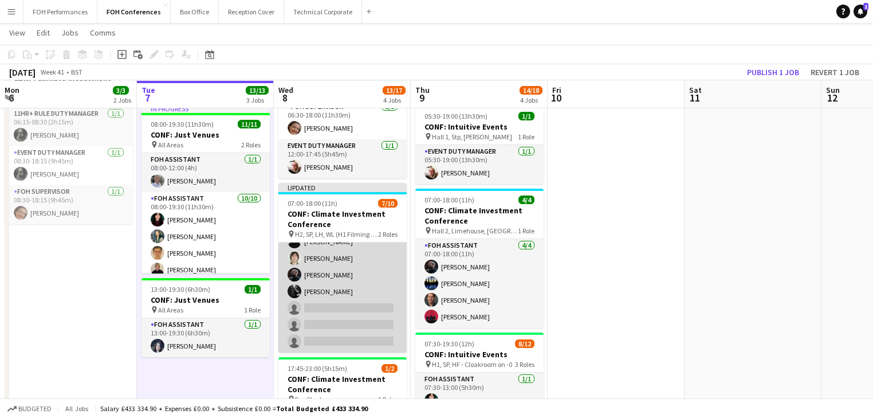
scroll to position [101, 0]
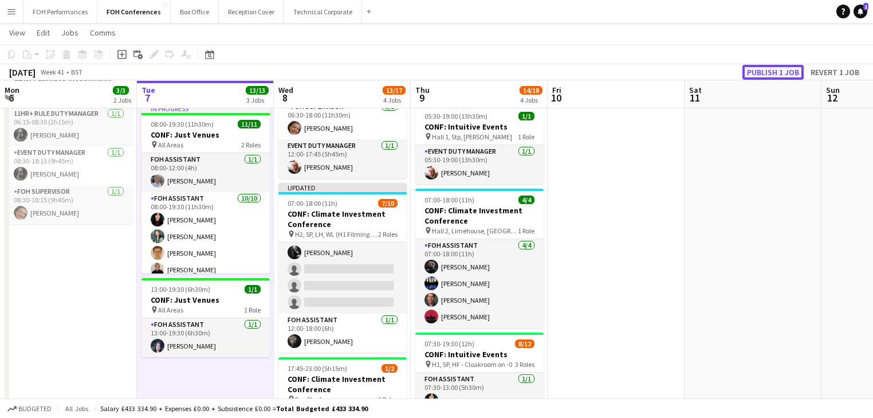
click at [768, 66] on button "Publish 1 job" at bounding box center [772, 72] width 61 height 15
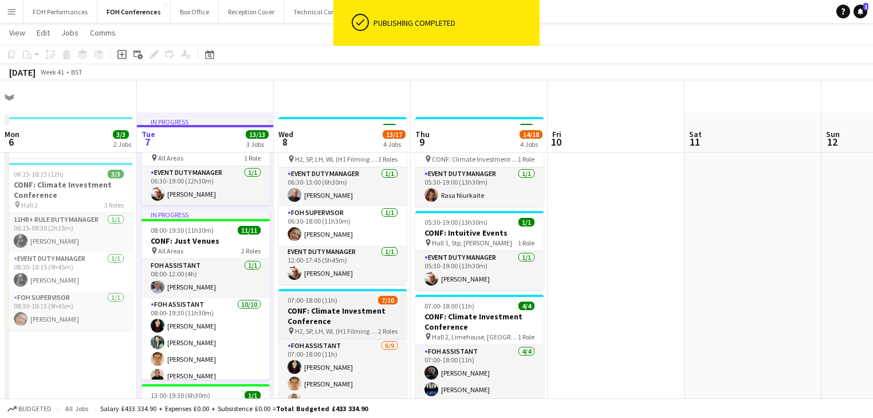
scroll to position [0, 0]
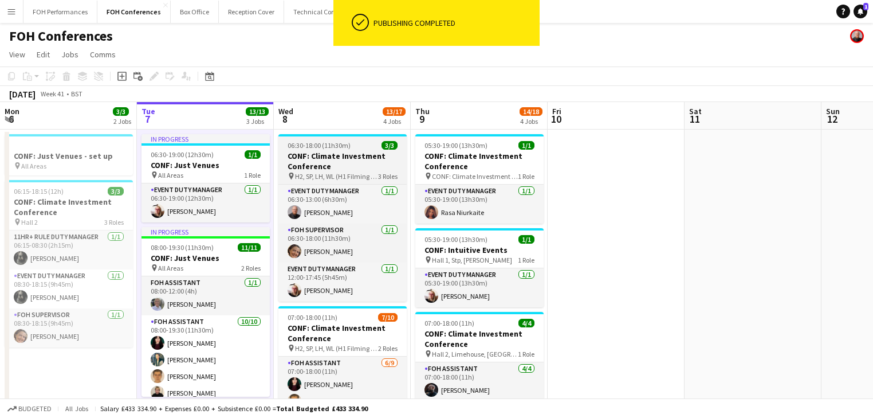
click at [313, 152] on h3 "CONF: Climate Investment Conference" at bounding box center [342, 161] width 128 height 21
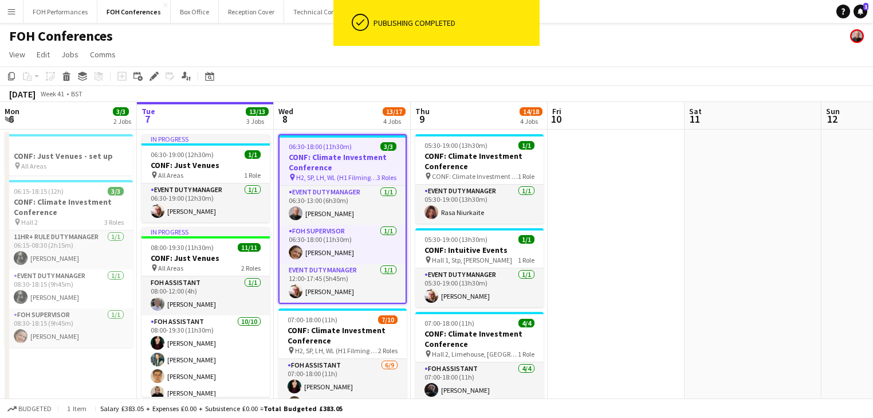
click at [151, 73] on icon "Edit" at bounding box center [154, 76] width 9 height 9
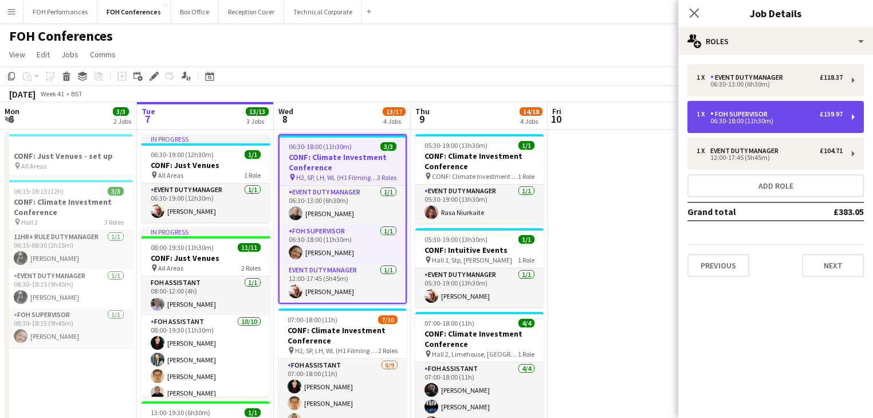
click at [749, 118] on div "06:30-18:00 (11h30m)" at bounding box center [770, 121] width 146 height 6
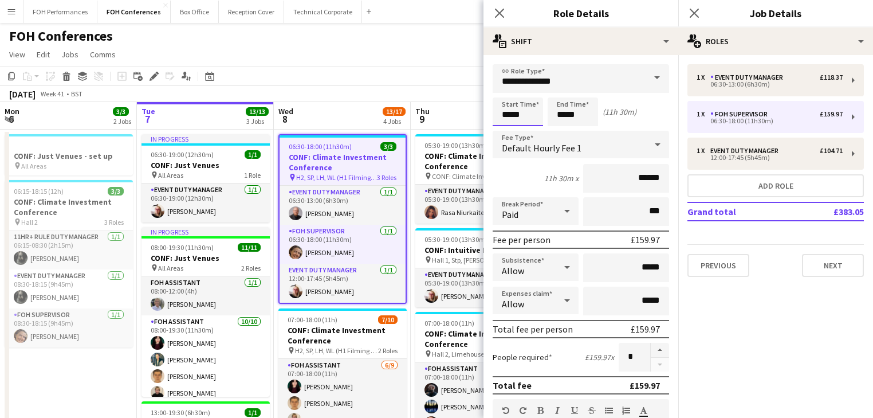
click at [501, 121] on input "*****" at bounding box center [518, 111] width 50 height 29
type input "*****"
click at [508, 129] on div at bounding box center [506, 131] width 23 height 11
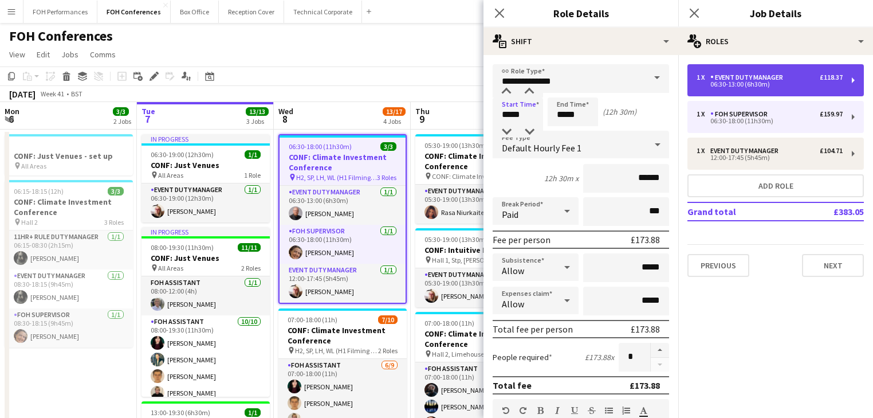
click at [726, 80] on div "Event Duty Manager" at bounding box center [748, 77] width 77 height 8
type input "**********"
type input "*****"
type input "******"
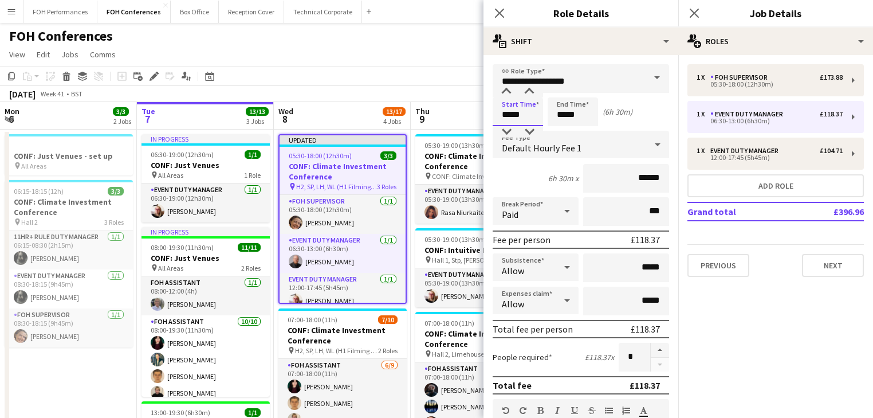
click at [509, 124] on input "*****" at bounding box center [518, 111] width 50 height 29
type input "*****"
click at [507, 136] on div at bounding box center [506, 131] width 23 height 11
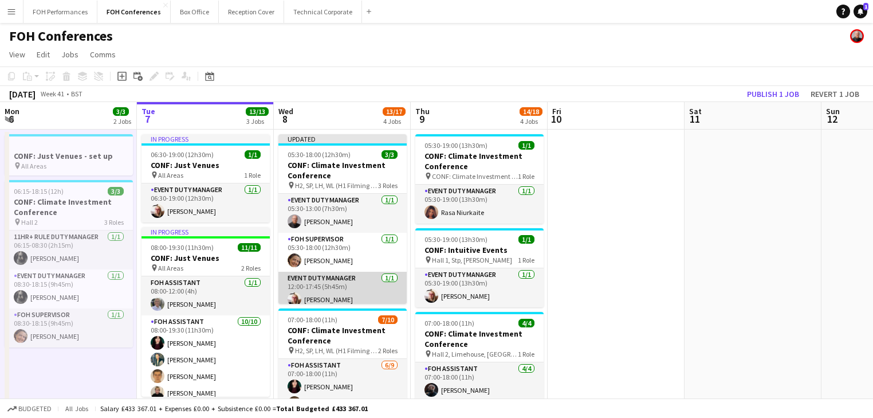
scroll to position [7, 0]
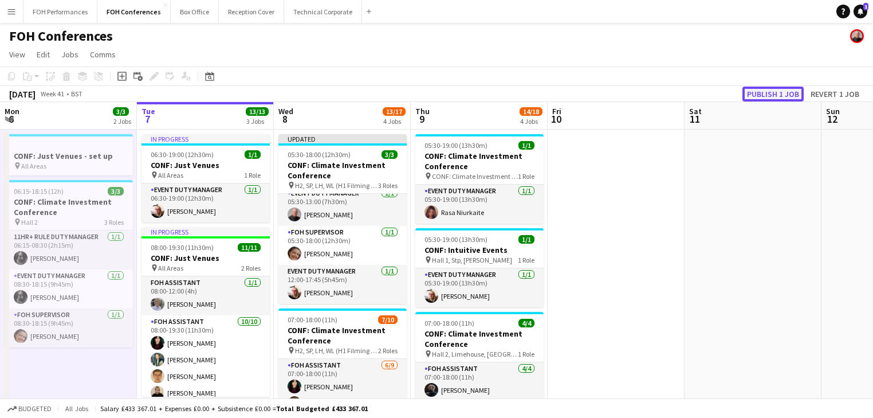
click at [765, 92] on button "Publish 1 job" at bounding box center [772, 94] width 61 height 15
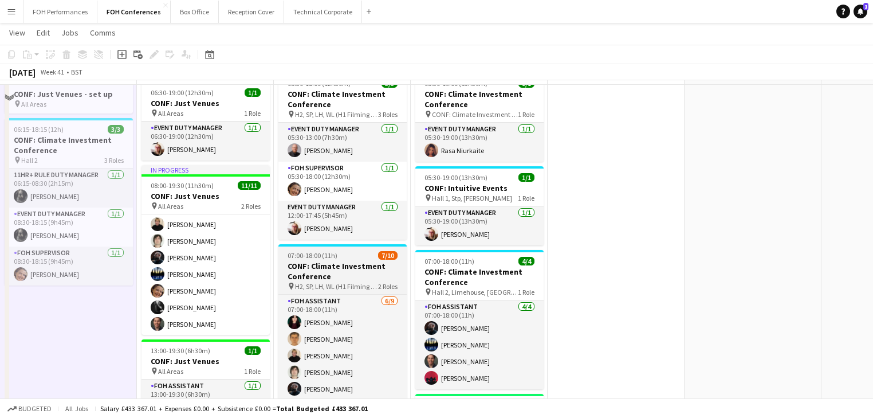
scroll to position [0, 0]
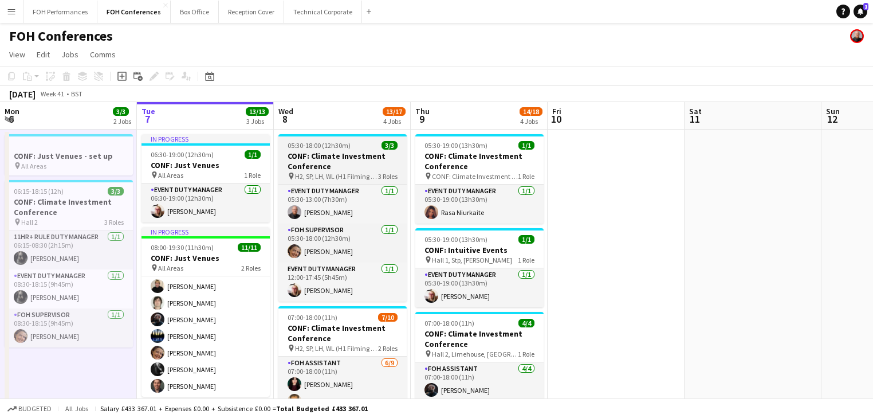
click at [302, 149] on span "05:30-18:00 (12h30m)" at bounding box center [319, 145] width 63 height 9
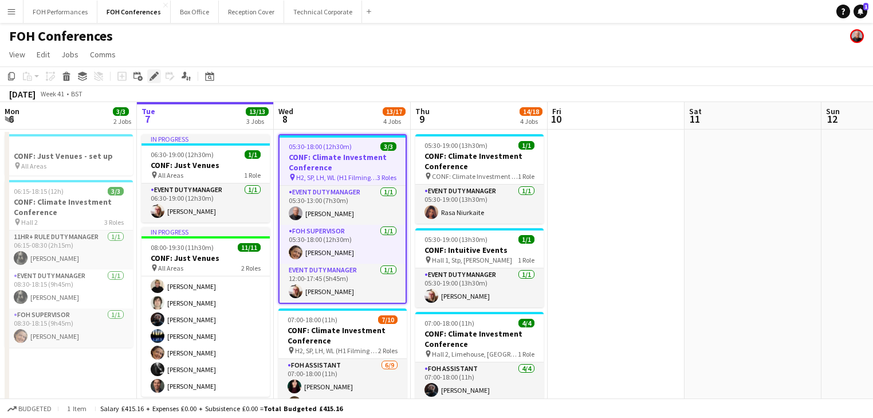
click at [156, 73] on icon "Edit" at bounding box center [154, 76] width 9 height 9
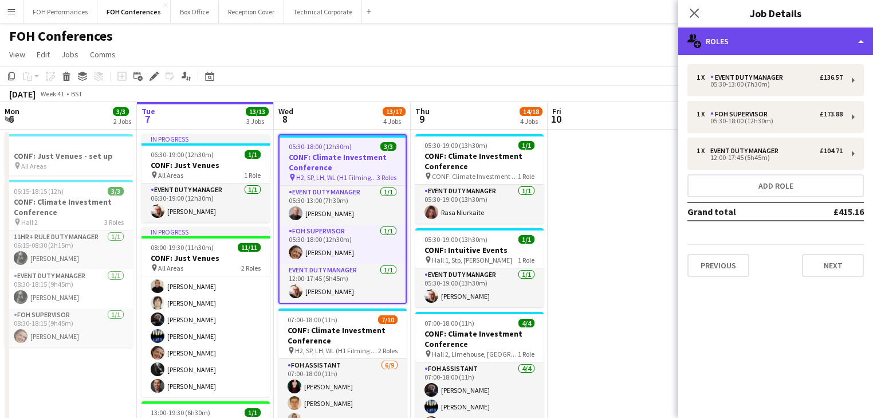
click at [754, 42] on div "multiple-users-add Roles" at bounding box center [775, 40] width 195 height 27
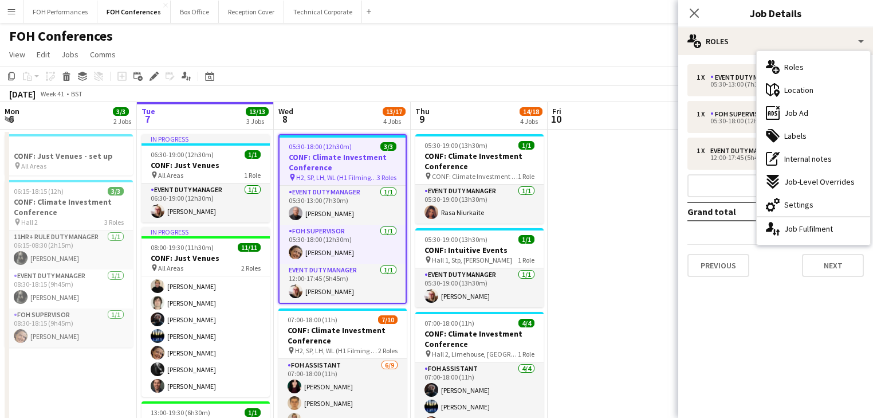
click at [809, 202] on span "Settings" at bounding box center [798, 204] width 29 height 10
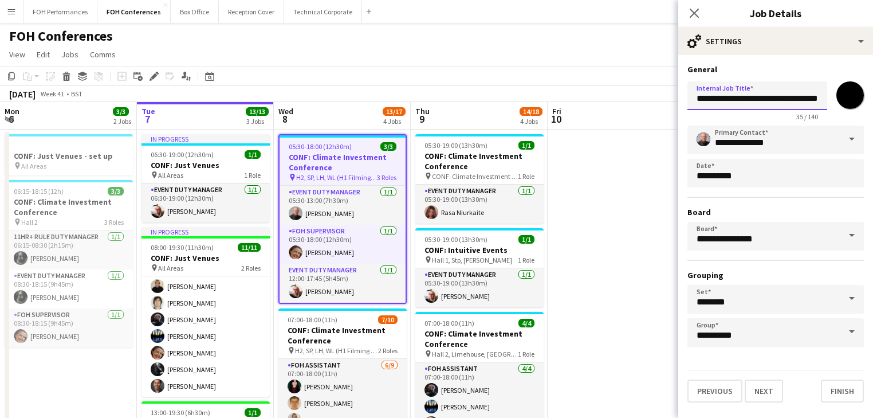
scroll to position [0, 23]
drag, startPoint x: 698, startPoint y: 96, endPoint x: 886, endPoint y: 98, distance: 187.3
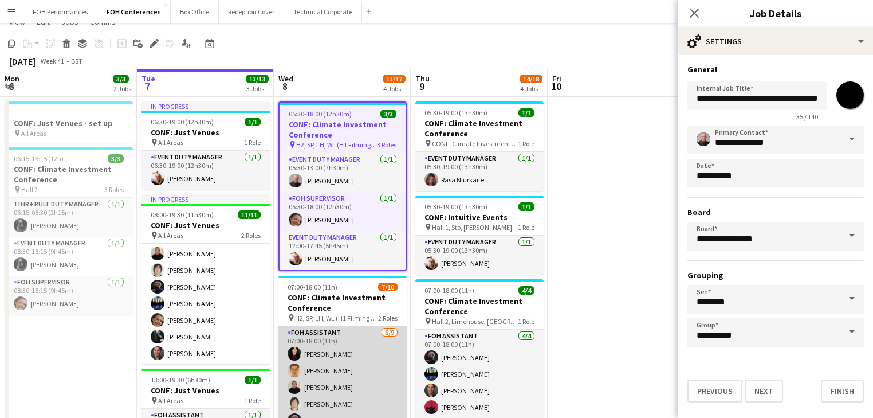
scroll to position [0, 0]
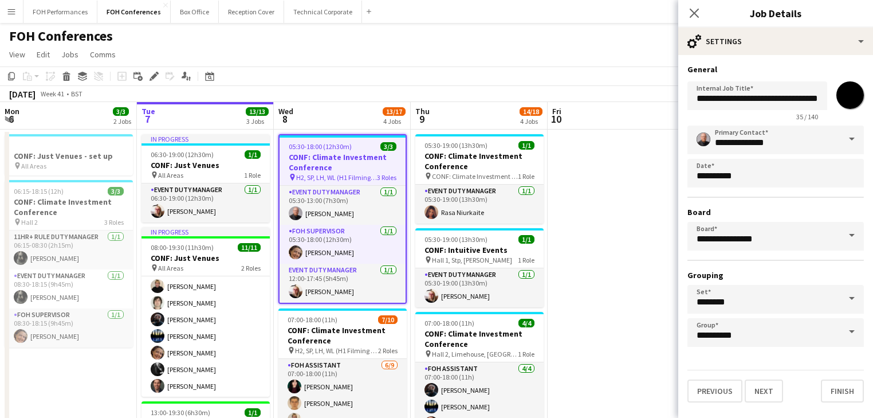
click at [695, 16] on icon "Close pop-in" at bounding box center [694, 13] width 9 height 9
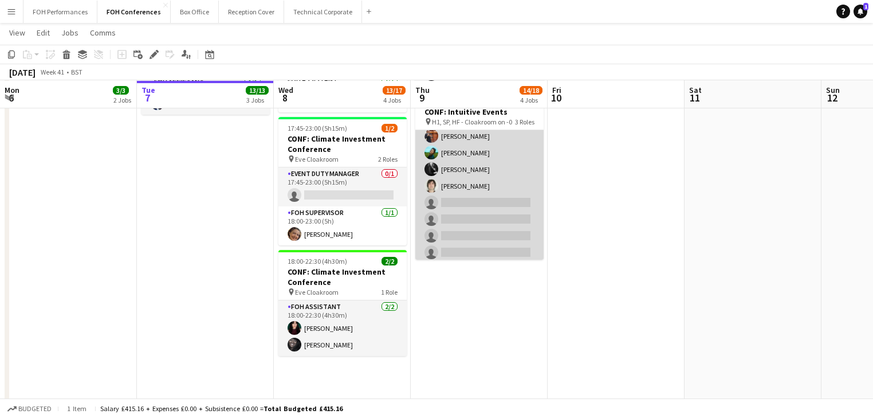
scroll to position [136, 0]
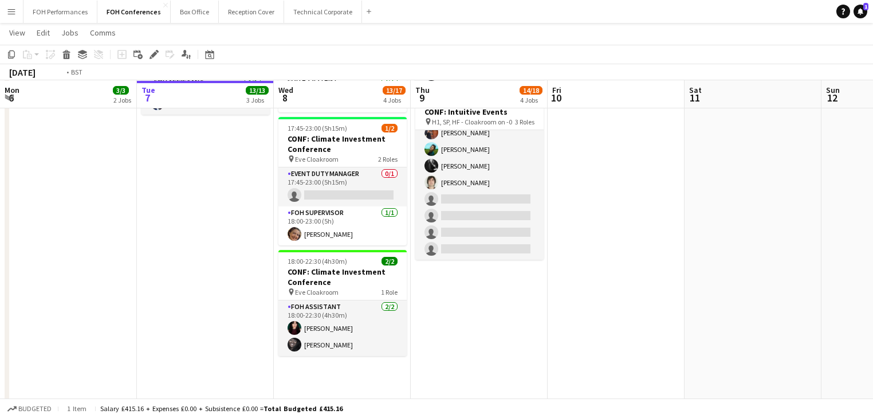
click at [475, 205] on app-card-role "FOH Assistant 4A [DATE] 07:30-19:30 (12h) [PERSON_NAME] [PERSON_NAME] [PERSON_N…" at bounding box center [479, 174] width 128 height 172
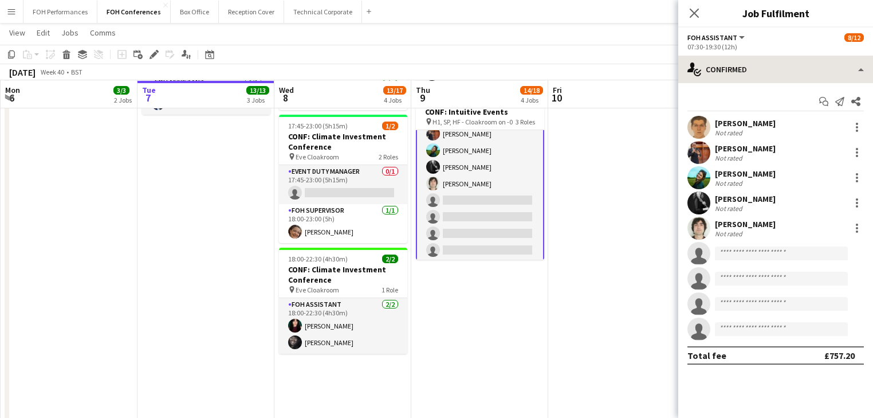
scroll to position [137, 0]
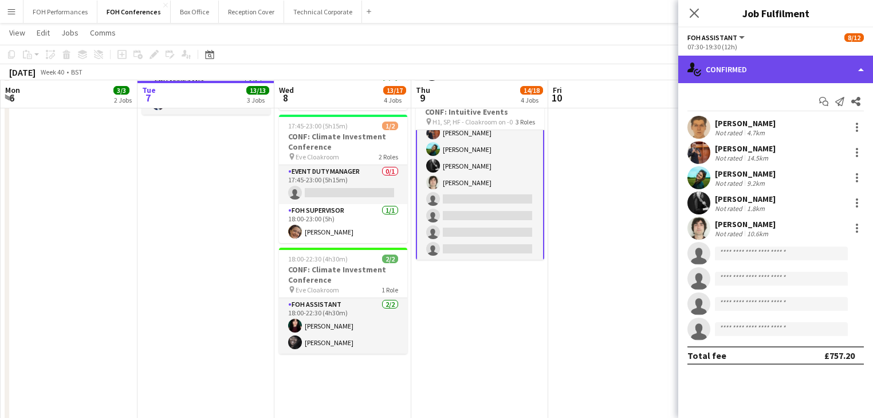
click at [765, 69] on div "single-neutral-actions-check-2 Confirmed" at bounding box center [775, 69] width 195 height 27
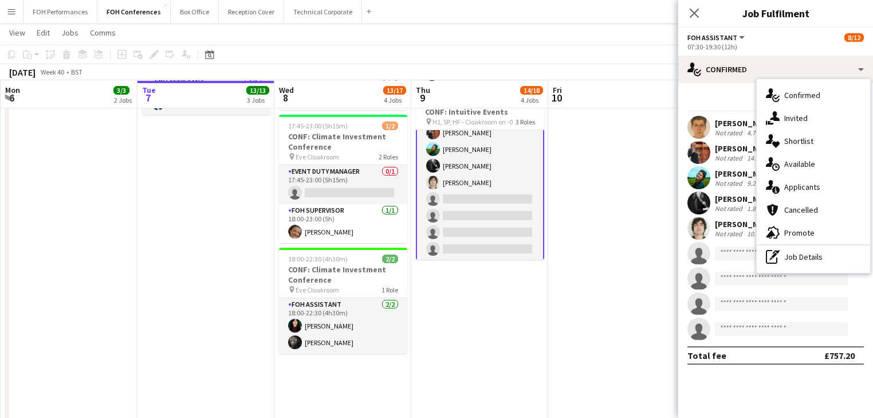
click at [791, 180] on div "single-neutral-actions-information Applicants" at bounding box center [813, 186] width 113 height 23
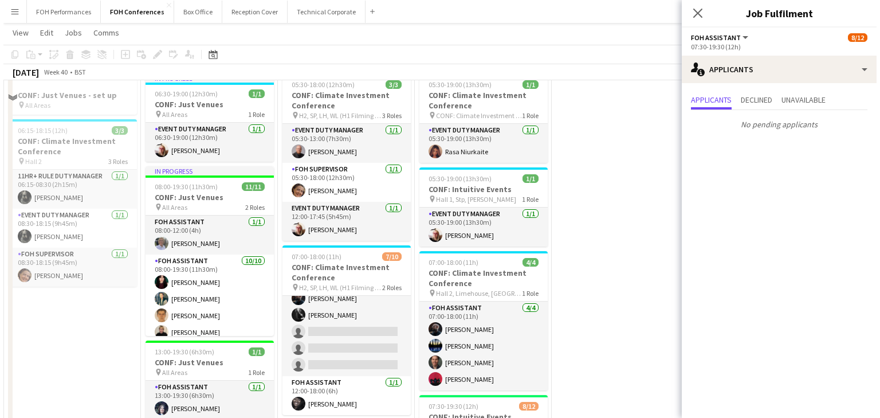
scroll to position [0, 0]
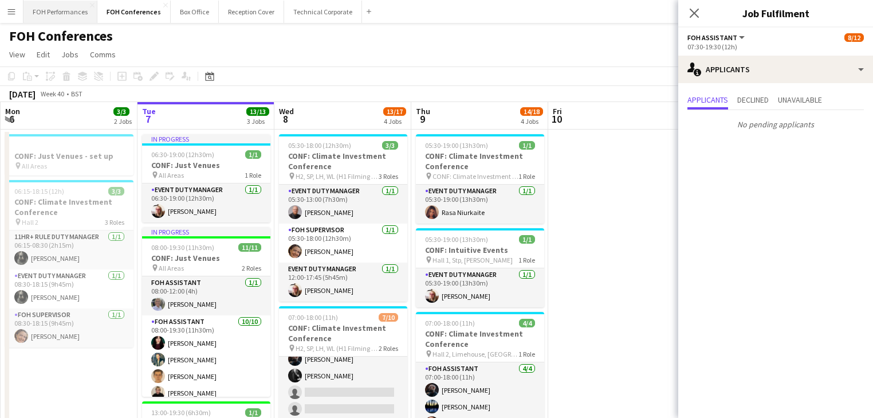
click at [71, 15] on button "FOH Performances Close" at bounding box center [60, 12] width 74 height 22
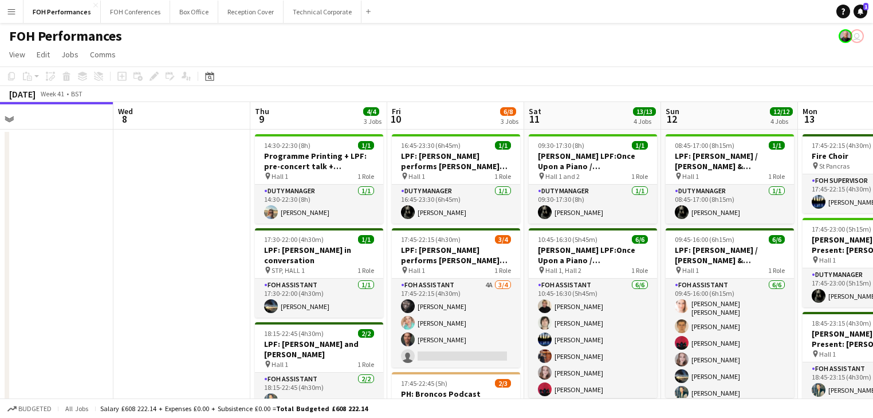
scroll to position [0, 480]
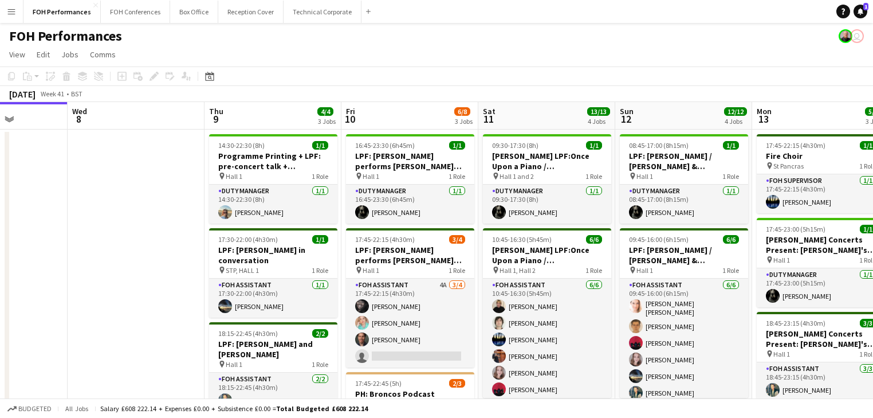
drag, startPoint x: 591, startPoint y: 259, endPoint x: 384, endPoint y: 255, distance: 206.3
click at [384, 255] on app-calendar-viewport "Sat 4 6/6 3 Jobs Sun 5 6/6 2 Jobs Mon 6 1/1 1 Job Tue 7 Wed 8 Thu 9 4/4 3 Jobs …" at bounding box center [436, 390] width 873 height 576
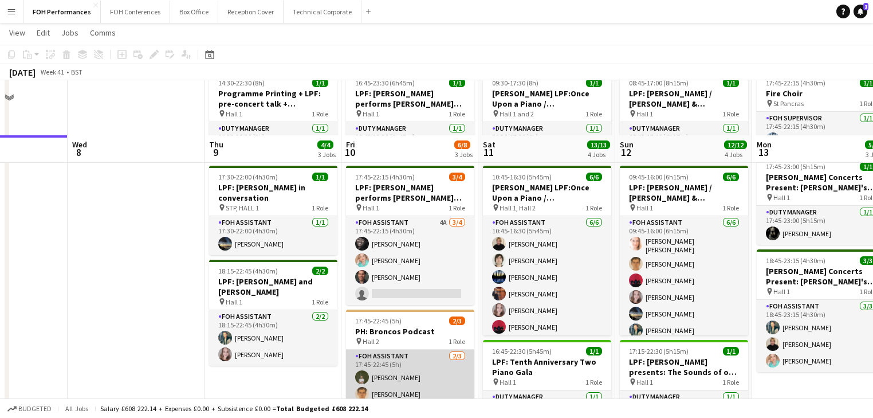
scroll to position [122, 0]
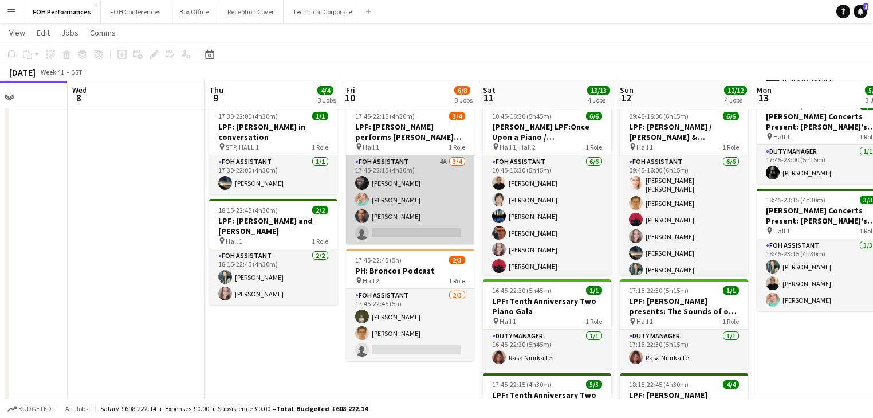
click at [406, 211] on app-card-role "FOH Assistant 4A [DATE] 17:45-22:15 (4h30m) [PERSON_NAME] [PERSON_NAME] [PERSON…" at bounding box center [410, 199] width 128 height 89
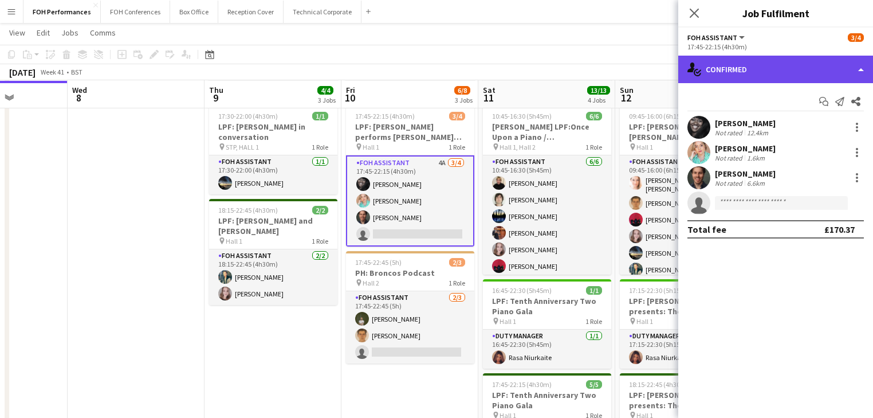
click at [773, 70] on div "single-neutral-actions-check-2 Confirmed" at bounding box center [775, 69] width 195 height 27
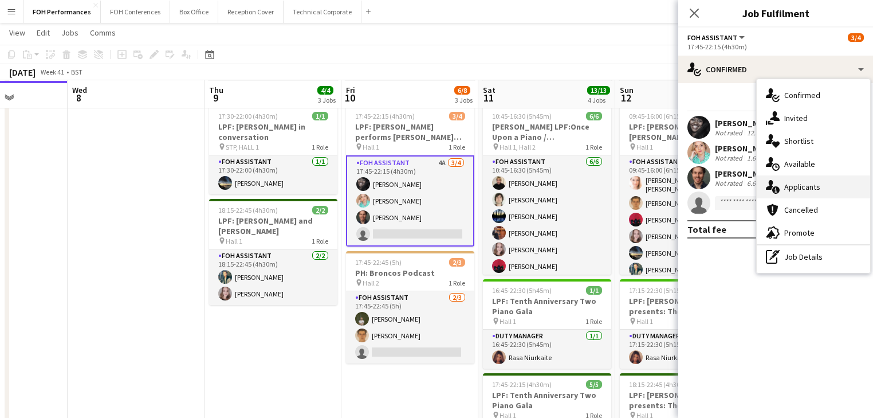
click at [809, 188] on span "Applicants" at bounding box center [802, 187] width 36 height 10
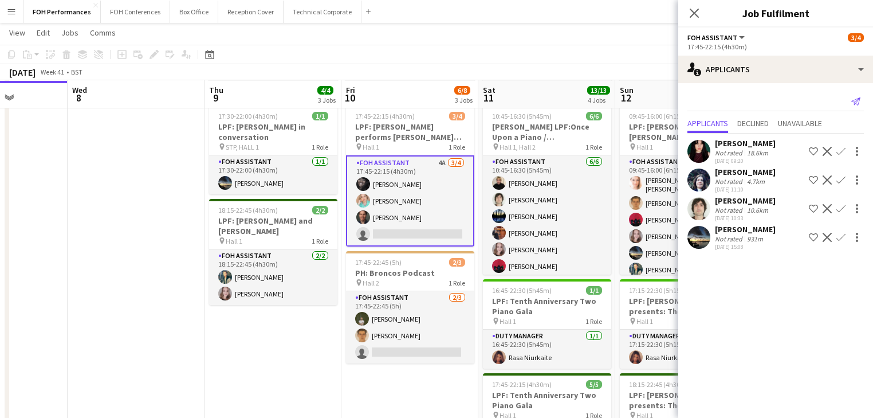
click at [855, 100] on icon "Send notification" at bounding box center [855, 101] width 9 height 9
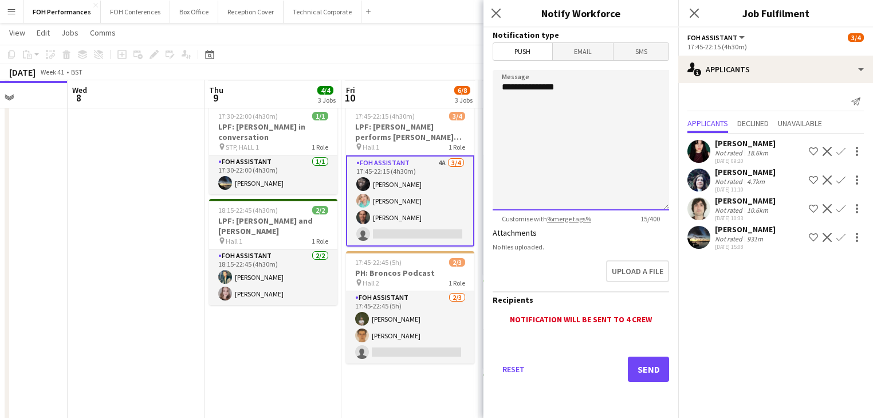
click at [583, 100] on textarea "**********" at bounding box center [581, 140] width 176 height 140
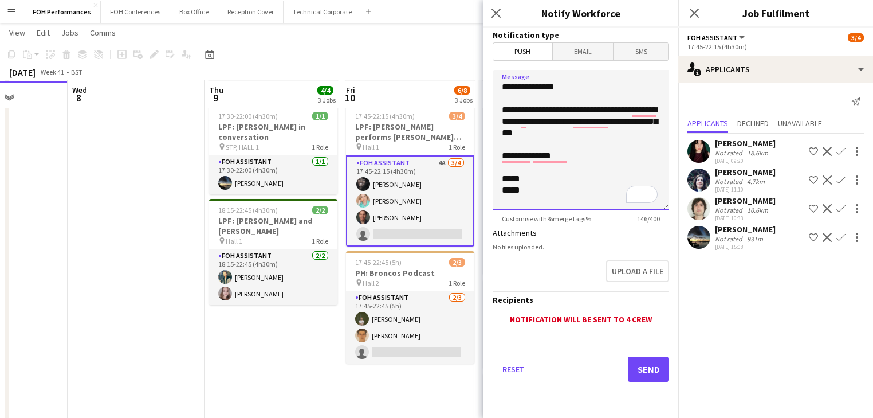
drag, startPoint x: 520, startPoint y: 124, endPoint x: 600, endPoint y: 135, distance: 81.6
click at [600, 135] on textarea "**********" at bounding box center [581, 140] width 176 height 140
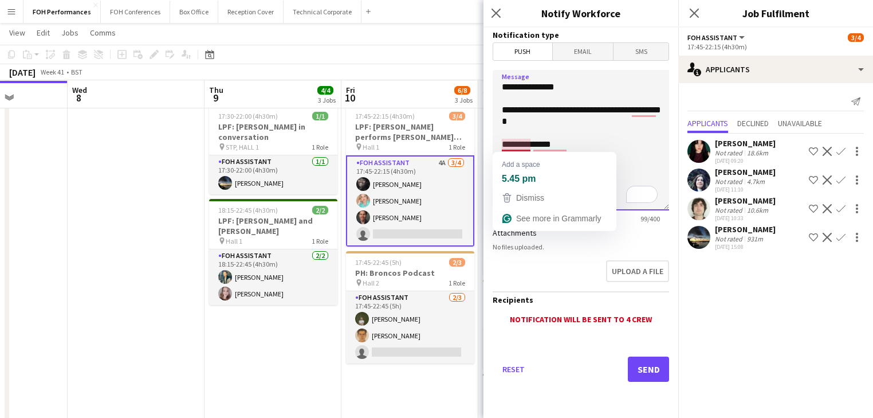
click at [502, 146] on textarea "**********" at bounding box center [581, 140] width 176 height 140
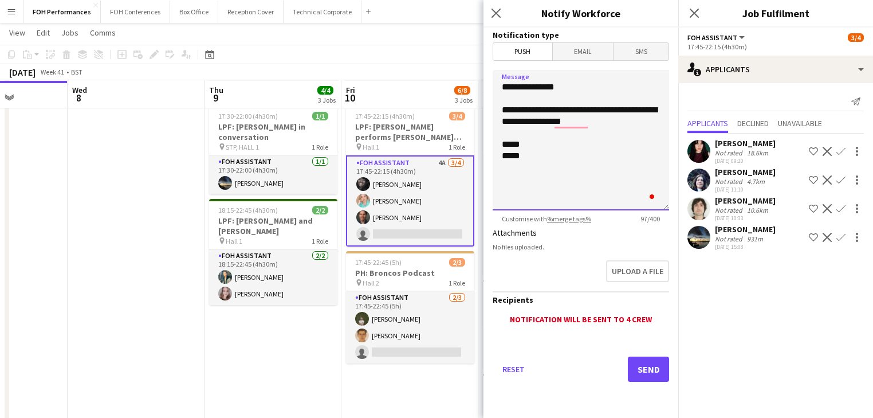
click at [607, 125] on textarea "**********" at bounding box center [581, 140] width 176 height 140
click at [516, 142] on textarea "**********" at bounding box center [581, 140] width 176 height 140
paste textarea "**********"
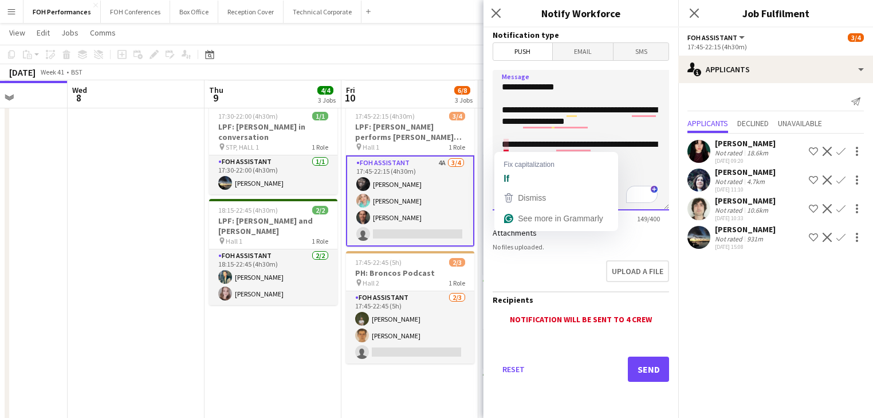
click at [504, 145] on textarea "**********" at bounding box center [581, 140] width 176 height 140
click at [506, 140] on textarea "**********" at bounding box center [581, 140] width 176 height 140
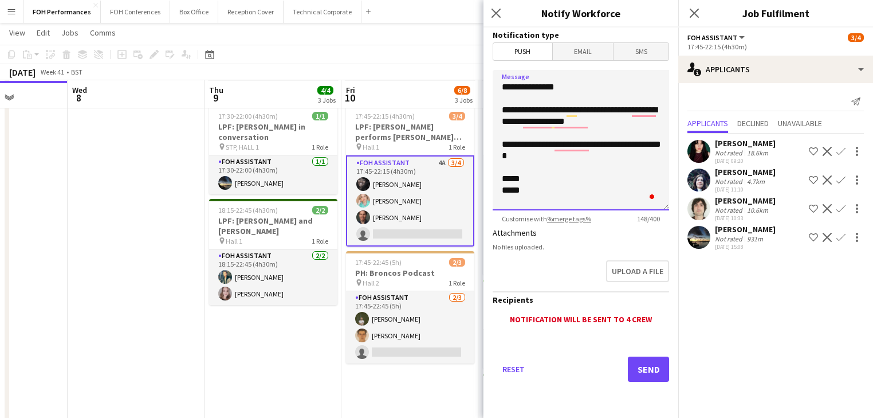
drag, startPoint x: 541, startPoint y: 162, endPoint x: 549, endPoint y: 160, distance: 8.2
click at [541, 162] on textarea "**********" at bounding box center [581, 140] width 176 height 140
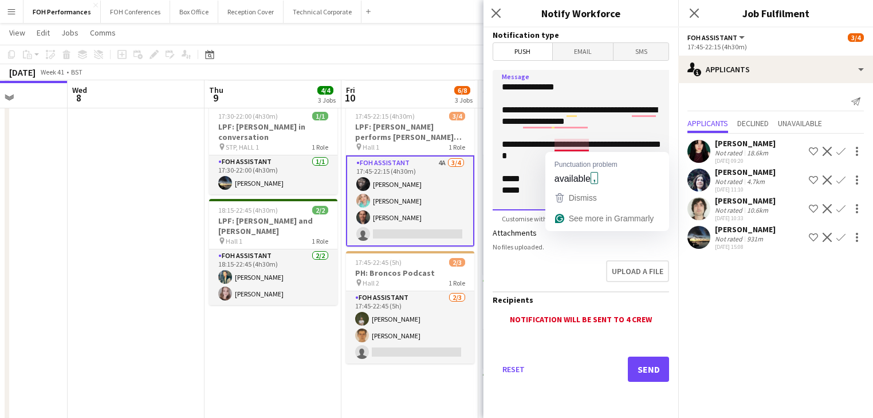
click at [571, 140] on textarea "**********" at bounding box center [581, 140] width 176 height 140
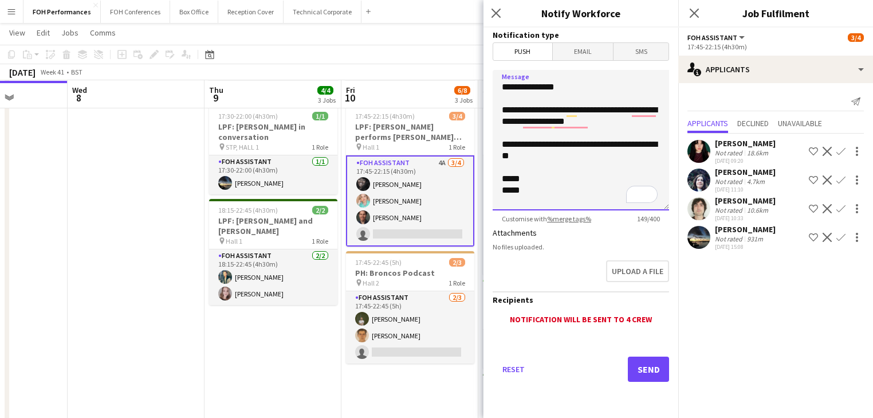
click at [620, 178] on textarea "**********" at bounding box center [581, 140] width 176 height 140
click at [571, 174] on textarea "**********" at bounding box center [581, 140] width 176 height 140
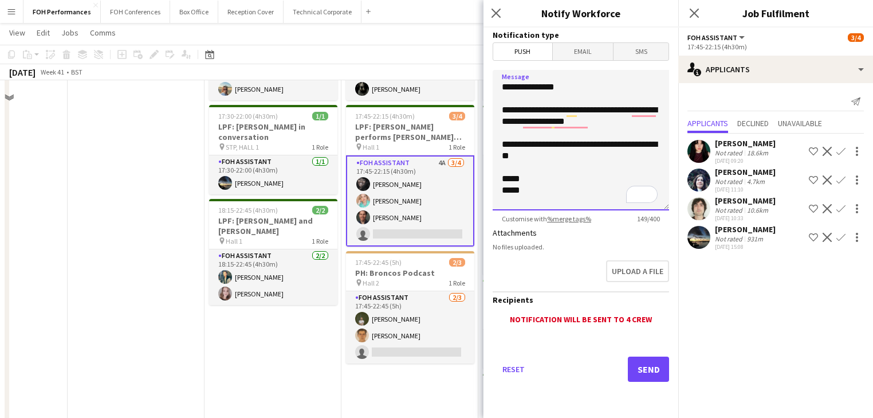
scroll to position [0, 0]
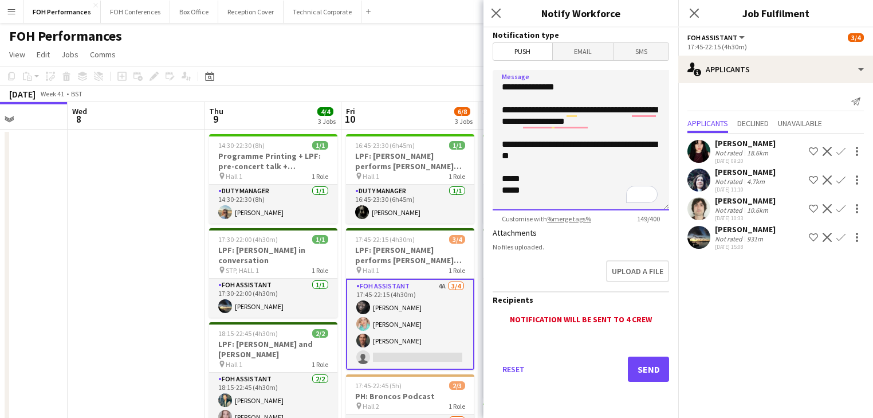
type textarea "**********"
click at [584, 51] on span "Email" at bounding box center [583, 51] width 61 height 17
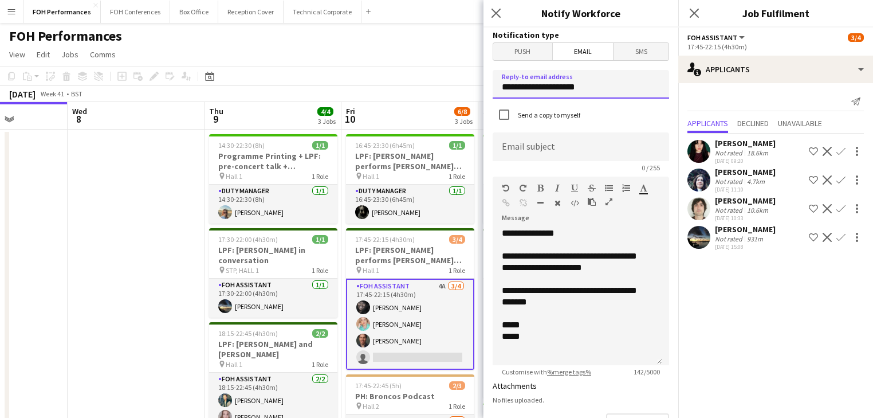
drag, startPoint x: 603, startPoint y: 88, endPoint x: 447, endPoint y: 86, distance: 156.4
click at [447, 87] on body "Menu Boards Boards Boards All jobs Status Workforce Workforce My Workforce Recr…" at bounding box center [436, 348] width 873 height 697
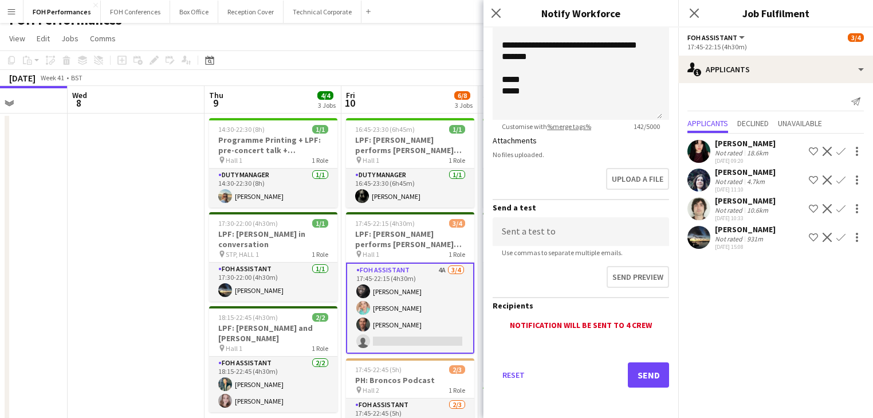
scroll to position [61, 0]
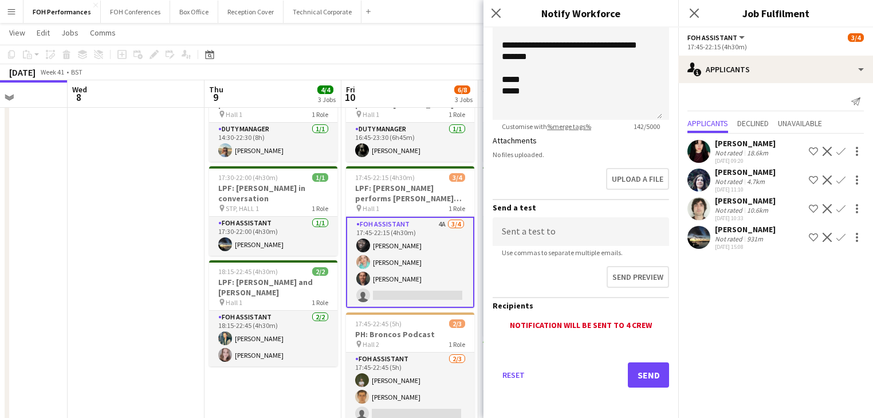
type input "**********"
click at [636, 371] on button "Send" at bounding box center [648, 374] width 41 height 25
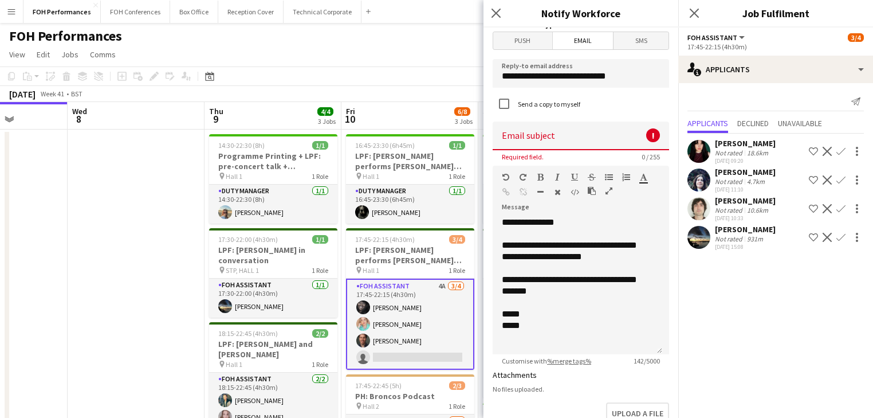
scroll to position [0, 0]
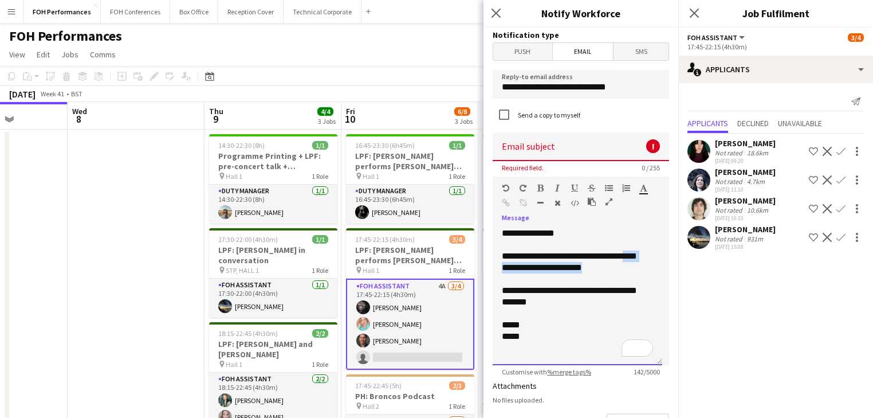
drag, startPoint x: 502, startPoint y: 268, endPoint x: 617, endPoint y: 266, distance: 114.6
click at [617, 266] on div "**********" at bounding box center [578, 295] width 170 height 137
copy div "**********"
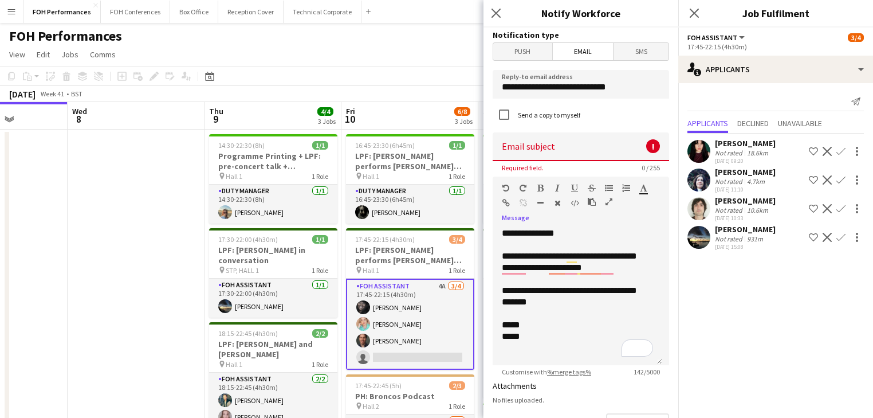
click at [527, 145] on input at bounding box center [581, 146] width 176 height 29
paste input "**********"
click at [502, 151] on input "**********" at bounding box center [581, 146] width 176 height 29
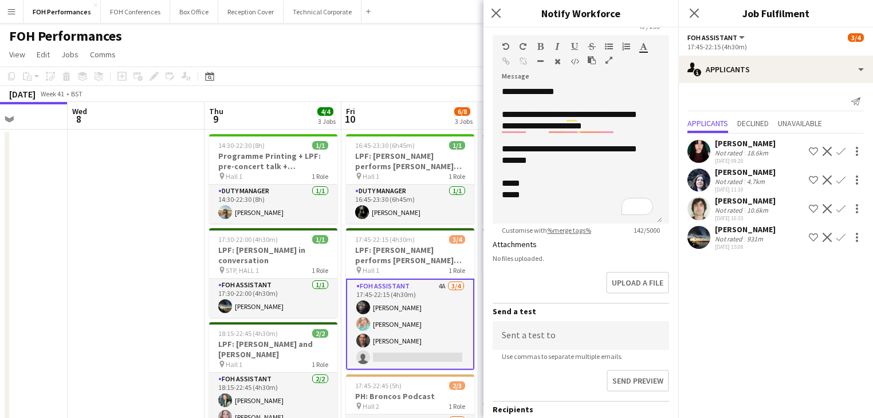
scroll to position [245, 0]
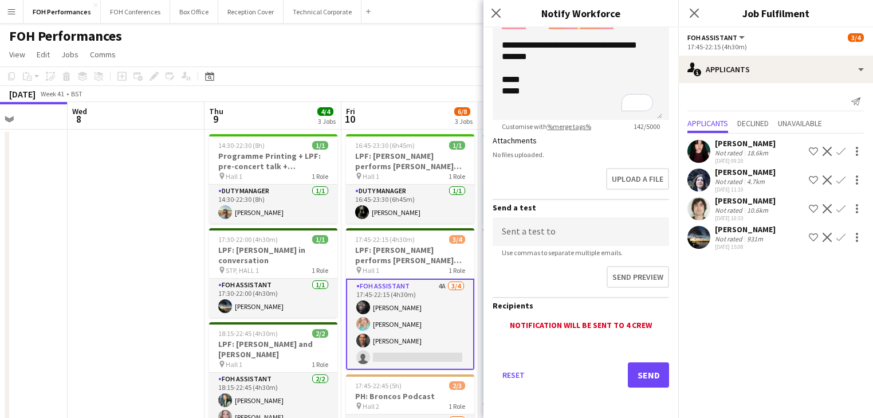
type input "**********"
click at [646, 376] on button "Send" at bounding box center [648, 374] width 41 height 25
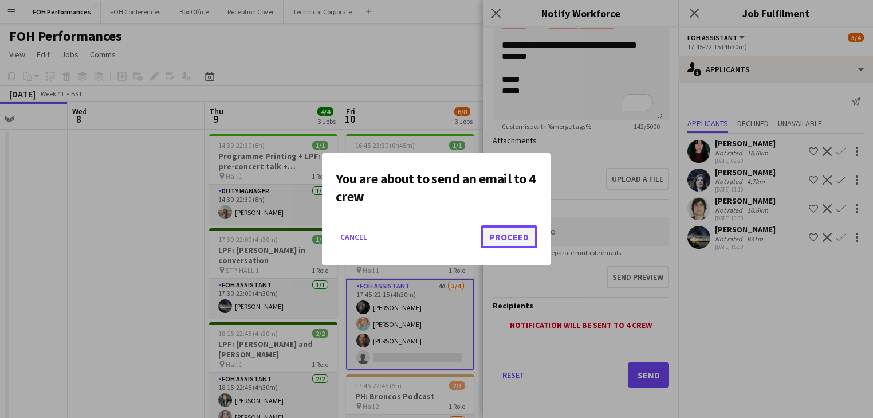
click at [520, 238] on button "Proceed" at bounding box center [509, 236] width 57 height 23
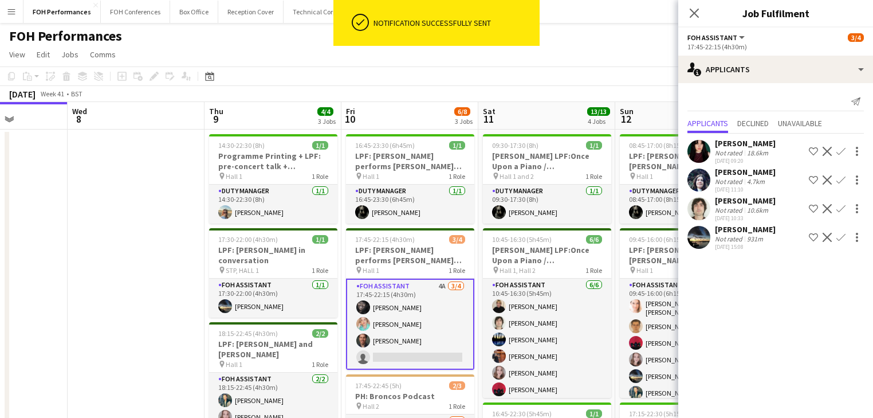
click at [191, 198] on app-date-cell at bounding box center [136, 403] width 137 height 548
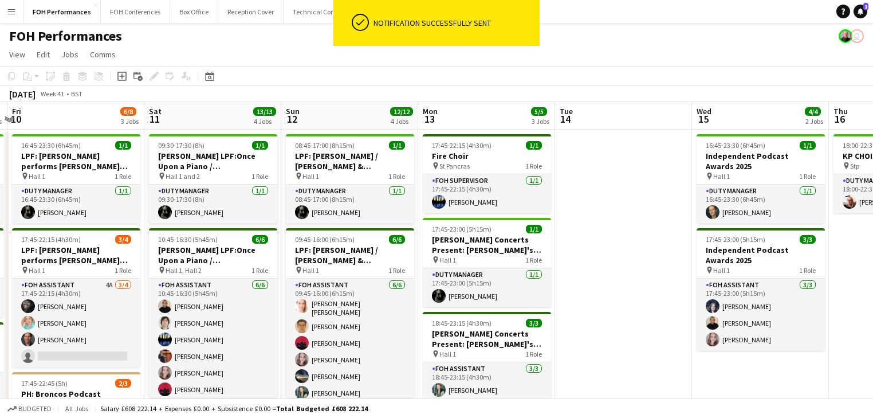
scroll to position [0, 324]
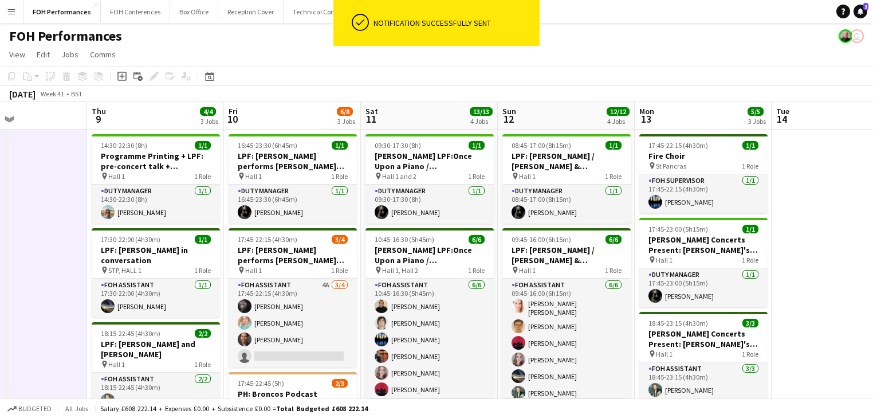
drag, startPoint x: 651, startPoint y: 241, endPoint x: 273, endPoint y: 191, distance: 381.4
click at [273, 192] on app-calendar-viewport "Mon 6 1/1 1 Job Tue 7 Wed 8 Thu 9 4/4 3 Jobs Fri 10 6/8 3 Jobs Sat 11 13/13 4 J…" at bounding box center [436, 390] width 873 height 576
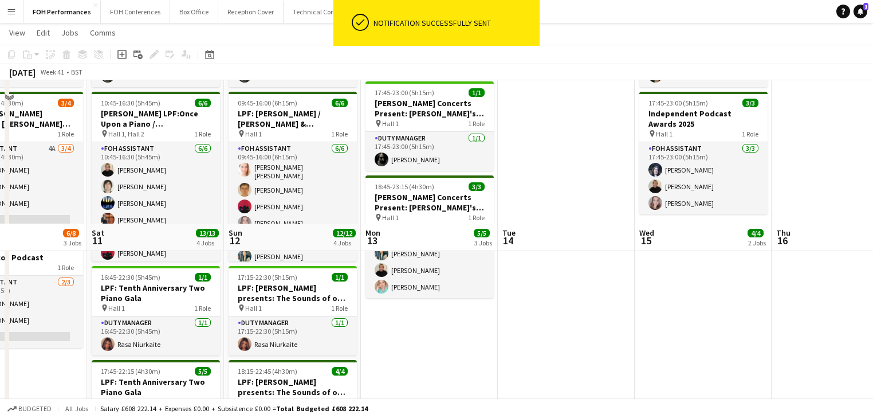
scroll to position [0, 0]
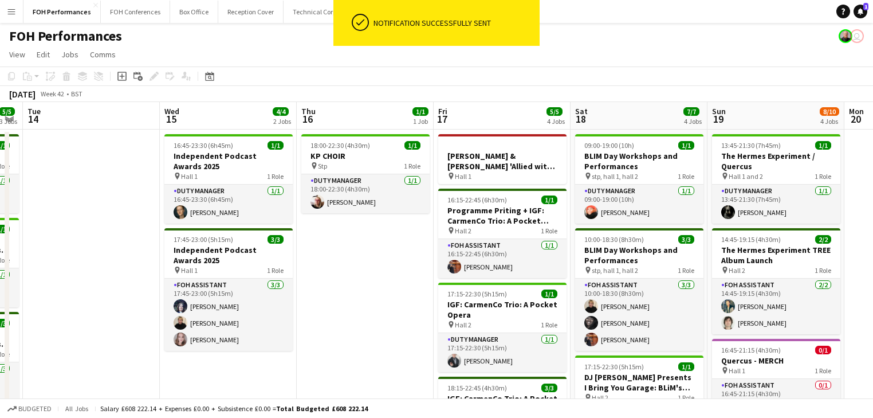
drag, startPoint x: 529, startPoint y: 204, endPoint x: 53, endPoint y: 162, distance: 478.5
click at [53, 162] on app-calendar-viewport "Fri 10 6/8 3 Jobs Sat 11 13/13 4 Jobs Sun 12 12/12 4 Jobs Mon 13 5/5 3 Jobs Tue…" at bounding box center [436, 390] width 873 height 576
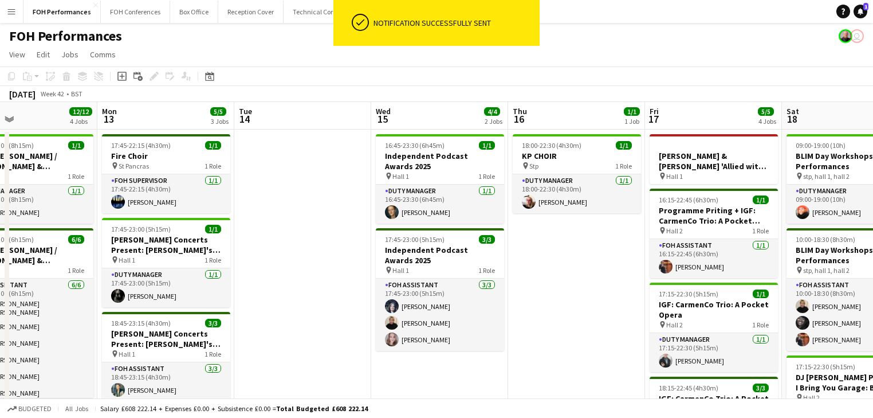
drag, startPoint x: 472, startPoint y: 267, endPoint x: 280, endPoint y: 250, distance: 192.7
click at [280, 250] on app-calendar-viewport "Fri 10 6/8 3 Jobs Sat 11 13/13 4 Jobs Sun 12 12/12 4 Jobs Mon 13 5/5 3 Jobs Tue…" at bounding box center [436, 390] width 873 height 576
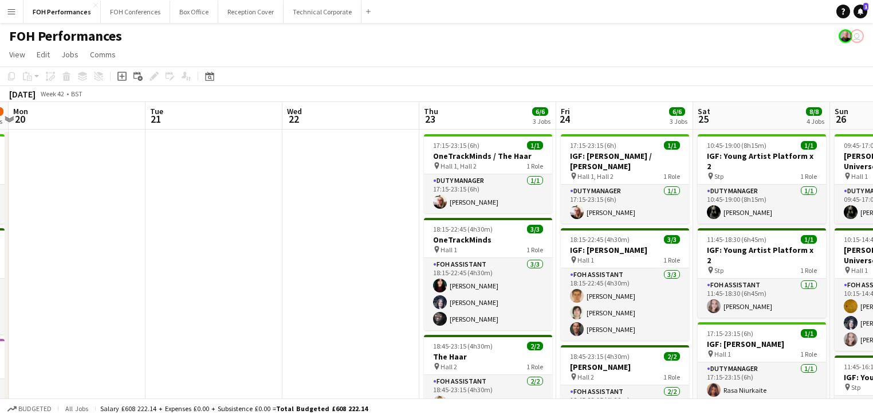
drag, startPoint x: 686, startPoint y: 251, endPoint x: 96, endPoint y: 194, distance: 593.4
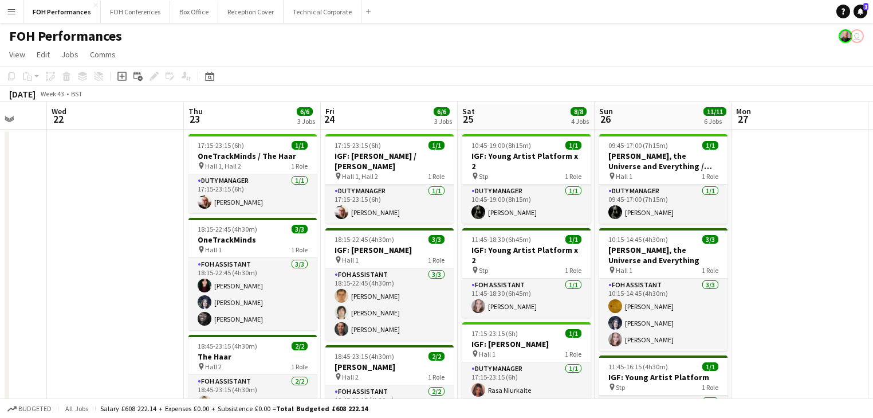
drag, startPoint x: 211, startPoint y: 231, endPoint x: 155, endPoint y: 223, distance: 56.2
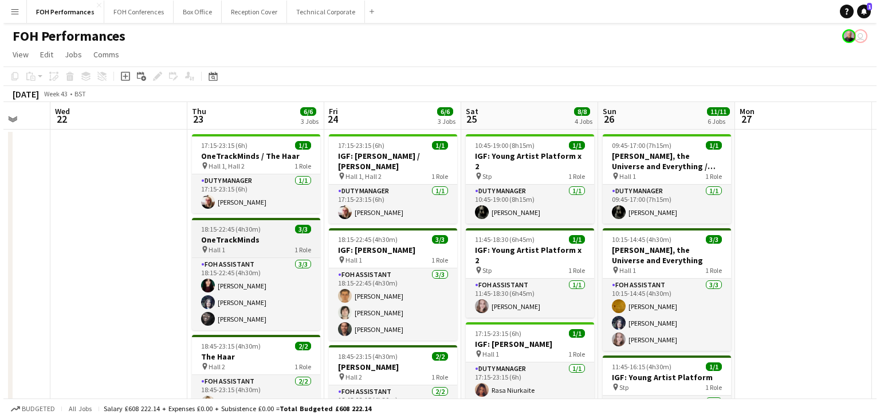
scroll to position [0, 386]
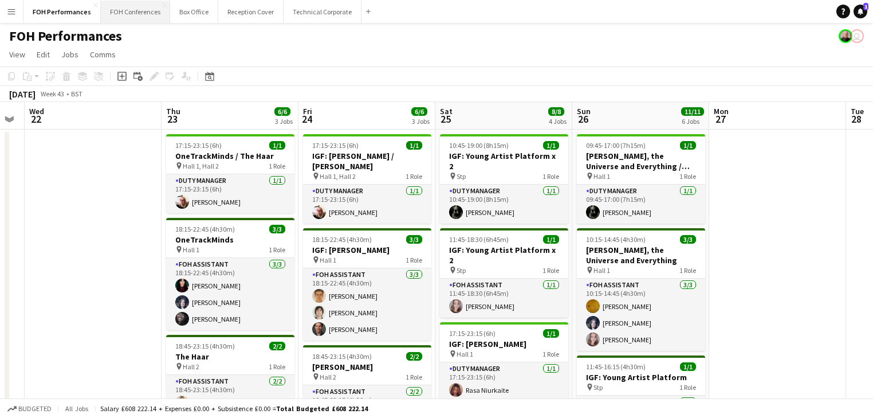
click at [125, 11] on button "FOH Conferences Close" at bounding box center [135, 12] width 69 height 22
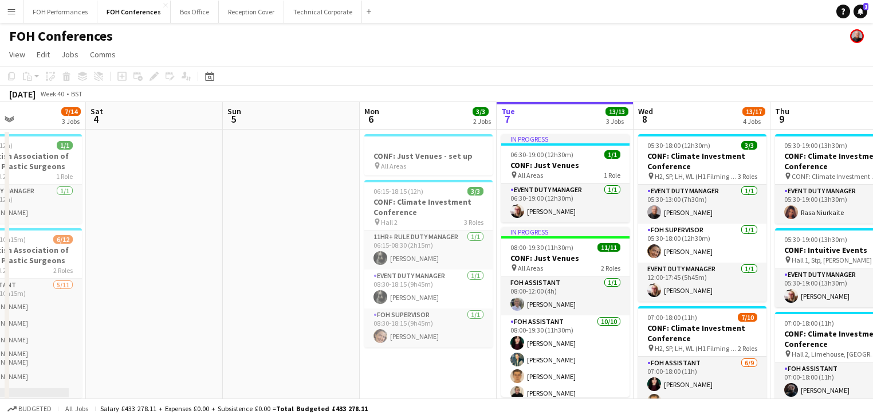
scroll to position [0, 270]
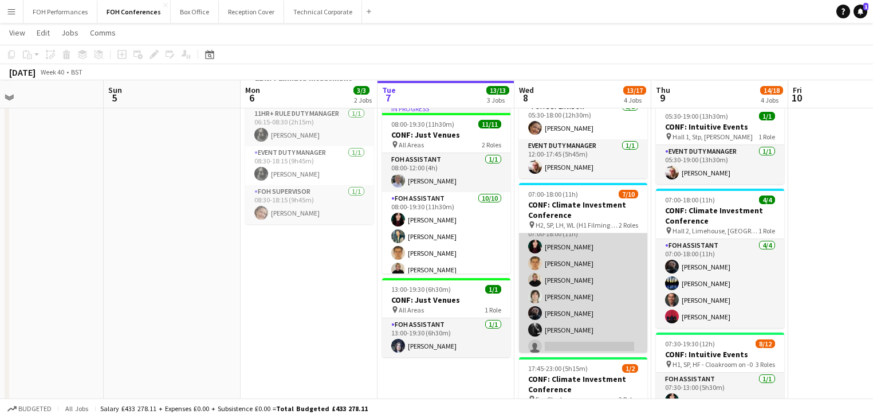
scroll to position [0, 0]
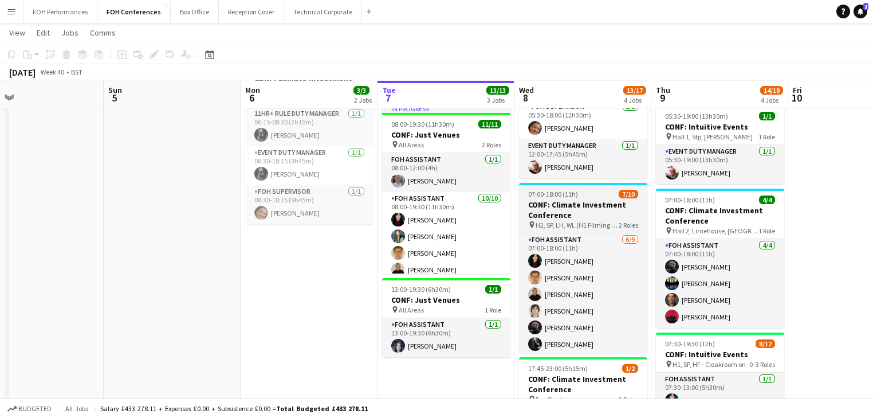
drag, startPoint x: 563, startPoint y: 206, endPoint x: 521, endPoint y: 190, distance: 44.1
click at [563, 206] on h3 "CONF: Climate Investment Conference" at bounding box center [583, 209] width 128 height 21
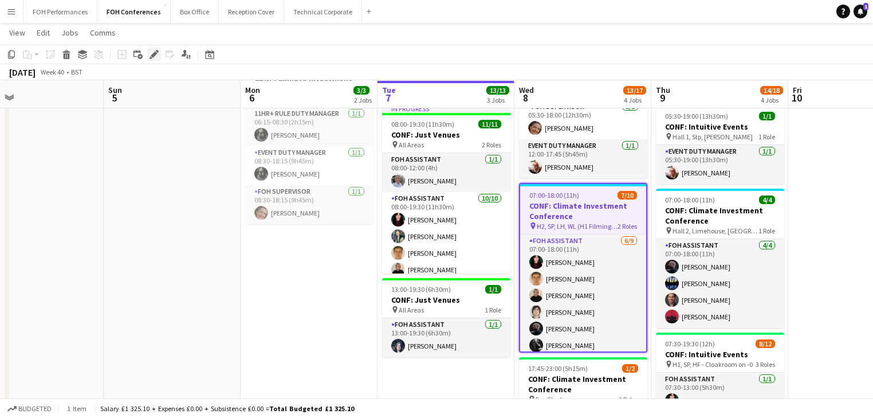
click at [148, 53] on div "Edit" at bounding box center [154, 55] width 14 height 14
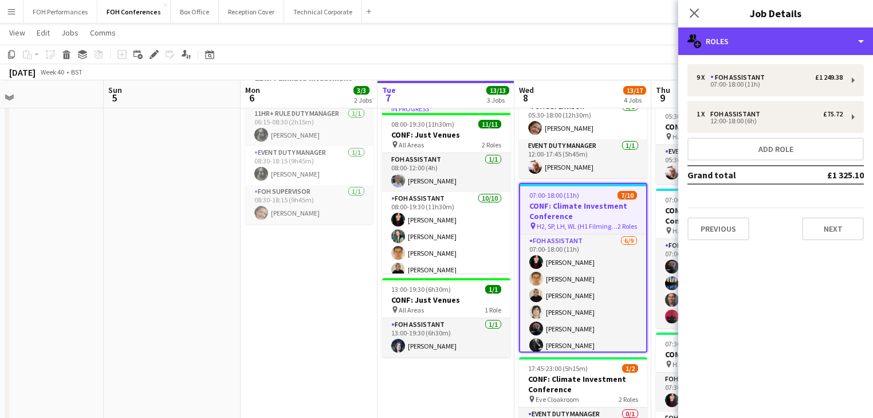
drag, startPoint x: 760, startPoint y: 33, endPoint x: 798, endPoint y: 76, distance: 57.2
click at [760, 36] on div "multiple-users-add Roles" at bounding box center [775, 40] width 195 height 27
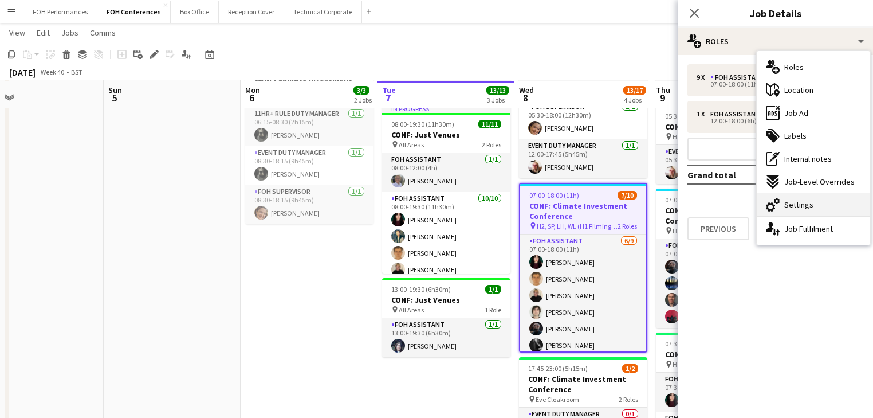
click at [803, 202] on span "Settings" at bounding box center [798, 204] width 29 height 10
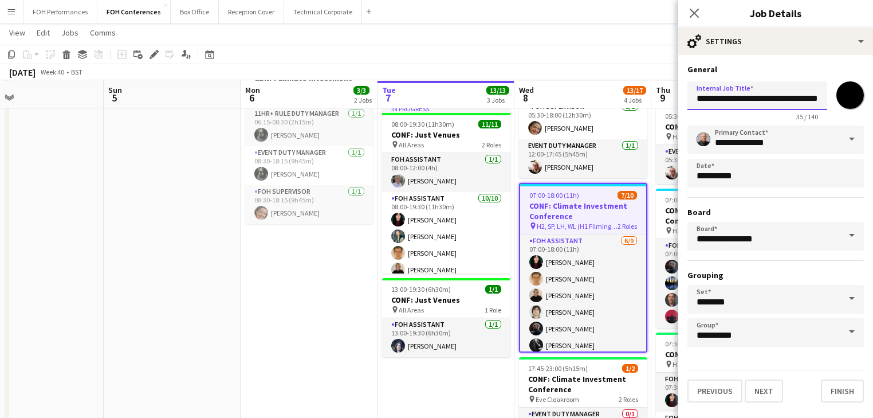
scroll to position [0, 23]
drag, startPoint x: 696, startPoint y: 99, endPoint x: 965, endPoint y: 113, distance: 269.6
click at [873, 113] on html "Menu Boards Boards Boards All jobs Status Workforce Workforce My Workforce Recr…" at bounding box center [436, 330] width 873 height 905
click at [693, 7] on icon "Close pop-in" at bounding box center [694, 12] width 11 height 11
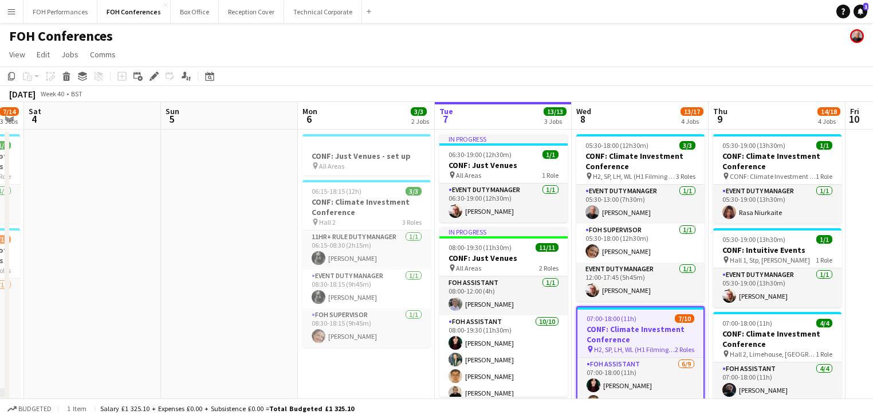
drag, startPoint x: 135, startPoint y: 207, endPoint x: 285, endPoint y: 186, distance: 151.6
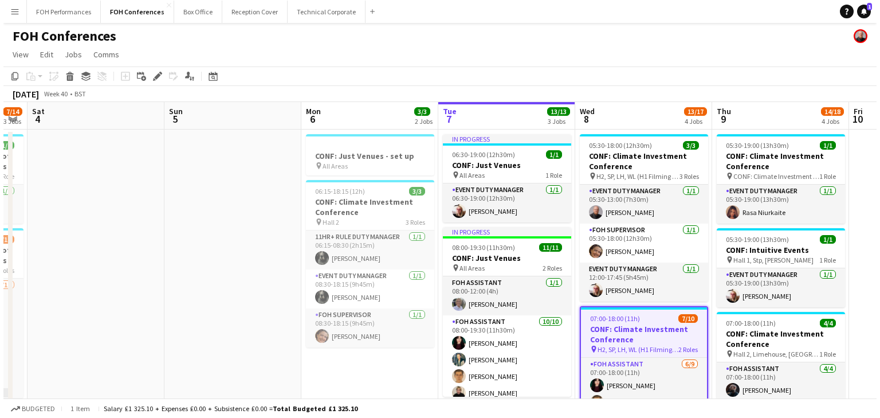
scroll to position [0, 292]
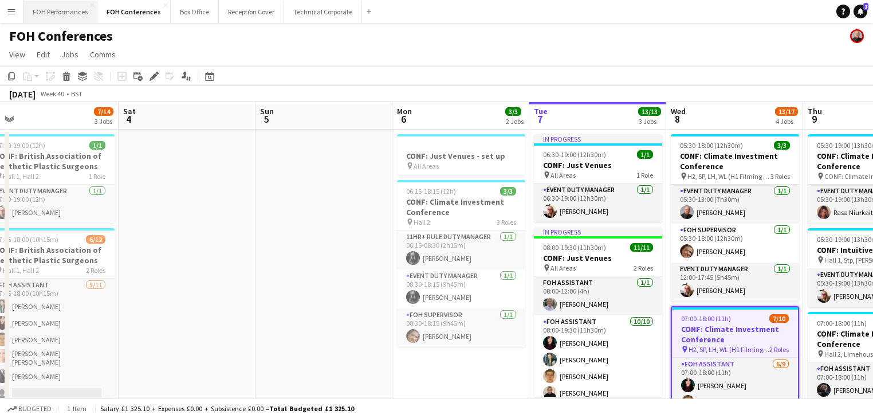
click at [66, 7] on button "FOH Performances Close" at bounding box center [60, 12] width 74 height 22
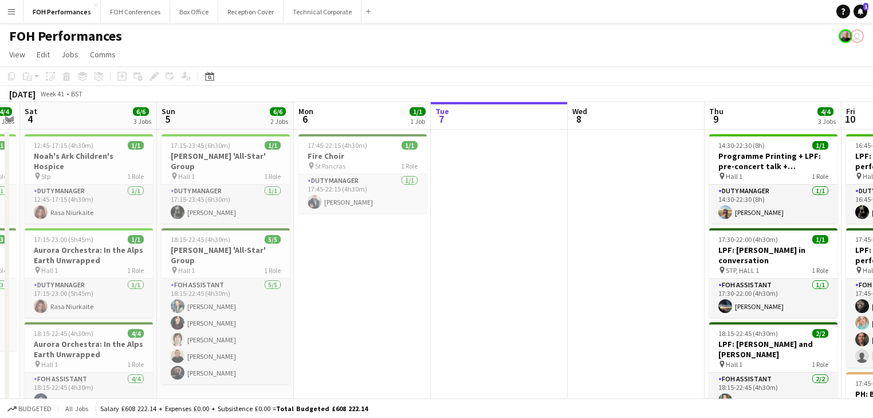
drag, startPoint x: 388, startPoint y: 238, endPoint x: 544, endPoint y: 238, distance: 155.2
click at [544, 238] on app-calendar-viewport "Thu 2 1/1 1 Job Fri 3 4/4 2 Jobs Sat 4 6/6 3 Jobs Sun 5 6/6 2 Jobs Mon 6 1/1 1 …" at bounding box center [436, 390] width 873 height 576
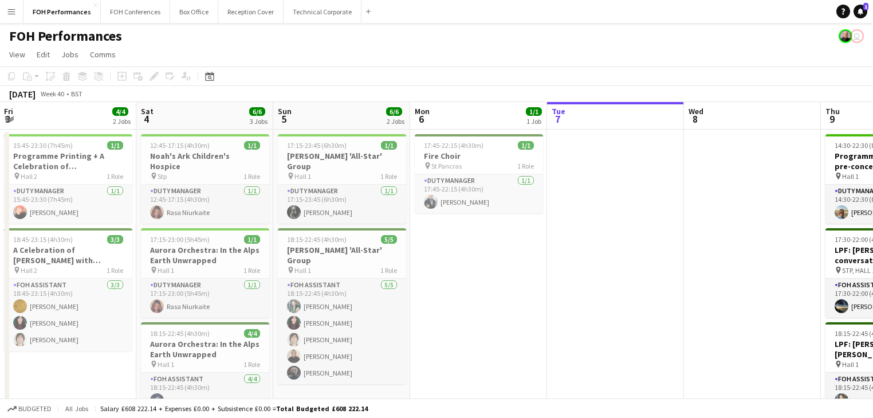
scroll to position [0, 266]
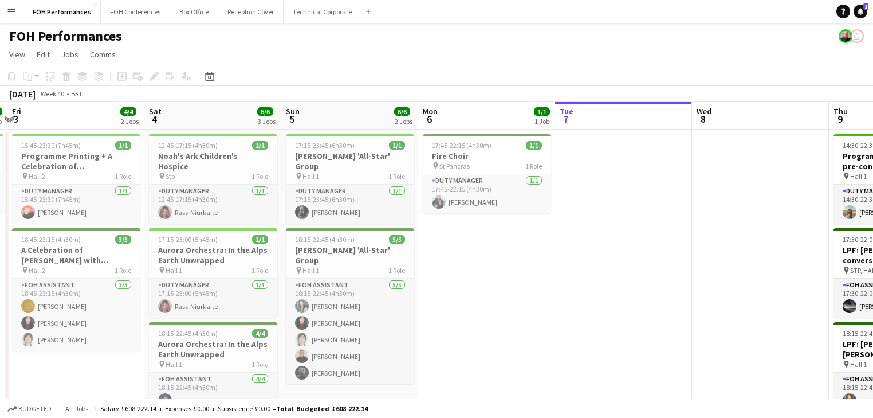
drag, startPoint x: 419, startPoint y: 254, endPoint x: 543, endPoint y: 253, distance: 124.3
click at [543, 253] on app-calendar-viewport "Wed 1 Thu 2 1/1 1 Job Fri 3 4/4 2 Jobs Sat 4 6/6 3 Jobs Sun 5 6/6 2 Jobs Mon 6 …" at bounding box center [436, 390] width 873 height 576
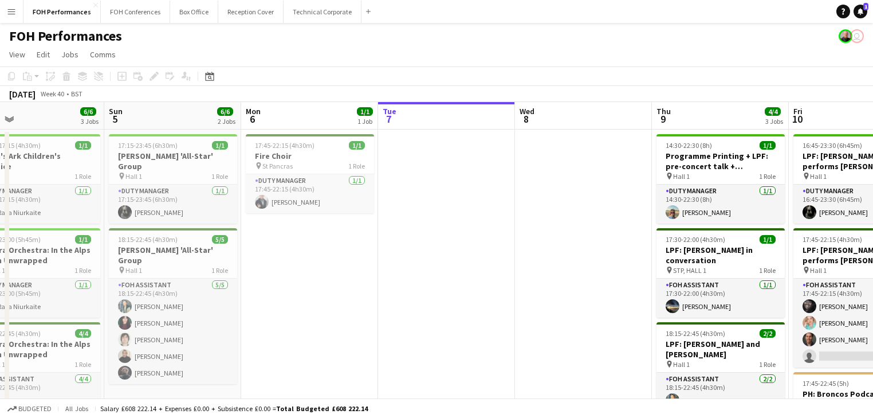
drag, startPoint x: 701, startPoint y: 266, endPoint x: 484, endPoint y: 264, distance: 217.1
click at [484, 264] on app-calendar-viewport "Wed 1 4/5 2 Jobs Thu 2 1/1 1 Job Fri 3 4/4 2 Jobs Sat 4 6/6 3 Jobs Sun 5 6/6 2 …" at bounding box center [436, 390] width 873 height 576
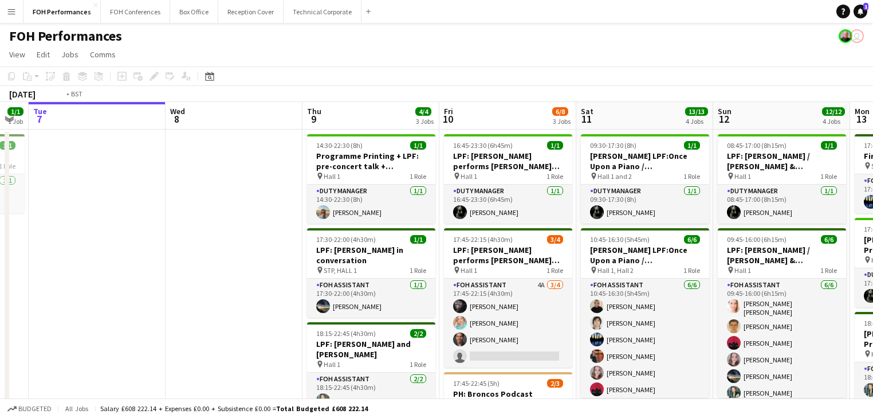
scroll to position [0, 431]
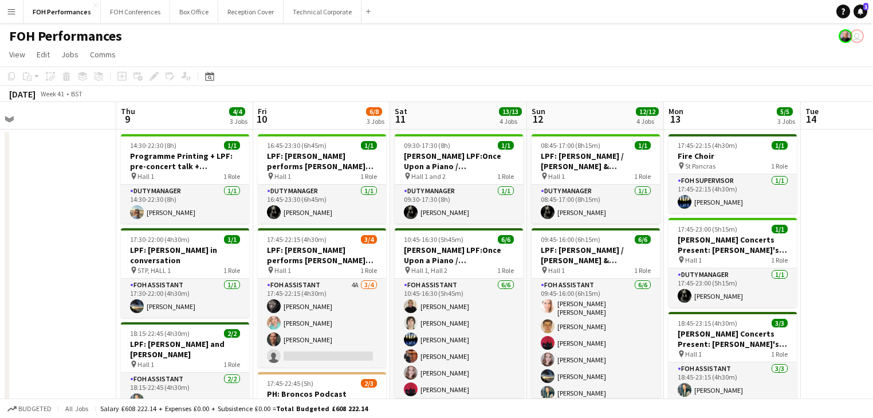
drag, startPoint x: 208, startPoint y: 199, endPoint x: 0, endPoint y: 138, distance: 216.8
click at [0, 138] on app-calendar-viewport "Sun 5 6/6 2 Jobs Mon 6 1/1 1 Job Tue 7 Wed 8 Thu 9 4/4 3 Jobs Fri 10 6/8 3 Jobs…" at bounding box center [436, 390] width 873 height 576
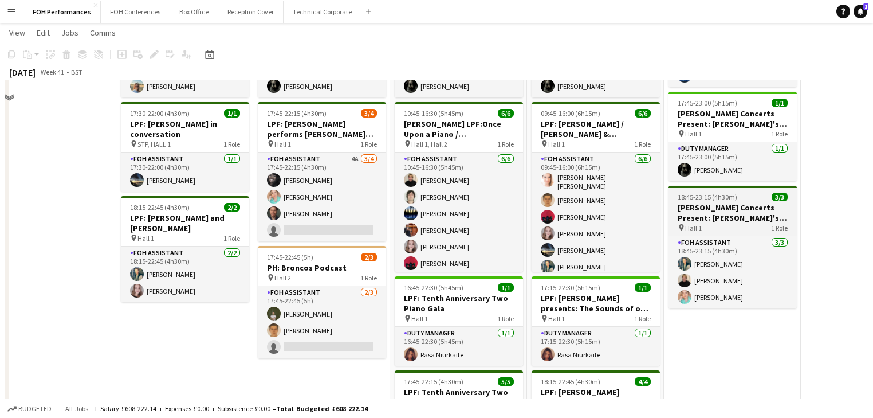
scroll to position [0, 0]
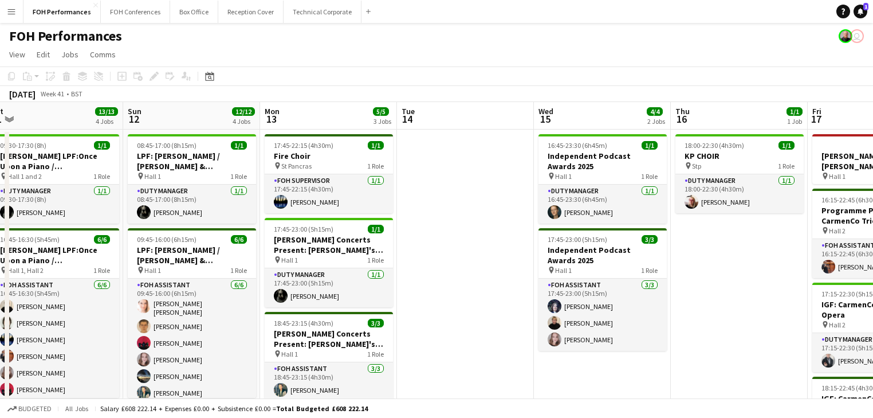
drag, startPoint x: 795, startPoint y: 200, endPoint x: 391, endPoint y: 201, distance: 403.9
click at [391, 201] on app-calendar-viewport "Thu 9 4/4 3 Jobs Fri 10 6/8 3 Jobs Sat 11 13/13 4 Jobs Sun 12 12/12 4 Jobs Mon …" at bounding box center [436, 390] width 873 height 576
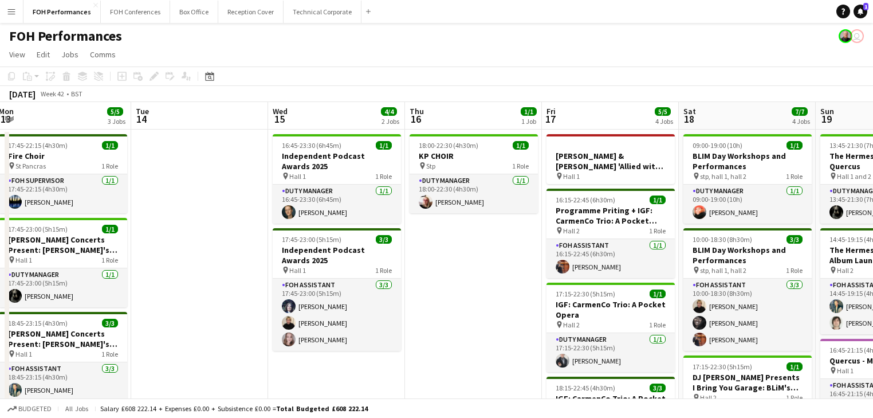
drag, startPoint x: 494, startPoint y: 192, endPoint x: 229, endPoint y: 166, distance: 267.2
click at [229, 166] on app-calendar-viewport "Sat 11 13/13 4 Jobs Sun 12 12/12 4 Jobs Mon 13 5/5 3 Jobs Tue 14 Wed 15 4/4 2 J…" at bounding box center [436, 390] width 873 height 576
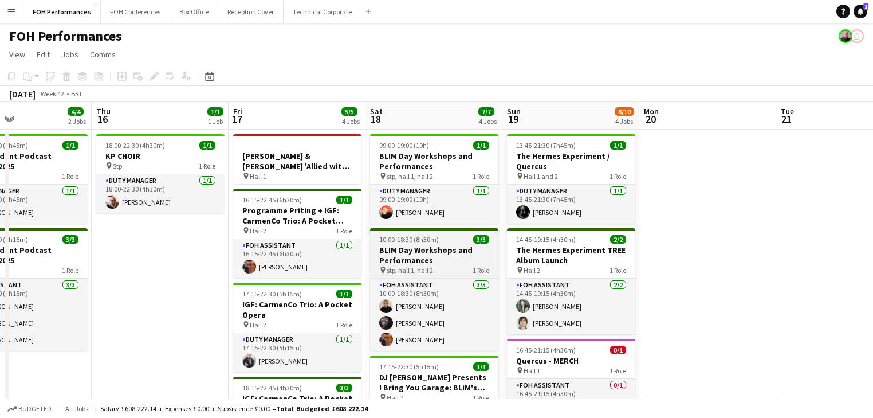
drag, startPoint x: 496, startPoint y: 236, endPoint x: 450, endPoint y: 239, distance: 45.9
click at [182, 196] on app-calendar-viewport "Mon 13 5/5 3 Jobs Tue 14 Wed 15 4/4 2 Jobs Thu 16 1/1 1 Job Fri 17 5/5 4 Jobs S…" at bounding box center [436, 390] width 873 height 576
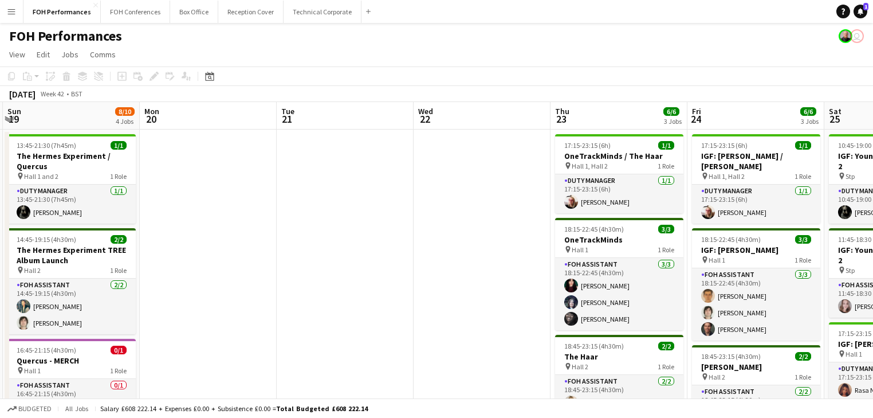
drag, startPoint x: 618, startPoint y: 257, endPoint x: 220, endPoint y: 213, distance: 399.9
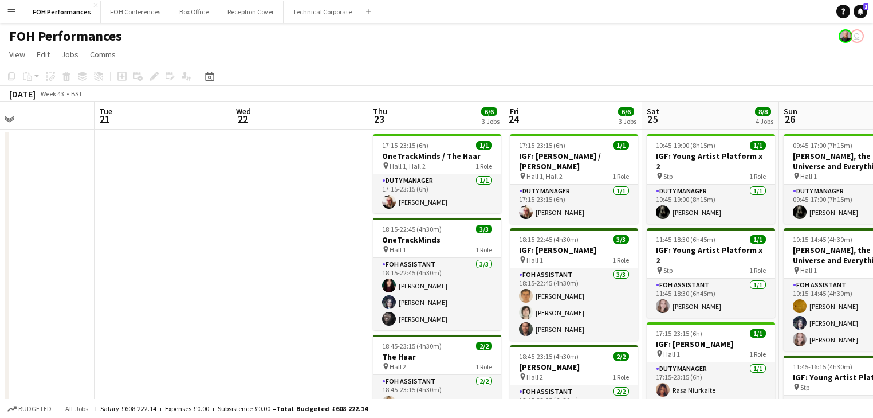
scroll to position [0, 424]
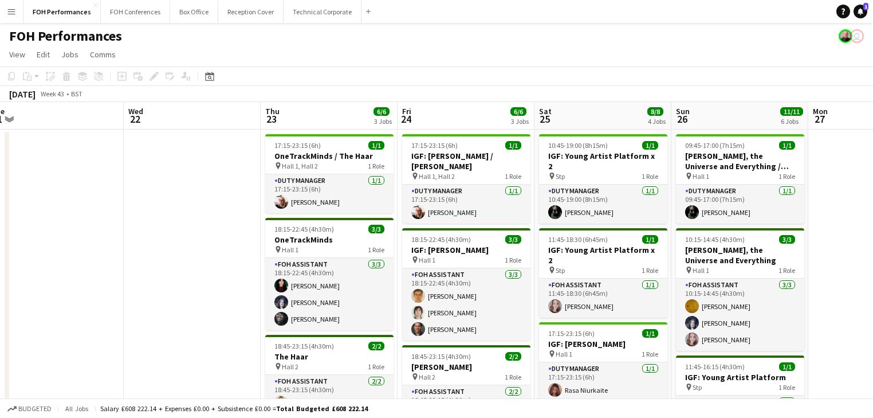
drag, startPoint x: 349, startPoint y: 210, endPoint x: 84, endPoint y: 175, distance: 267.6
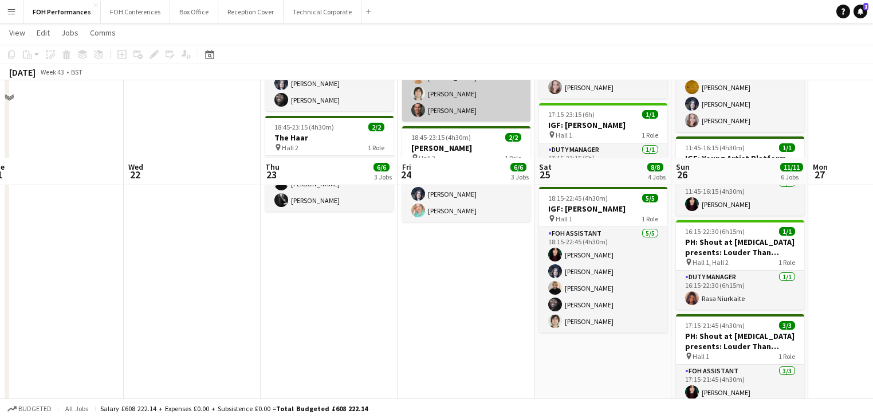
scroll to position [0, 0]
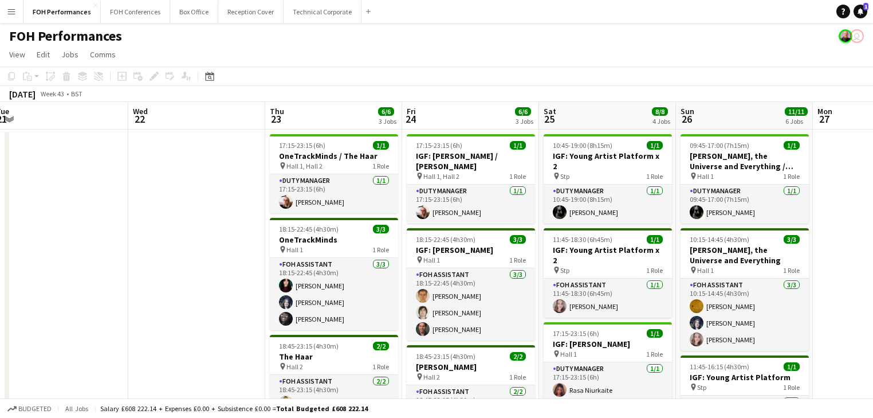
drag, startPoint x: 269, startPoint y: 220, endPoint x: 0, endPoint y: 174, distance: 273.1
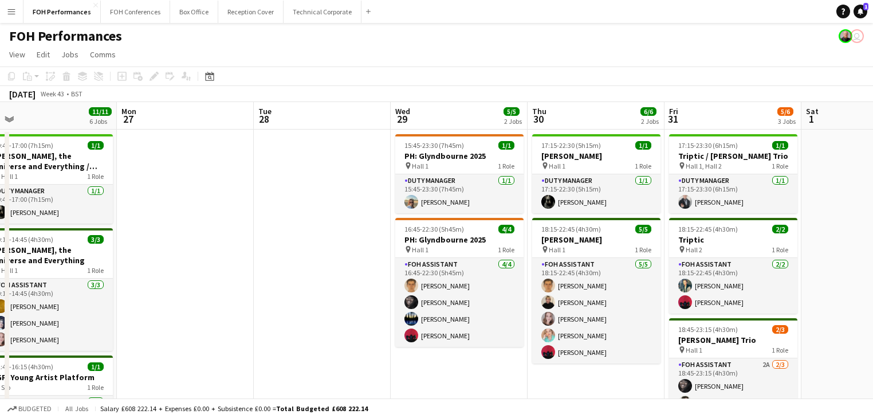
drag, startPoint x: 577, startPoint y: 260, endPoint x: 155, endPoint y: 210, distance: 424.6
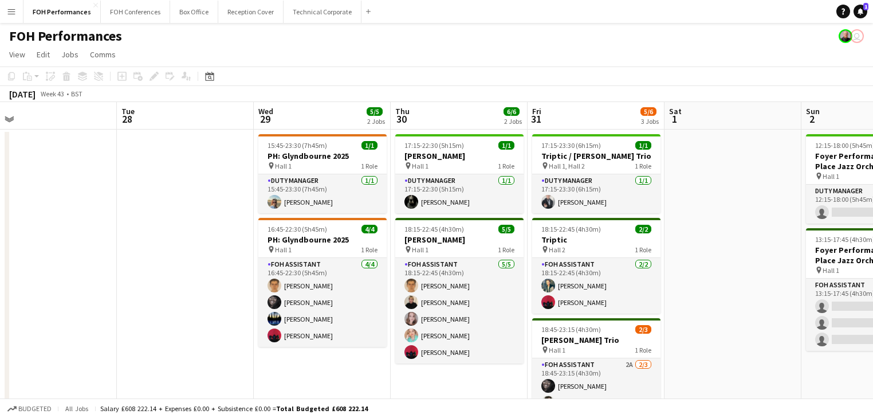
scroll to position [0, 478]
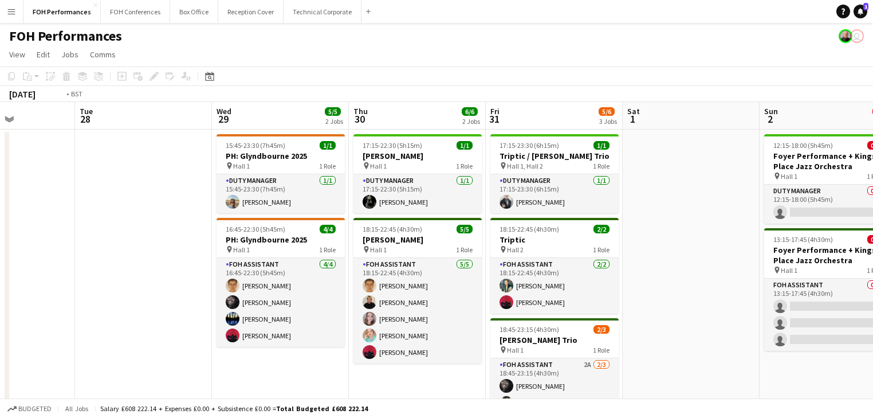
drag, startPoint x: 167, startPoint y: 202, endPoint x: 95, endPoint y: 187, distance: 73.7
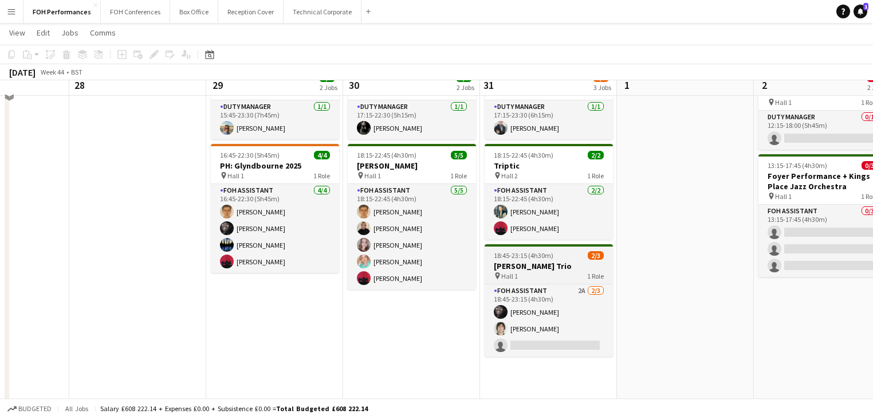
scroll to position [61, 0]
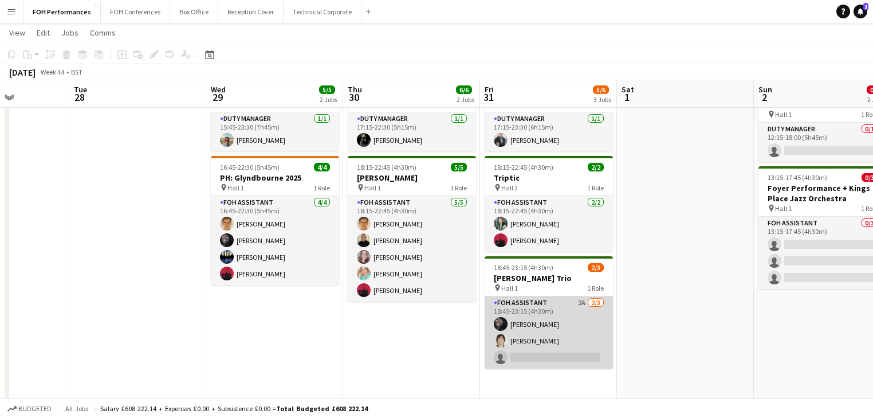
drag, startPoint x: 534, startPoint y: 324, endPoint x: 555, endPoint y: 320, distance: 20.6
click at [534, 325] on app-card-role "FOH Assistant 2A [DATE] 18:45-23:15 (4h30m) [PERSON_NAME] [PERSON_NAME] single-…" at bounding box center [549, 332] width 128 height 72
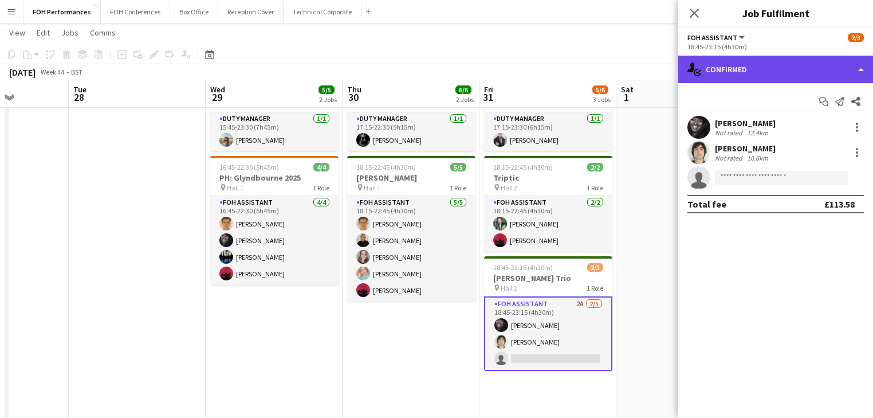
click at [780, 72] on div "single-neutral-actions-check-2 Confirmed" at bounding box center [775, 69] width 195 height 27
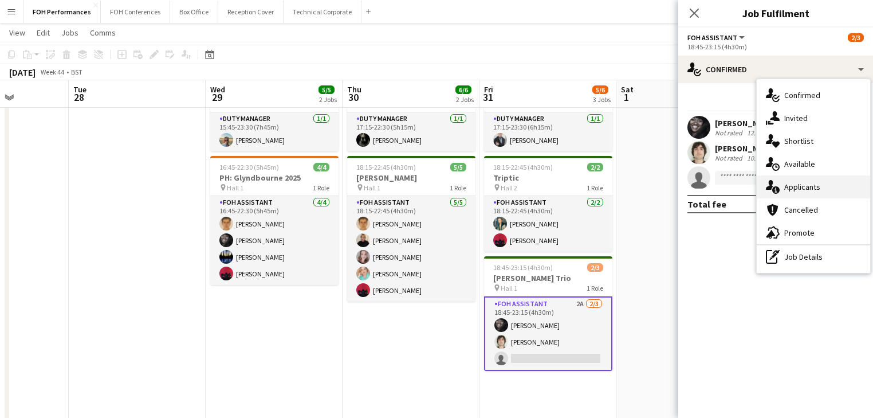
click at [811, 190] on span "Applicants" at bounding box center [802, 187] width 36 height 10
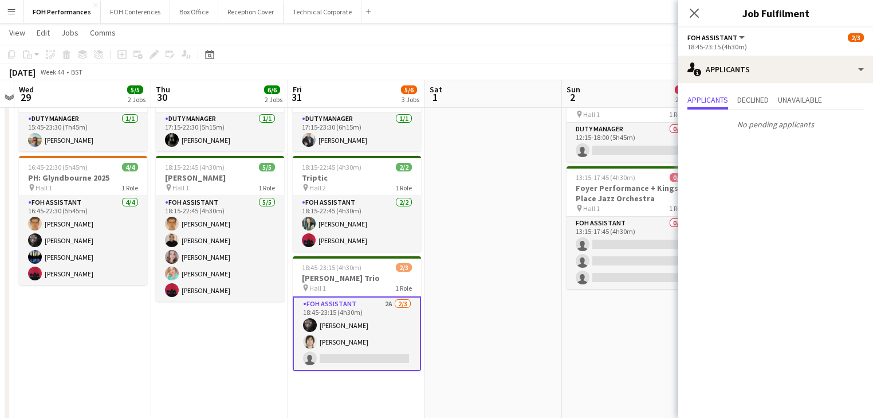
drag, startPoint x: 639, startPoint y: 229, endPoint x: 154, endPoint y: 166, distance: 488.7
click at [154, 167] on app-calendar-viewport "Sun 26 11/11 6 Jobs Mon 27 Tue 28 Wed 29 5/5 2 Jobs Thu 30 6/6 2 Jobs Fri 31 5/…" at bounding box center [436, 363] width 873 height 758
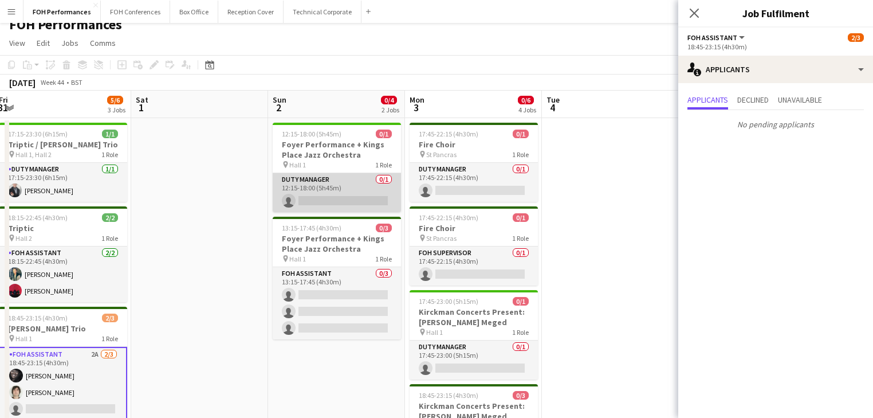
scroll to position [0, 0]
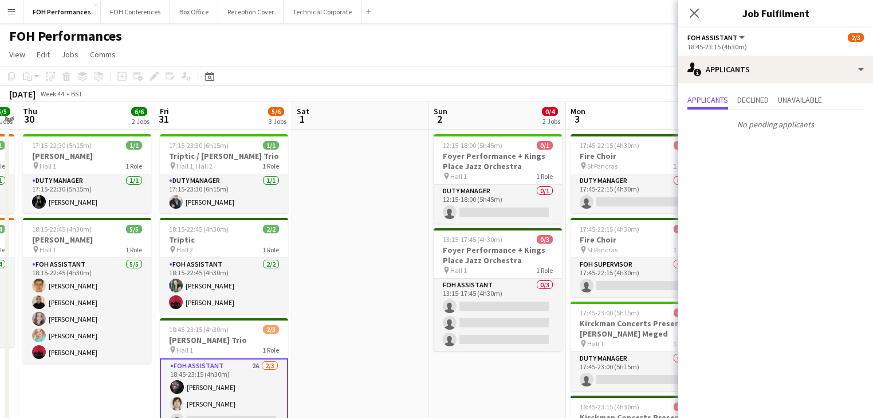
drag, startPoint x: 229, startPoint y: 190, endPoint x: 700, endPoint y: 191, distance: 470.9
click at [700, 191] on body "Menu Boards Boards Boards All jobs Status Workforce Workforce My Workforce Recr…" at bounding box center [436, 412] width 873 height 824
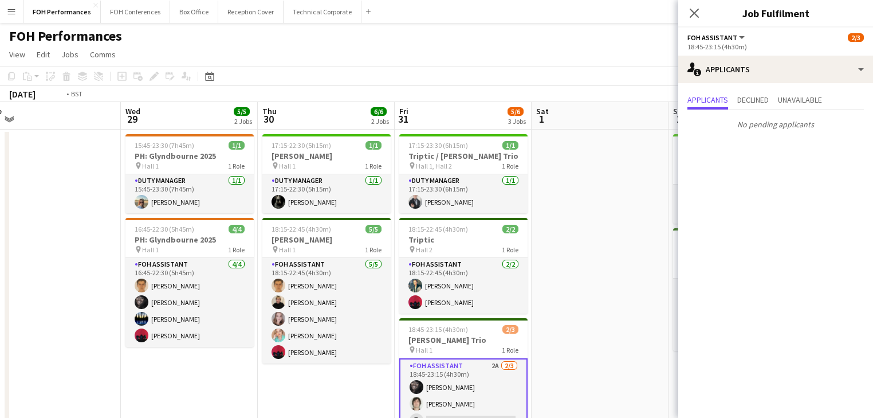
drag, startPoint x: 395, startPoint y: 238, endPoint x: 360, endPoint y: 245, distance: 35.6
click at [761, 237] on body "Menu Boards Boards Boards All jobs Status Workforce Workforce My Workforce Recr…" at bounding box center [436, 412] width 873 height 824
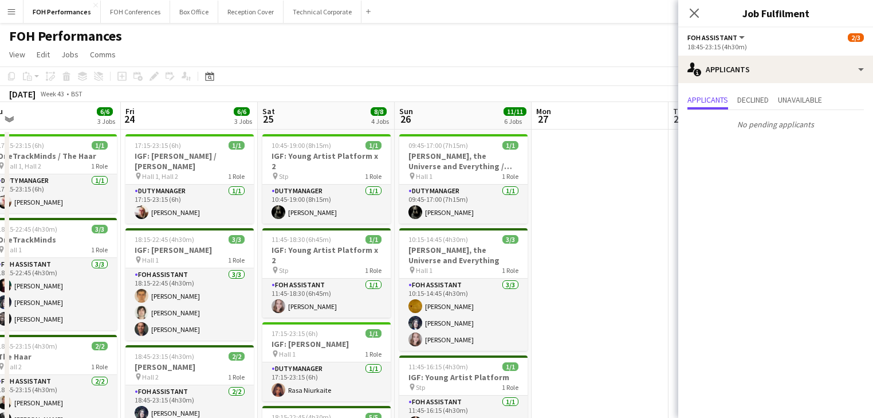
scroll to position [0, 363]
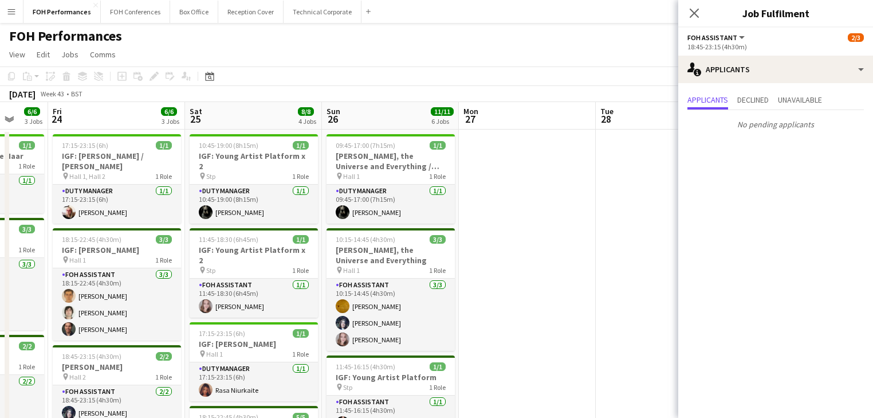
drag, startPoint x: 670, startPoint y: 217, endPoint x: 682, endPoint y: 213, distance: 12.3
click at [771, 214] on body "Menu Boards Boards Boards All jobs Status Workforce Workforce My Workforce Recr…" at bounding box center [436, 412] width 873 height 824
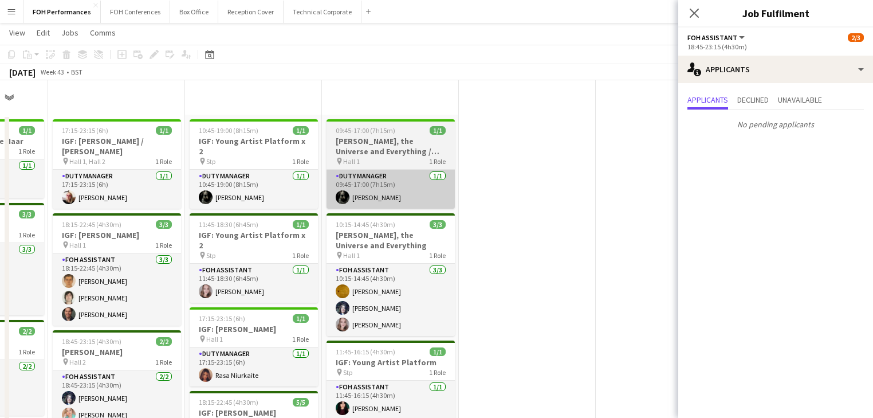
scroll to position [0, 0]
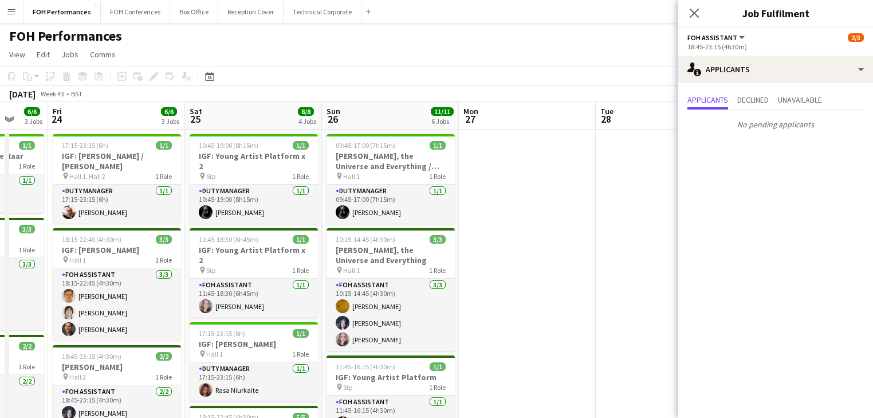
click at [689, 14] on app-icon "Close pop-in" at bounding box center [694, 13] width 14 height 14
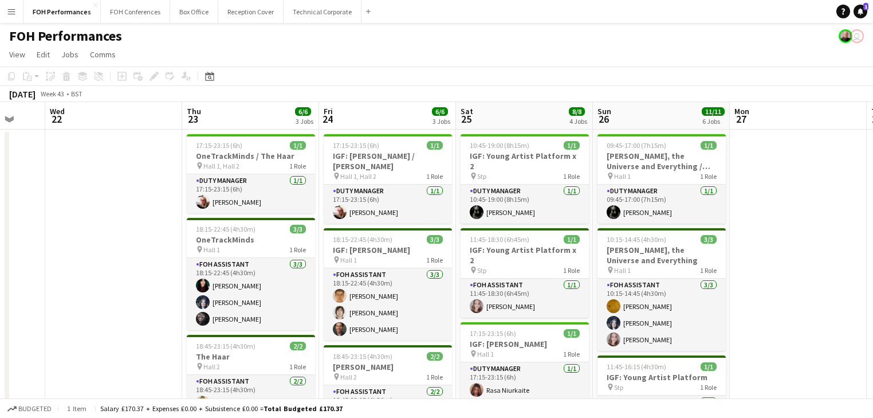
drag, startPoint x: 392, startPoint y: 230, endPoint x: 663, endPoint y: 211, distance: 272.2
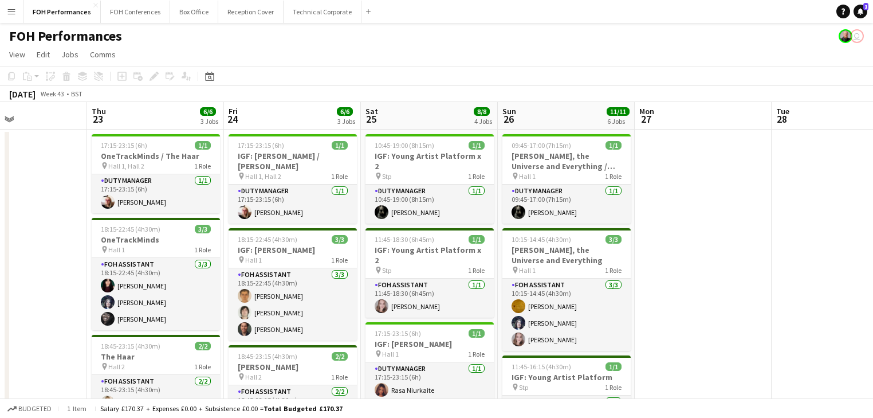
drag, startPoint x: 676, startPoint y: 205, endPoint x: 251, endPoint y: 186, distance: 424.9
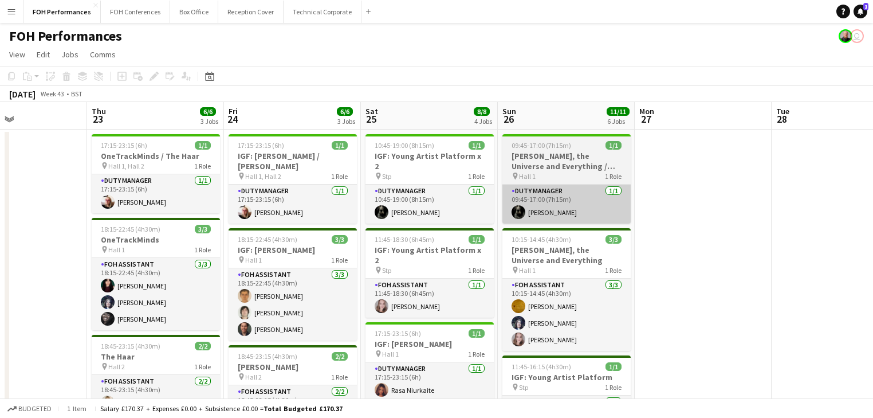
scroll to position [0, 461]
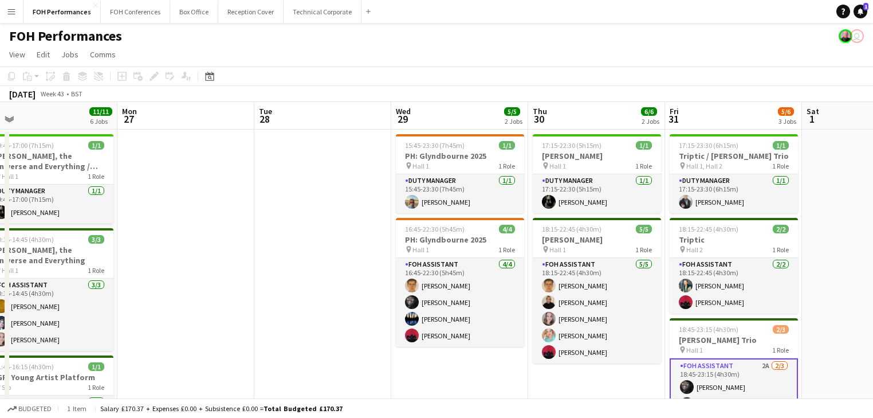
drag, startPoint x: 724, startPoint y: 216, endPoint x: 246, endPoint y: 170, distance: 480.0
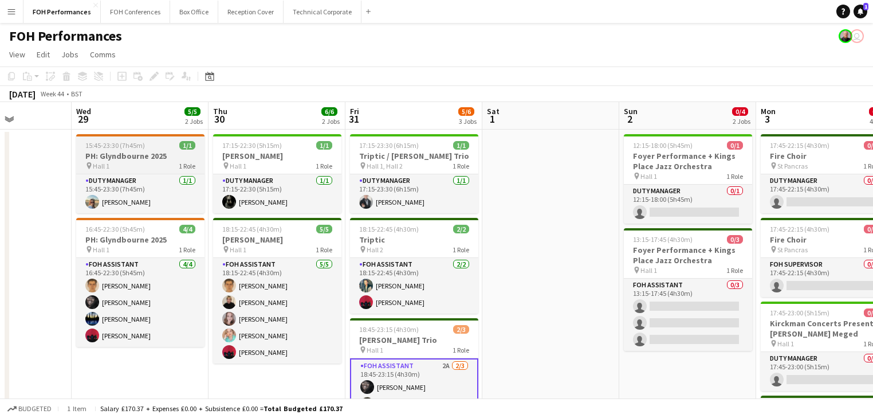
scroll to position [0, 302]
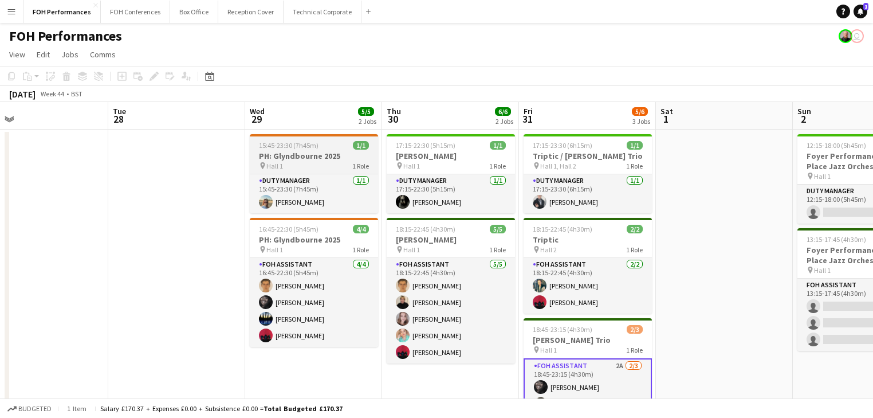
drag, startPoint x: 191, startPoint y: 178, endPoint x: 44, endPoint y: 149, distance: 150.5
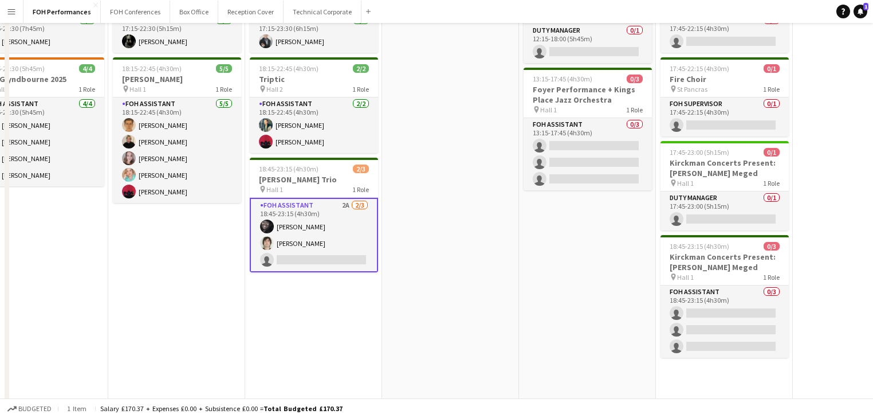
scroll to position [0, 0]
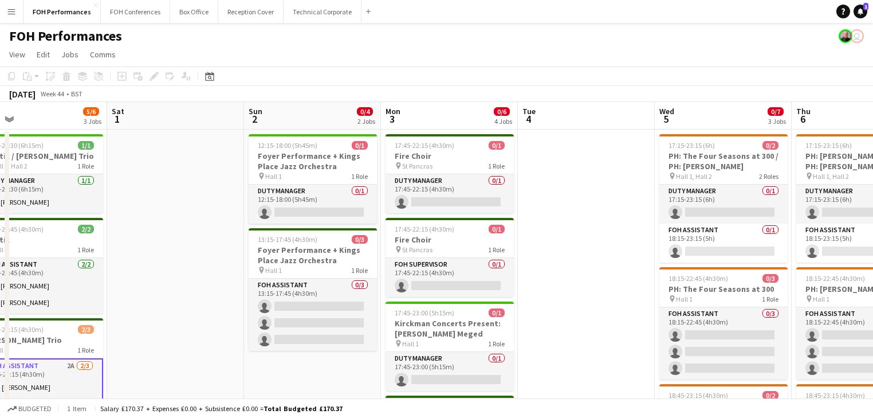
drag, startPoint x: 497, startPoint y: 264, endPoint x: 564, endPoint y: 205, distance: 89.3
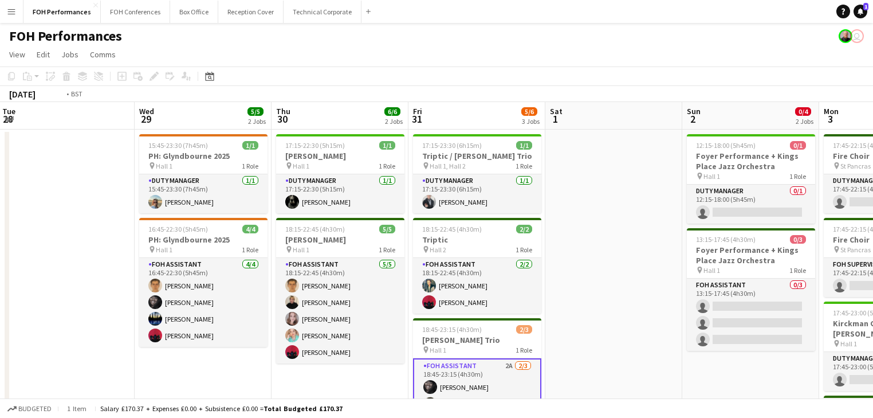
drag, startPoint x: 323, startPoint y: 206, endPoint x: 598, endPoint y: 201, distance: 275.0
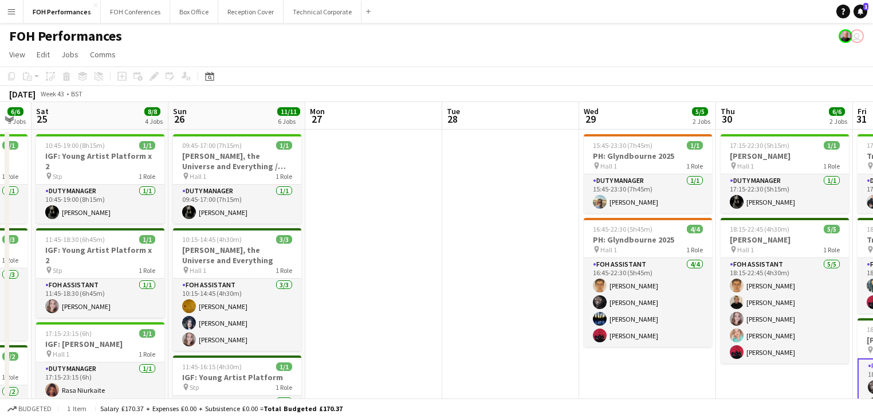
drag, startPoint x: 325, startPoint y: 203, endPoint x: 654, endPoint y: 183, distance: 329.5
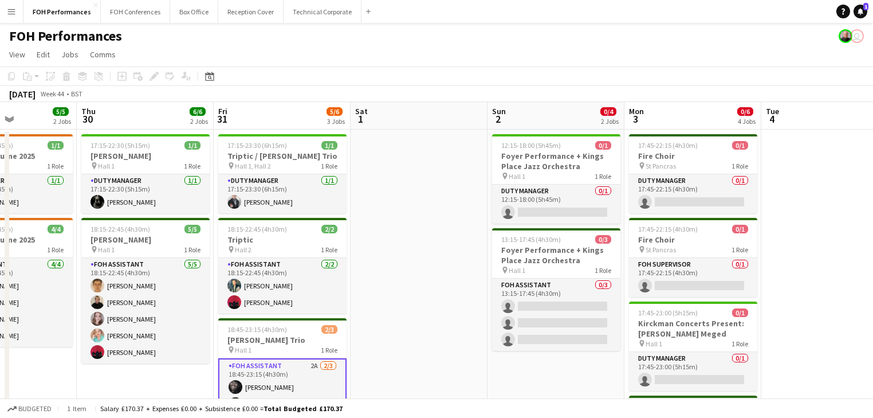
scroll to position [0, 340]
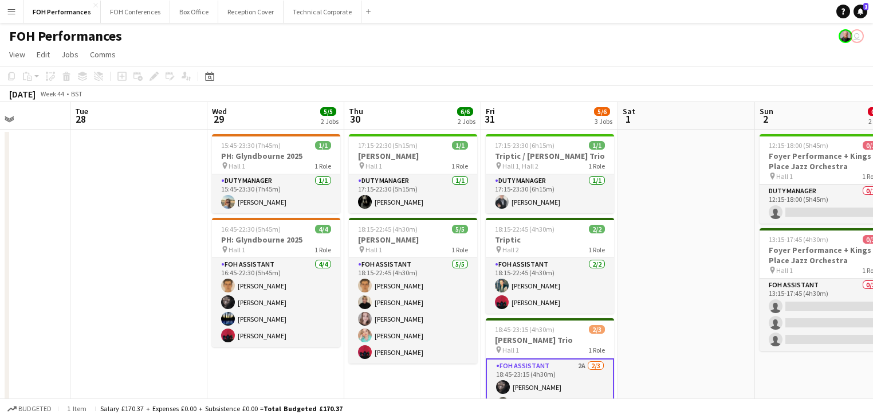
drag, startPoint x: 561, startPoint y: 225, endPoint x: 66, endPoint y: 141, distance: 502.0
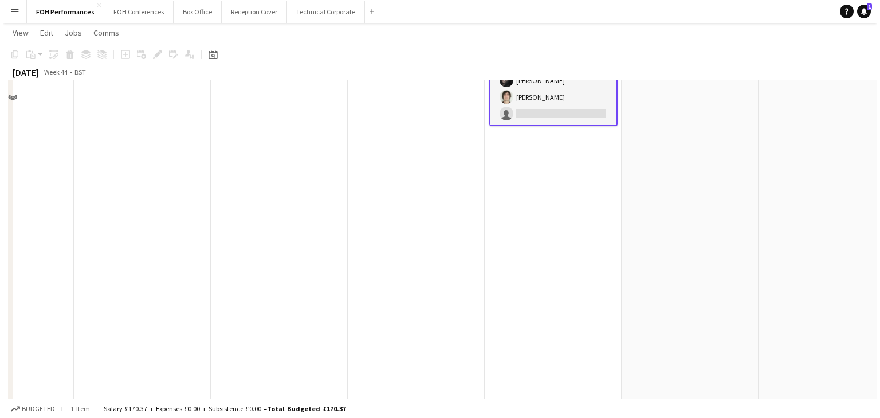
scroll to position [0, 0]
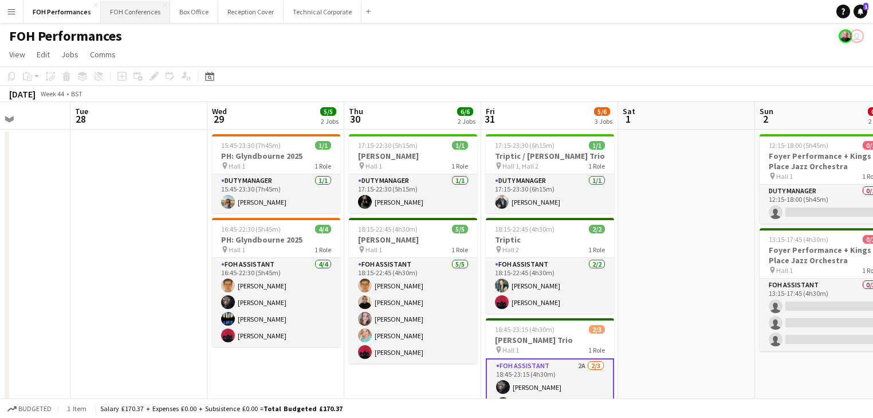
click at [135, 10] on button "FOH Conferences Close" at bounding box center [135, 12] width 69 height 22
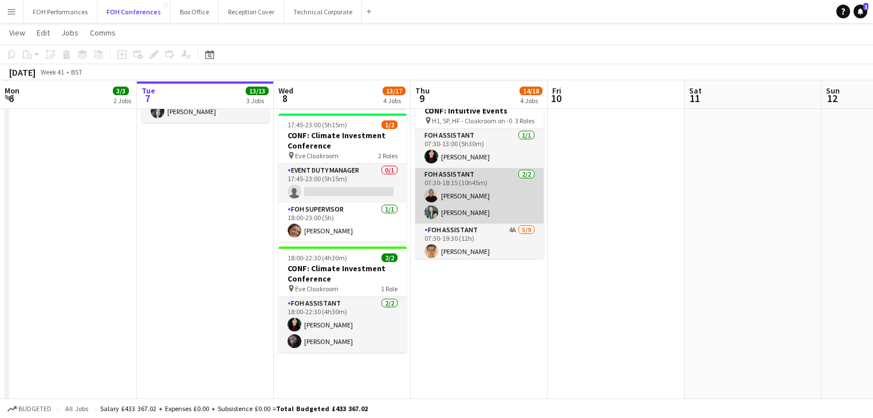
scroll to position [367, 0]
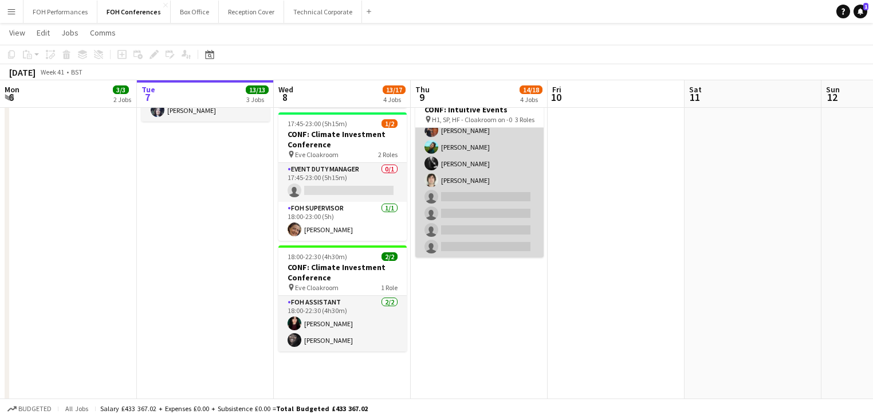
click at [458, 197] on app-card-role "FOH Assistant 4A [DATE] 07:30-19:30 (12h) [PERSON_NAME] [PERSON_NAME] [PERSON_N…" at bounding box center [479, 172] width 128 height 172
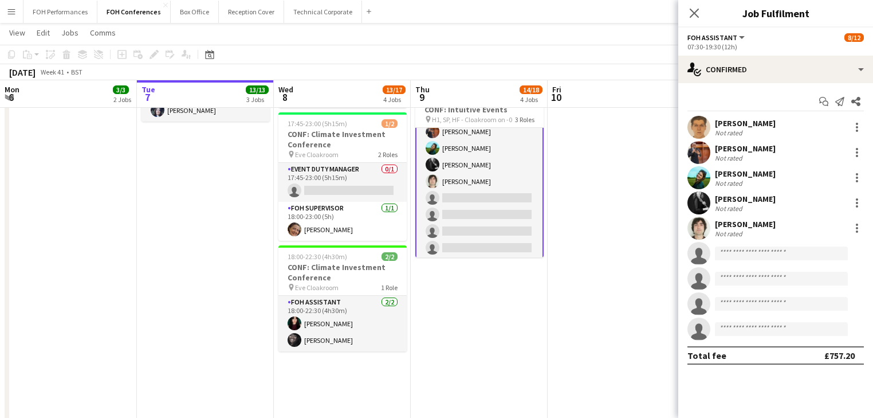
scroll to position [137, 0]
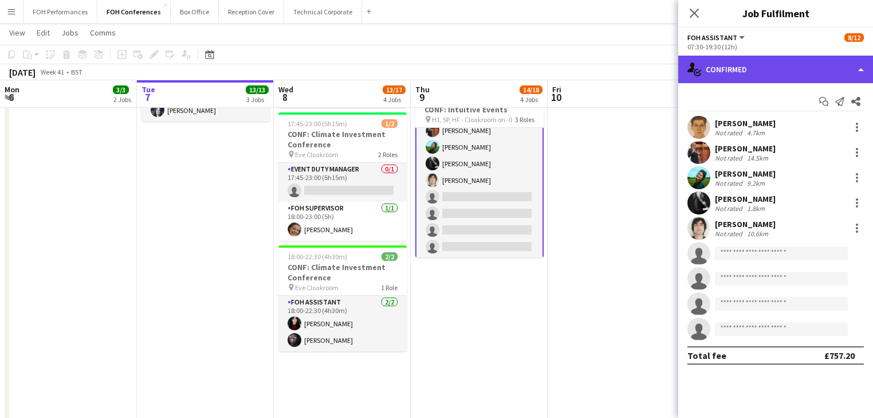
drag, startPoint x: 747, startPoint y: 71, endPoint x: 803, endPoint y: 127, distance: 79.0
click at [748, 71] on div "single-neutral-actions-check-2 Confirmed" at bounding box center [775, 69] width 195 height 27
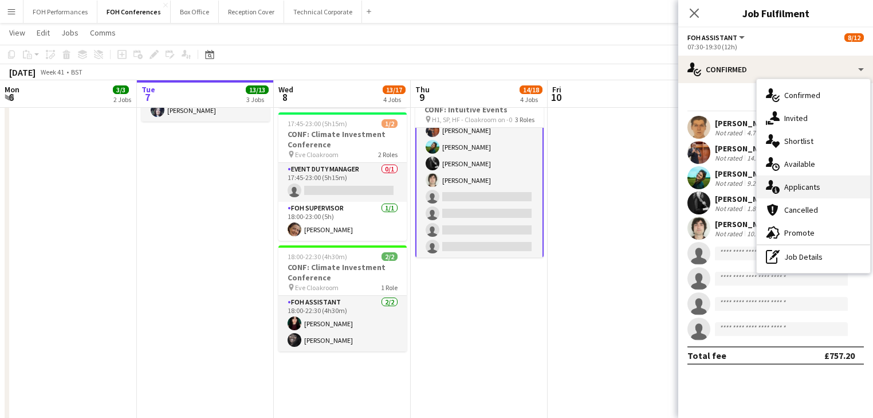
click at [811, 185] on span "Applicants" at bounding box center [802, 187] width 36 height 10
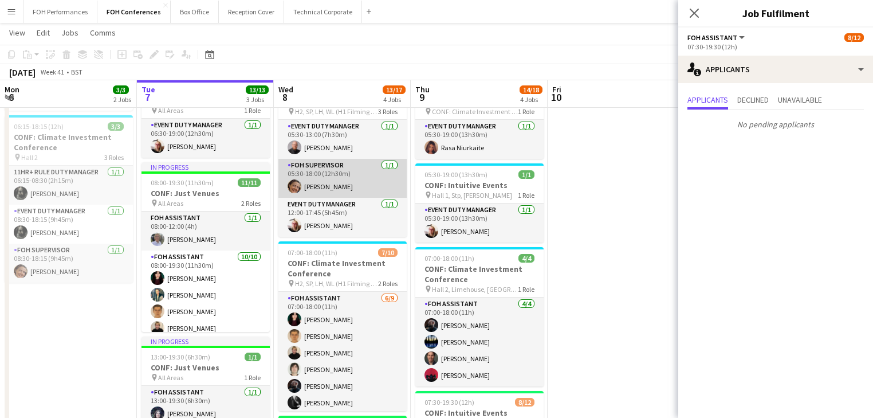
scroll to position [122, 0]
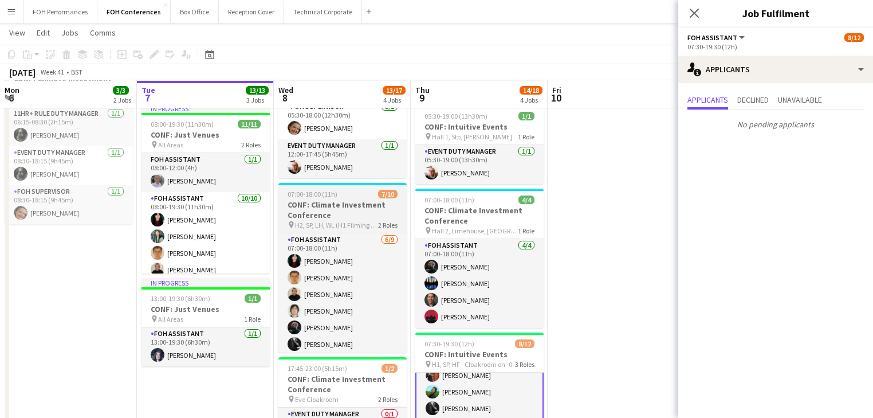
click at [346, 211] on h3 "CONF: Climate Investment Conference" at bounding box center [342, 209] width 128 height 21
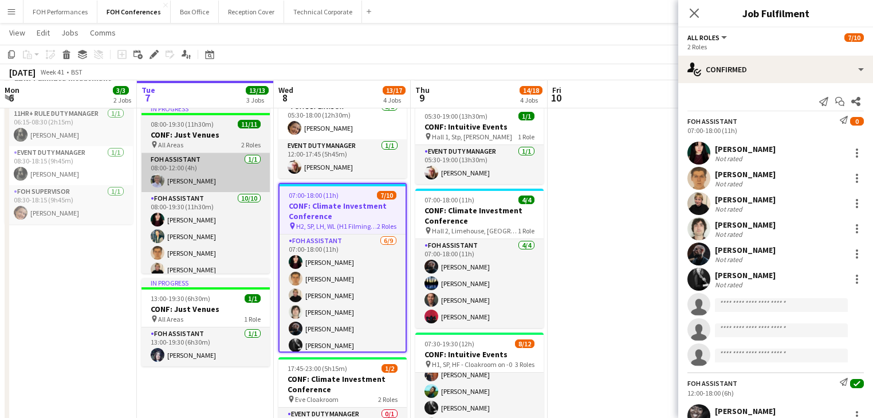
scroll to position [136, 0]
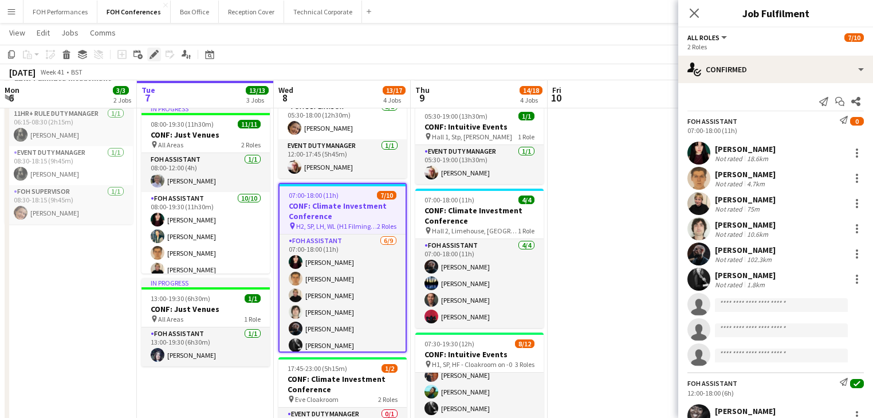
click at [154, 52] on icon at bounding box center [154, 55] width 6 height 6
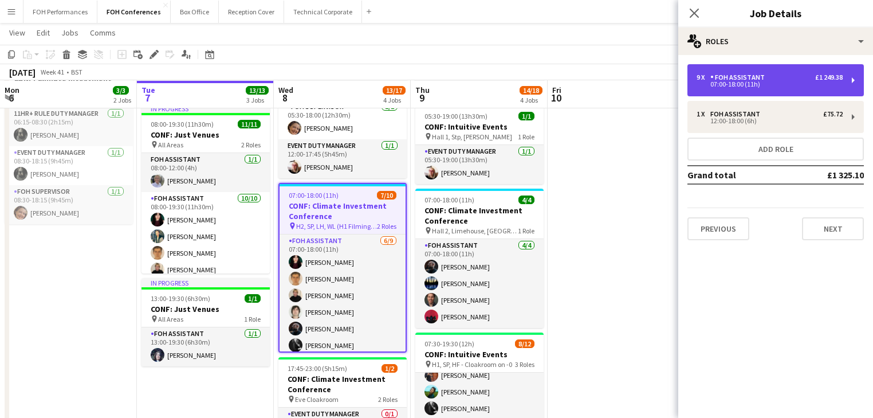
click at [772, 82] on div "07:00-18:00 (11h)" at bounding box center [770, 84] width 146 height 6
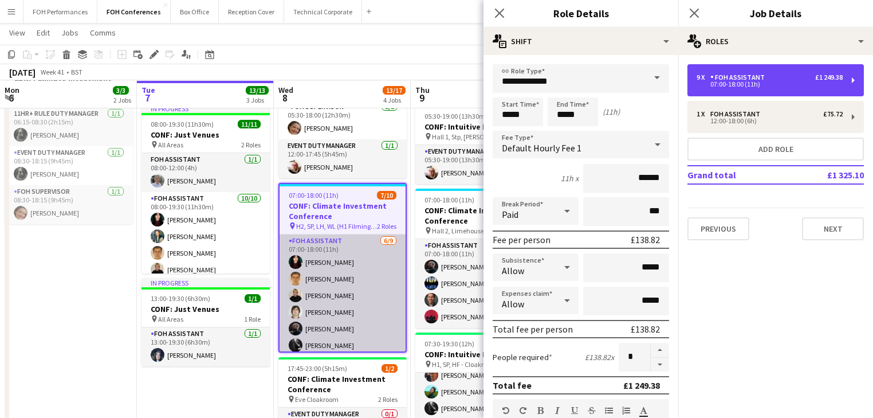
scroll to position [61, 0]
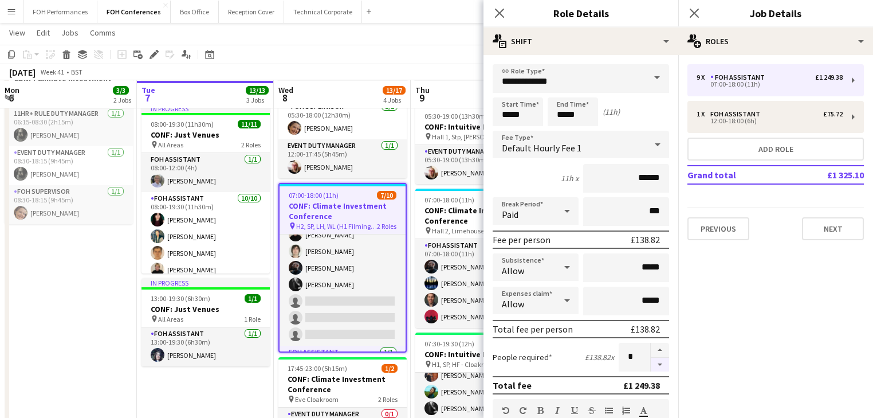
click at [652, 363] on button "button" at bounding box center [660, 364] width 18 height 14
type input "*"
drag, startPoint x: 50, startPoint y: 307, endPoint x: 64, endPoint y: 304, distance: 14.2
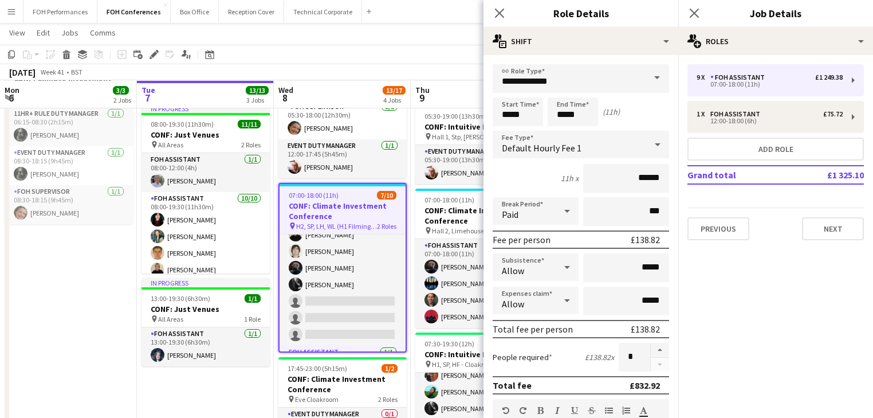
click at [50, 307] on app-date-cell "CONF: Just Venues - set up pin All Areas 06:15-18:15 (12h) 3/3 CONF: Climate In…" at bounding box center [68, 384] width 137 height 757
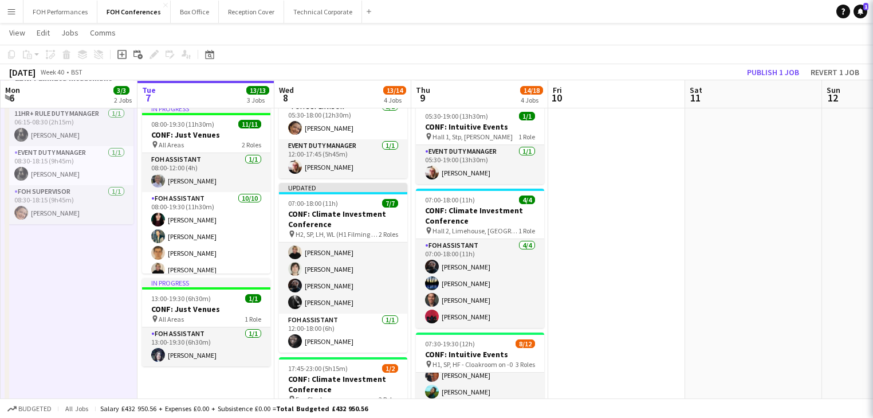
scroll to position [50, 0]
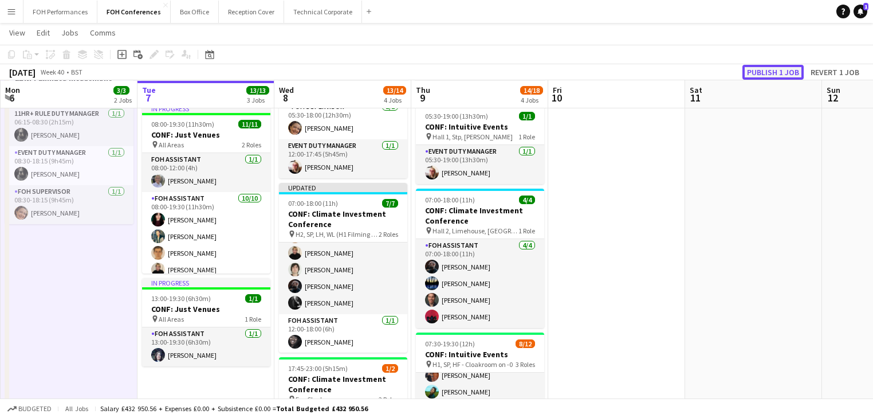
click at [777, 69] on button "Publish 1 job" at bounding box center [772, 72] width 61 height 15
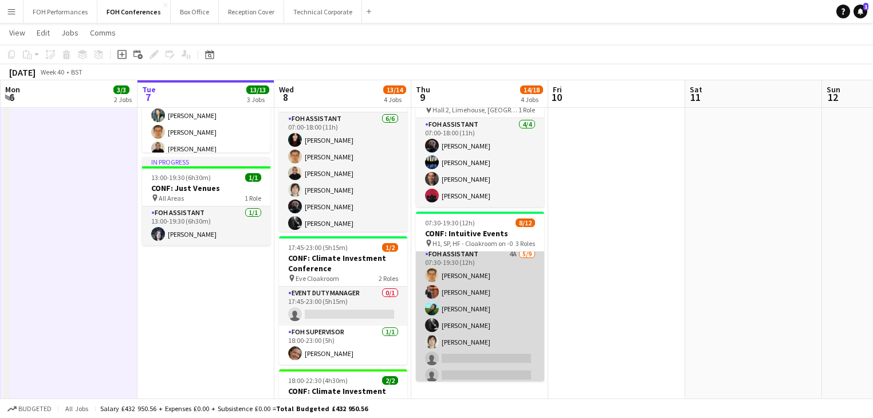
scroll to position [136, 0]
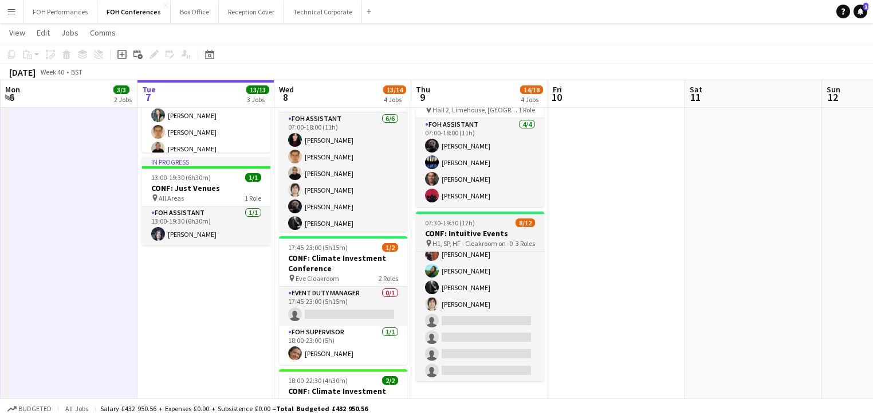
click at [466, 228] on h3 "CONF: Intuitive Events" at bounding box center [480, 233] width 128 height 10
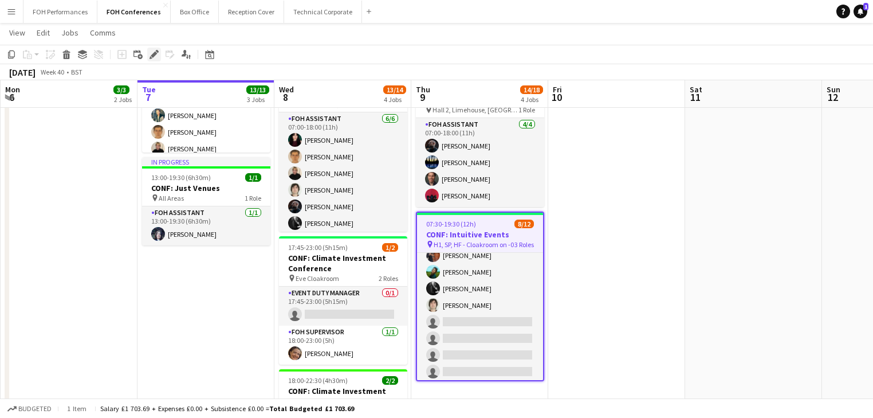
click at [154, 53] on icon at bounding box center [154, 55] width 6 height 6
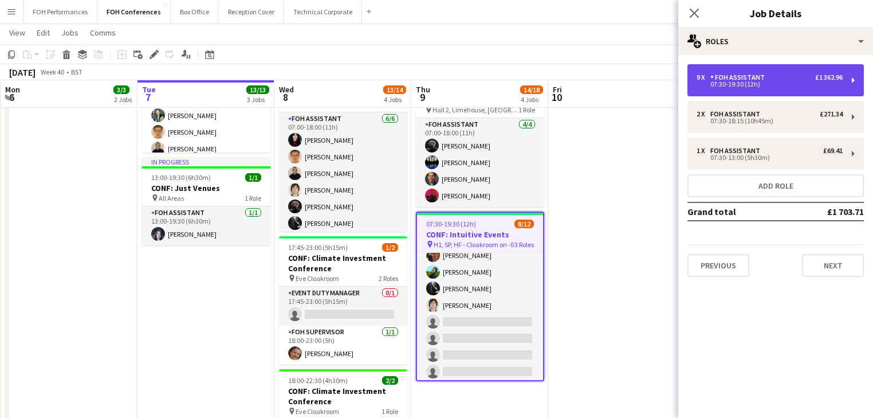
click at [788, 85] on div "07:30-19:30 (12h)" at bounding box center [770, 84] width 146 height 6
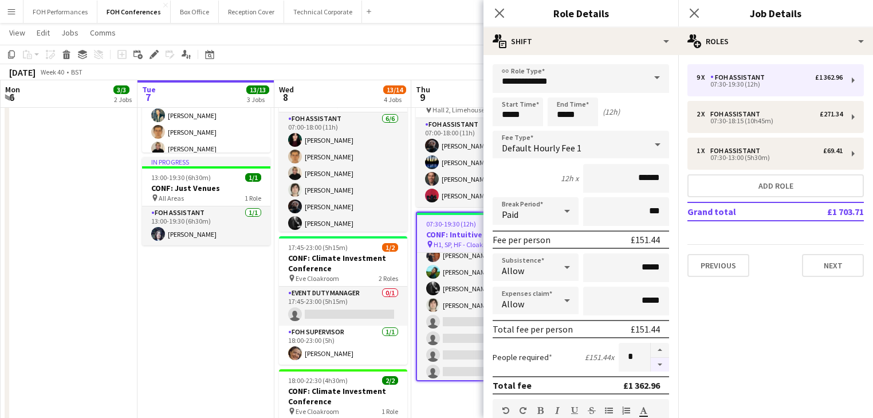
drag, startPoint x: 652, startPoint y: 365, endPoint x: 424, endPoint y: 343, distance: 229.1
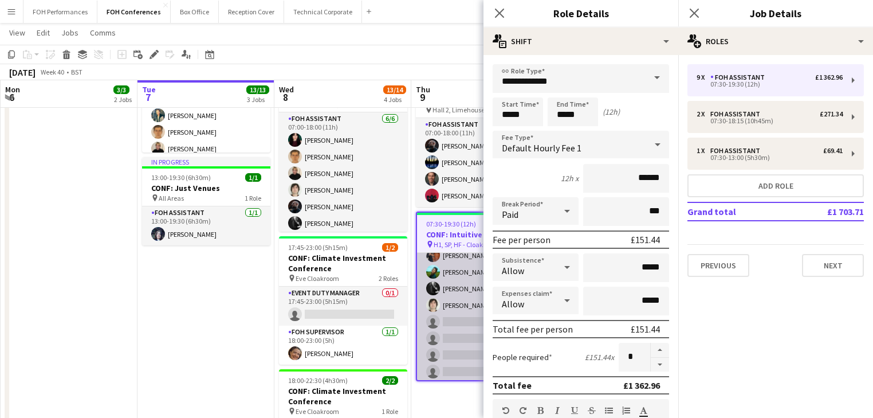
click at [651, 359] on button "button" at bounding box center [660, 364] width 18 height 14
type input "*"
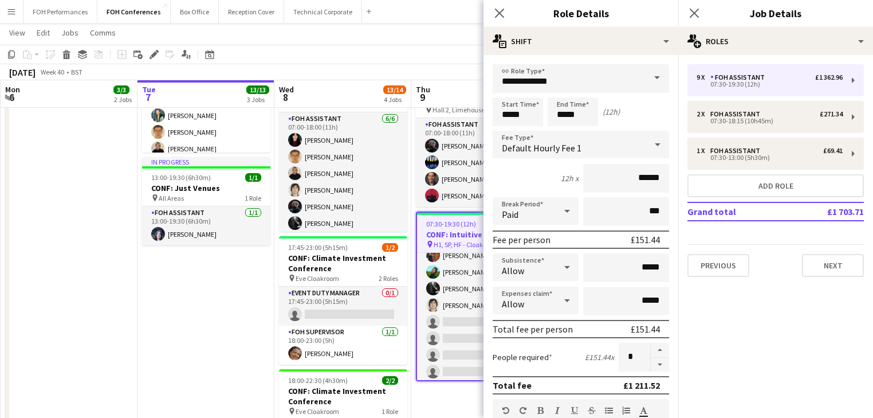
click at [220, 303] on app-date-cell "In progress 06:30-19:00 (12h30m) 1/1 CONF: Just Venues pin All Areas 1 Role Eve…" at bounding box center [205, 263] width 137 height 757
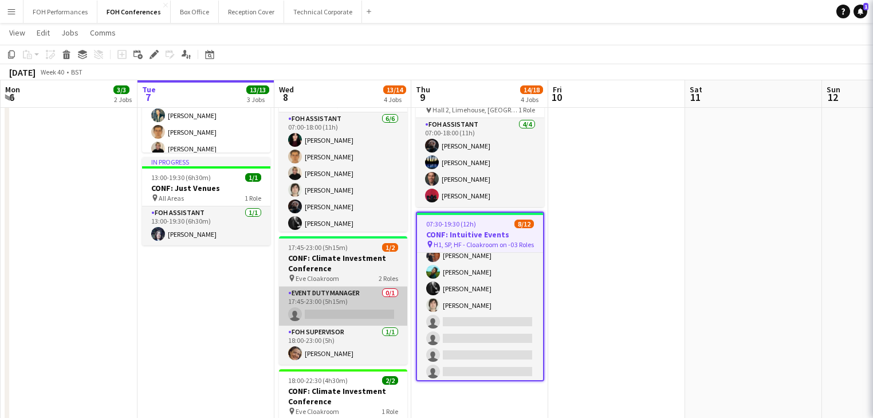
scroll to position [129, 0]
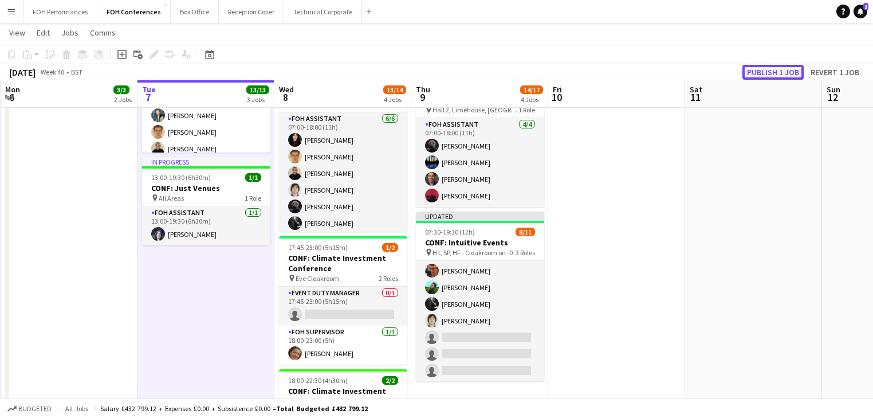
click at [784, 70] on button "Publish 1 job" at bounding box center [772, 72] width 61 height 15
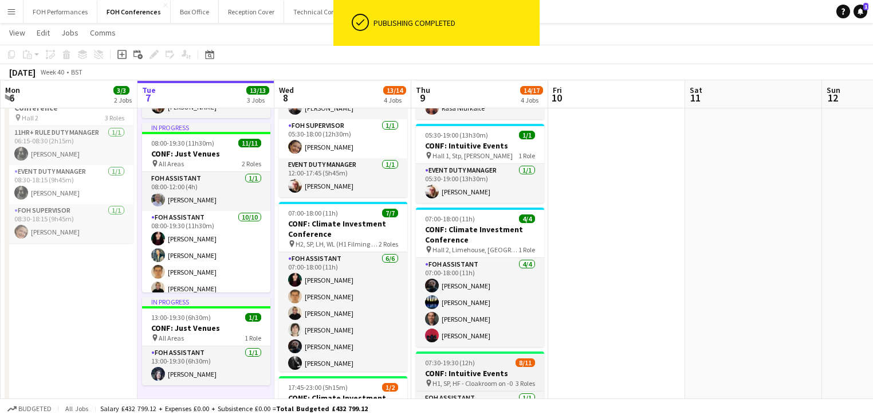
scroll to position [0, 0]
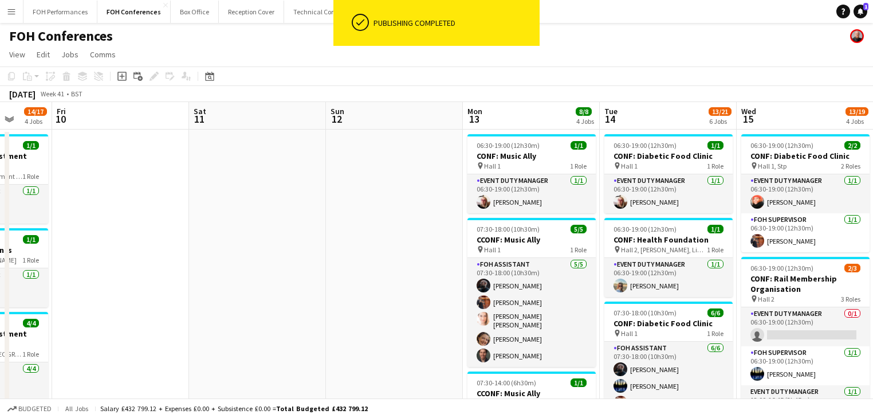
drag, startPoint x: 441, startPoint y: 250, endPoint x: 399, endPoint y: 222, distance: 50.4
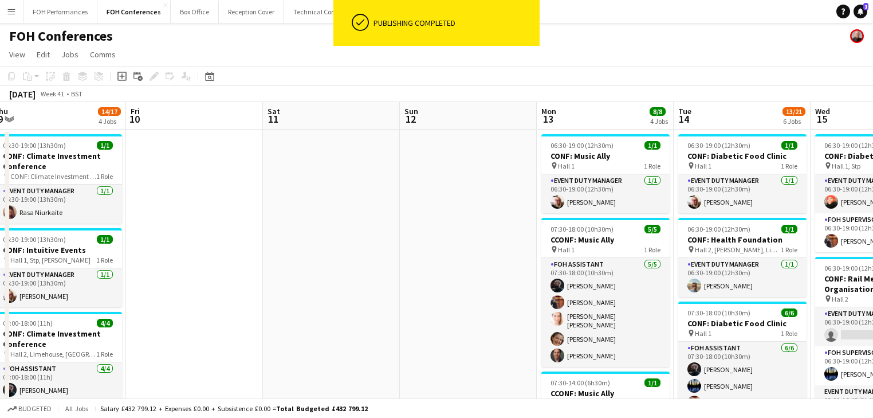
drag, startPoint x: 431, startPoint y: 226, endPoint x: 225, endPoint y: 191, distance: 209.3
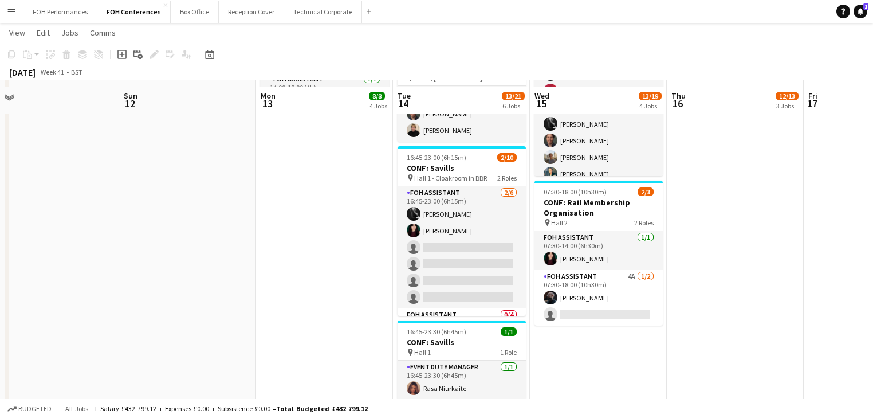
scroll to position [427, 0]
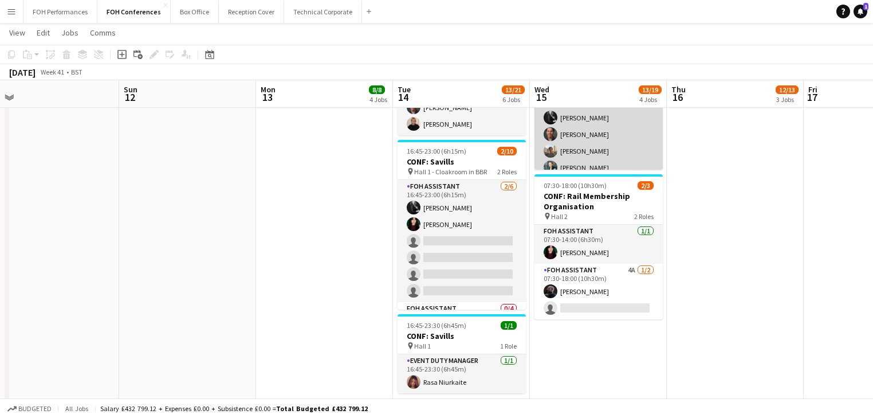
click at [599, 135] on app-card-role "FOH Assistant 2A [DATE] 07:30-18:00 (10h30m) [PERSON_NAME] [PERSON_NAME] [PERSO…" at bounding box center [598, 142] width 128 height 205
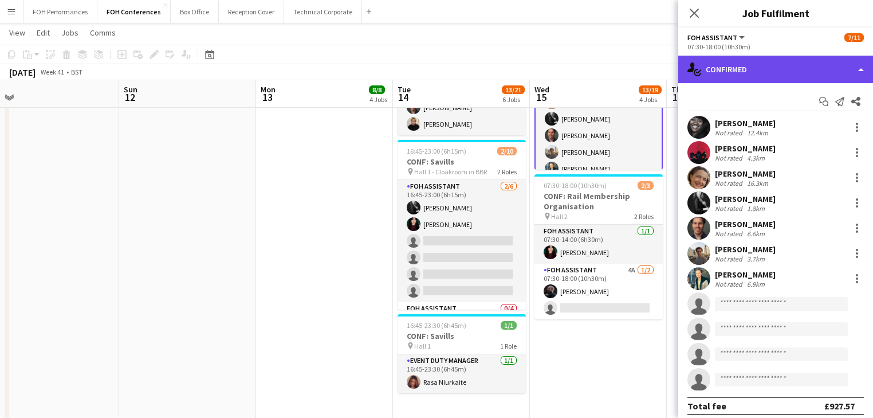
click at [797, 64] on div "single-neutral-actions-check-2 Confirmed" at bounding box center [775, 69] width 195 height 27
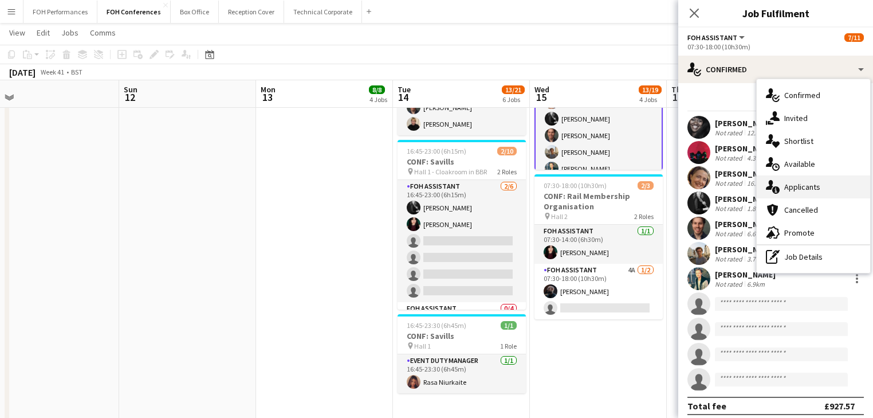
click at [819, 190] on div "single-neutral-actions-information Applicants" at bounding box center [813, 186] width 113 height 23
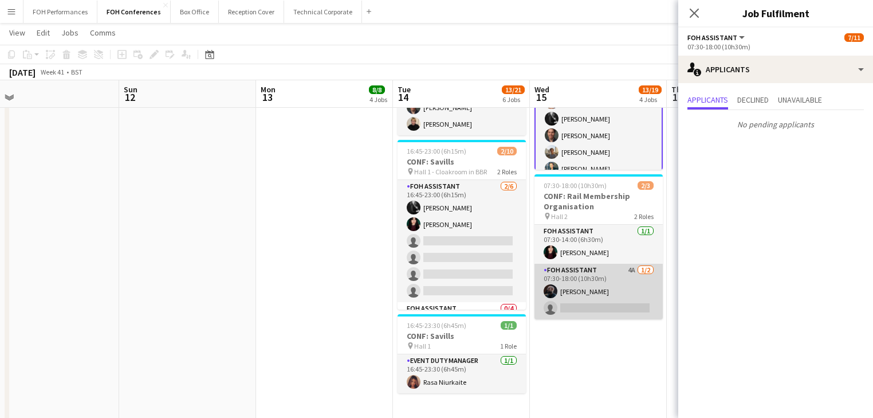
drag, startPoint x: 633, startPoint y: 289, endPoint x: 612, endPoint y: 293, distance: 21.7
click at [617, 293] on app-calendar-viewport "Wed 8 13/14 4 Jobs Thu 9 14/17 4 Jobs Fri 10 Sat 11 Sun 12 Mon 13 8/8 4 Jobs Tu…" at bounding box center [436, 37] width 873 height 840
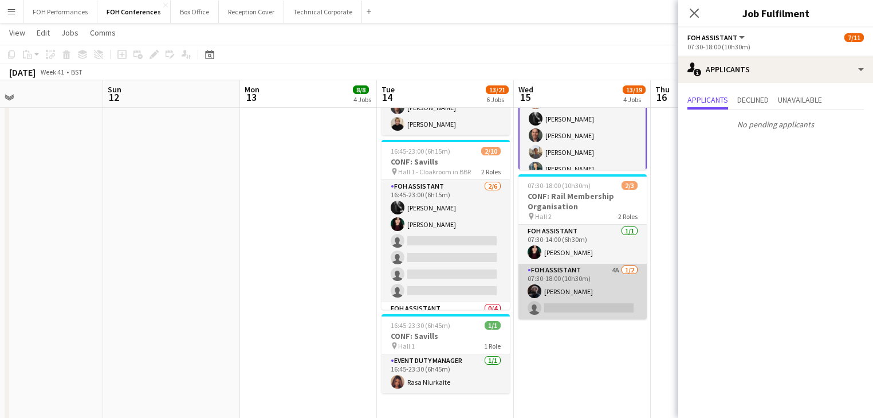
click at [585, 289] on app-card-role "FOH Assistant 4A [DATE] 07:30-18:00 (10h30m) [PERSON_NAME] single-neutral-actio…" at bounding box center [582, 292] width 128 height 56
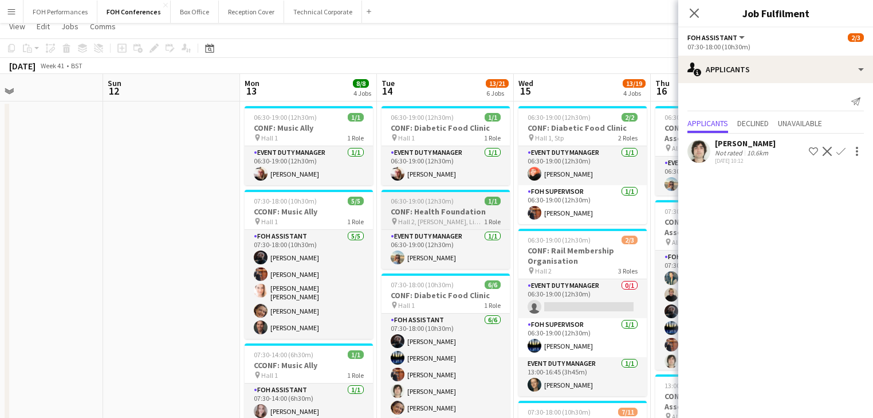
scroll to position [0, 0]
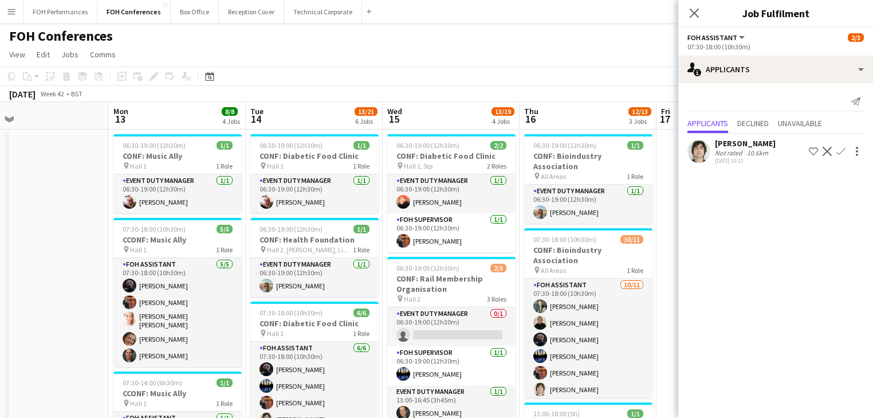
drag, startPoint x: 139, startPoint y: 195, endPoint x: 123, endPoint y: 192, distance: 16.9
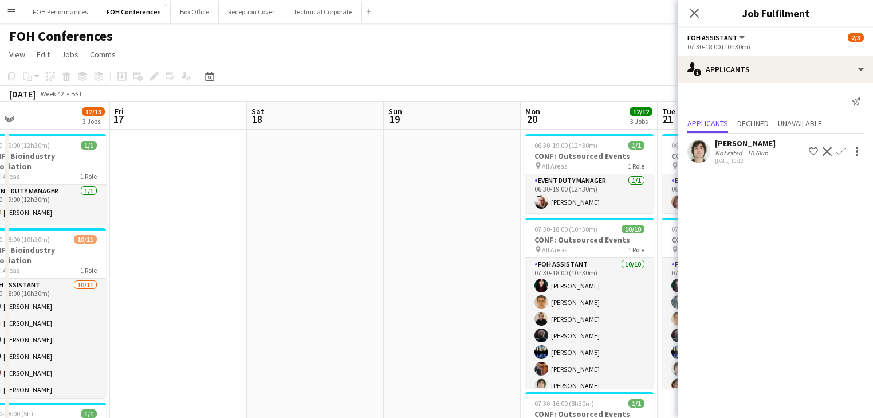
drag, startPoint x: 474, startPoint y: 265, endPoint x: 205, endPoint y: 238, distance: 270.5
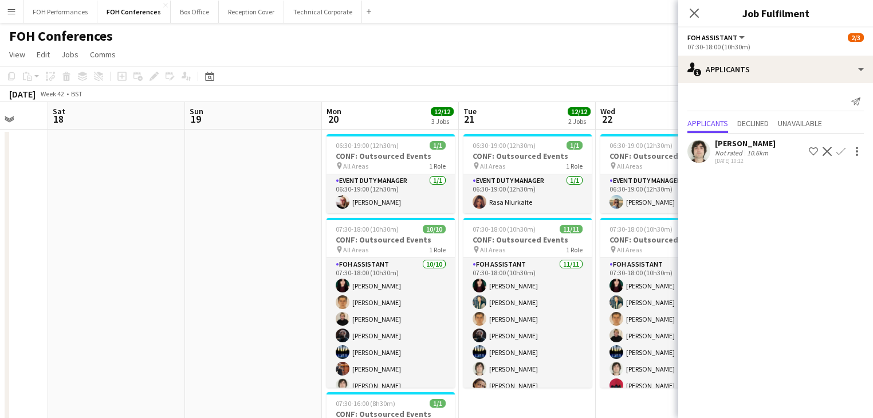
drag, startPoint x: 407, startPoint y: 277, endPoint x: 89, endPoint y: 211, distance: 324.8
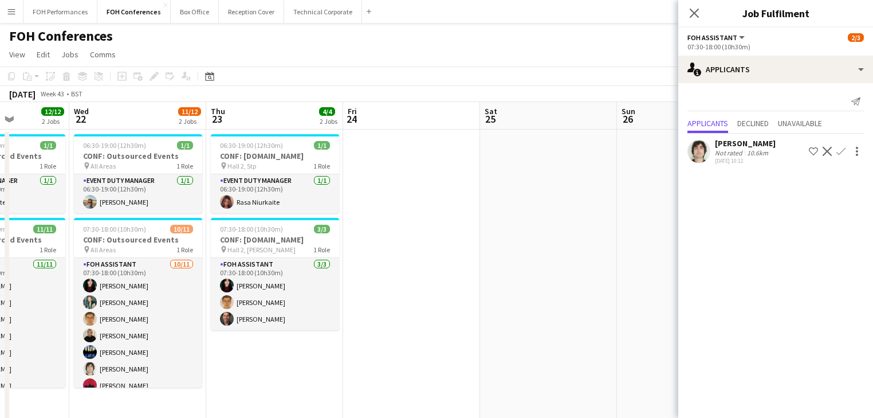
drag, startPoint x: 602, startPoint y: 327, endPoint x: 221, endPoint y: 272, distance: 384.9
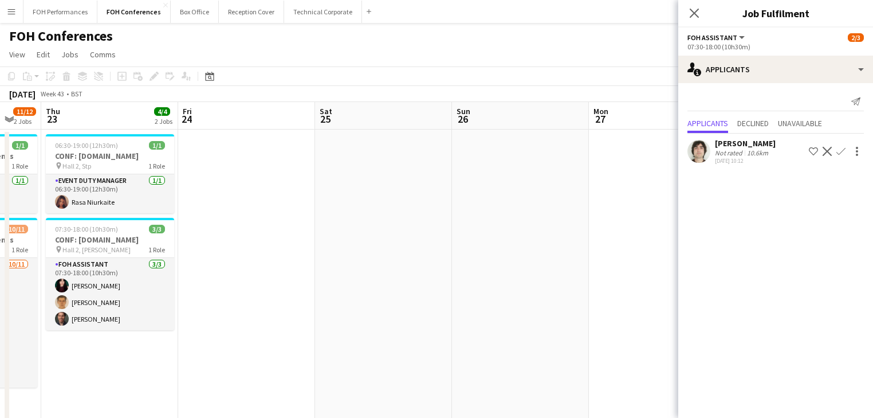
drag, startPoint x: 463, startPoint y: 286, endPoint x: 96, endPoint y: 247, distance: 369.3
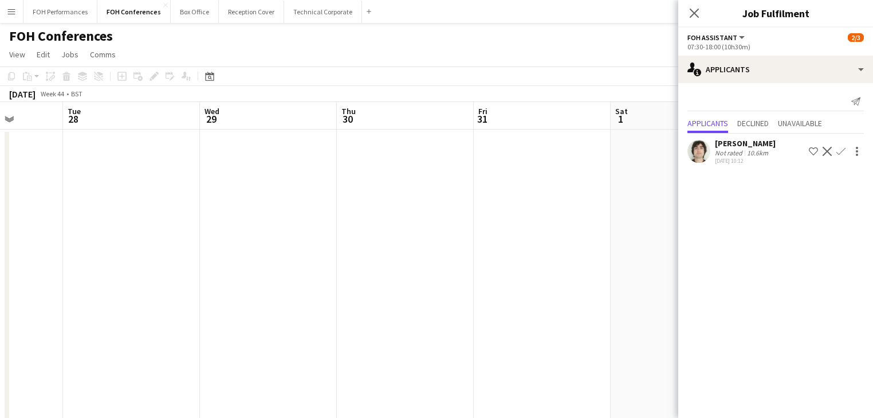
drag, startPoint x: 363, startPoint y: 291, endPoint x: 0, endPoint y: 222, distance: 369.2
click at [698, 10] on icon at bounding box center [694, 13] width 9 height 9
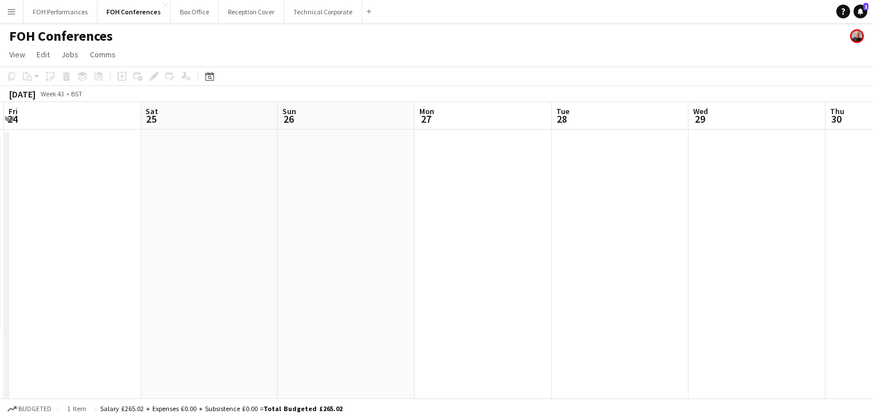
drag, startPoint x: 192, startPoint y: 225, endPoint x: 501, endPoint y: 221, distance: 308.2
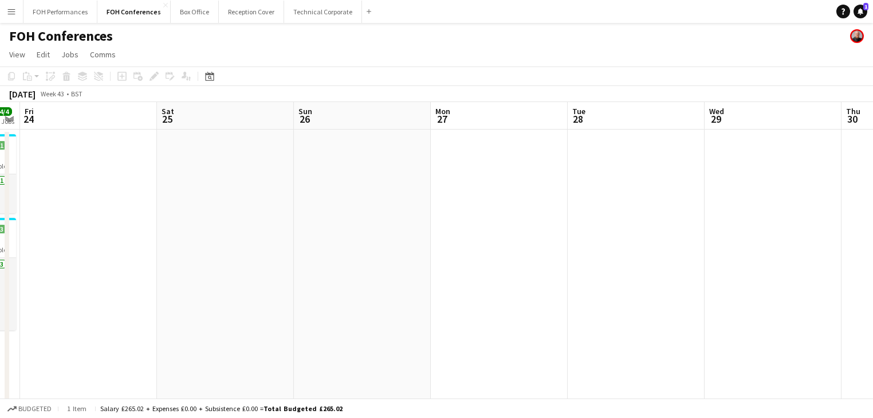
drag, startPoint x: 380, startPoint y: 210, endPoint x: 831, endPoint y: 192, distance: 451.8
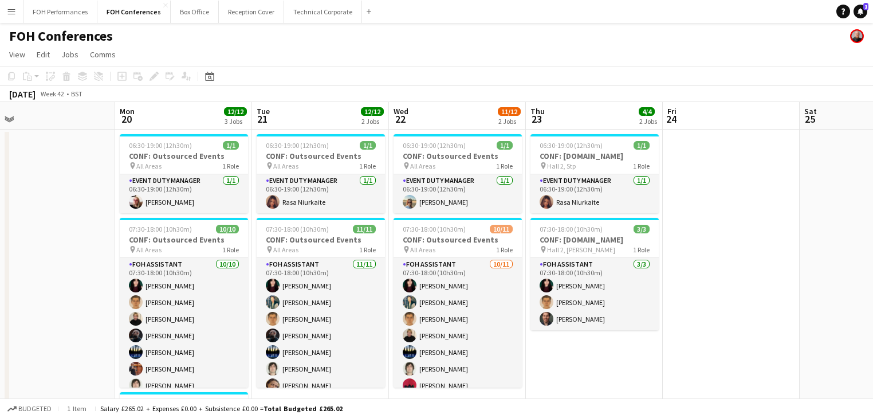
drag, startPoint x: 393, startPoint y: 219, endPoint x: 579, endPoint y: 219, distance: 185.6
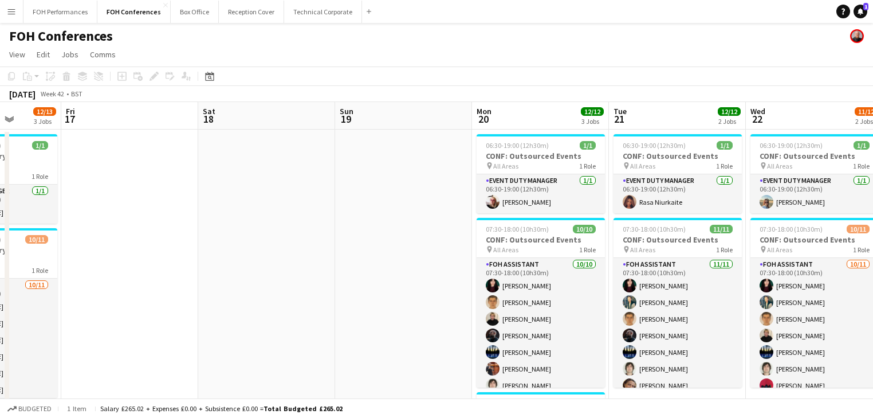
drag, startPoint x: 540, startPoint y: 225, endPoint x: 726, endPoint y: 225, distance: 186.8
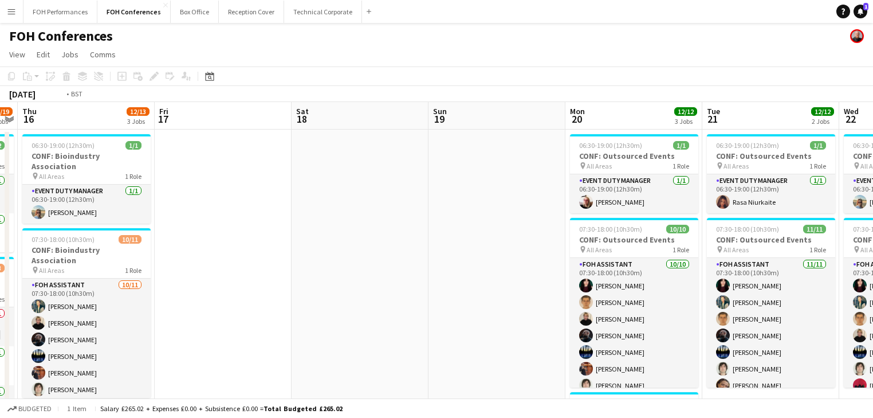
drag, startPoint x: 823, startPoint y: 231, endPoint x: 762, endPoint y: 230, distance: 60.2
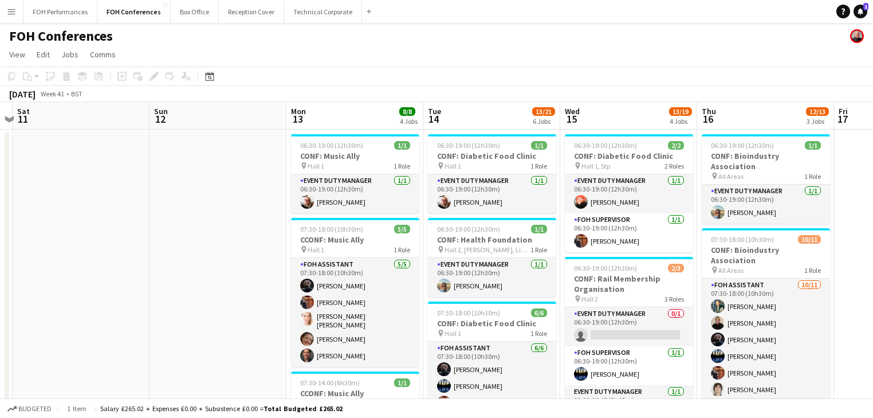
drag, startPoint x: 718, startPoint y: 234, endPoint x: 731, endPoint y: 232, distance: 13.3
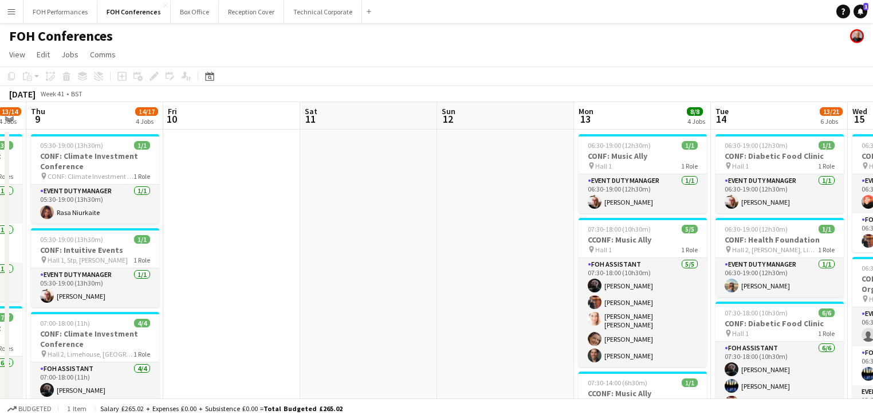
drag, startPoint x: 619, startPoint y: 240, endPoint x: 756, endPoint y: 229, distance: 137.9
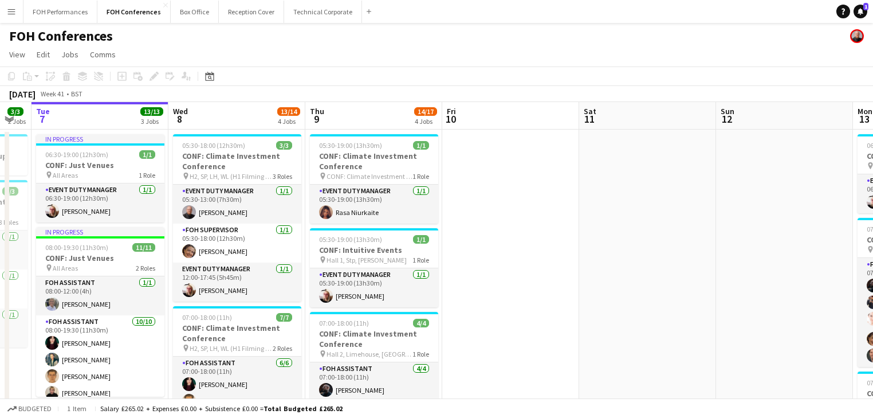
drag, startPoint x: 640, startPoint y: 221, endPoint x: 738, endPoint y: 219, distance: 97.4
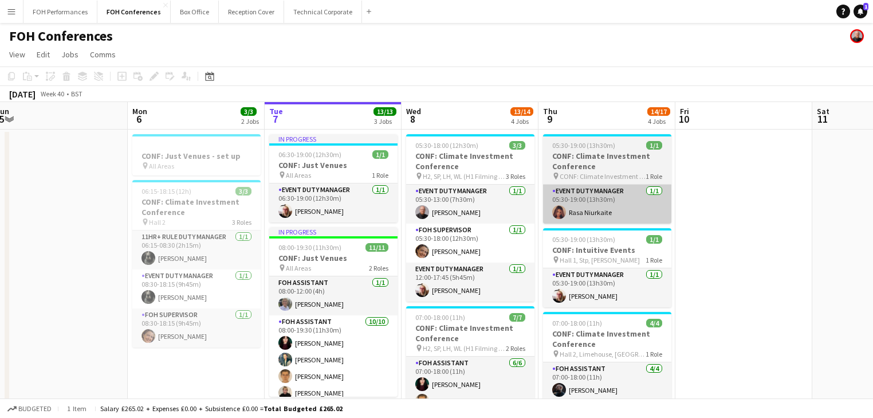
drag, startPoint x: 591, startPoint y: 218, endPoint x: 650, endPoint y: 219, distance: 59.0
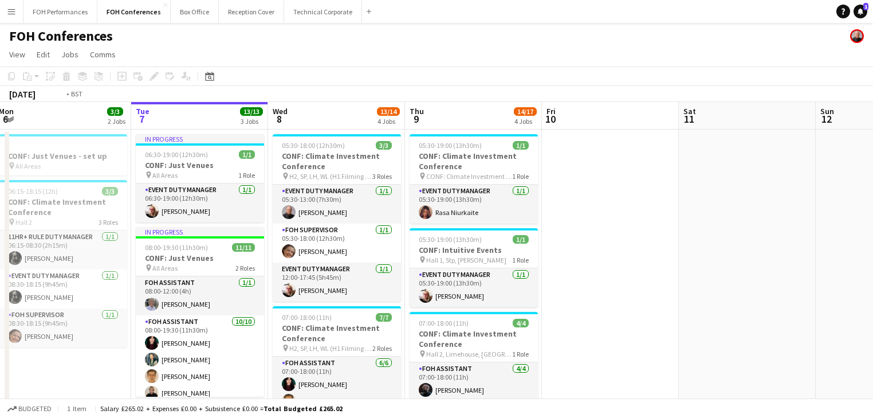
scroll to position [0, 433]
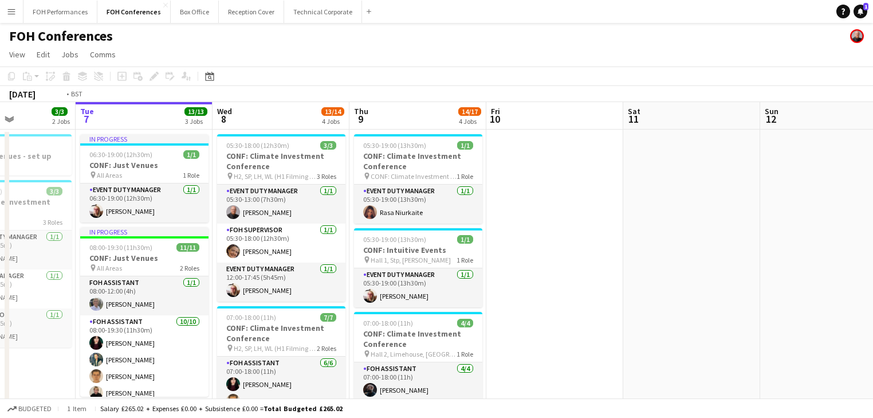
drag, startPoint x: 718, startPoint y: 217, endPoint x: 441, endPoint y: 211, distance: 276.8
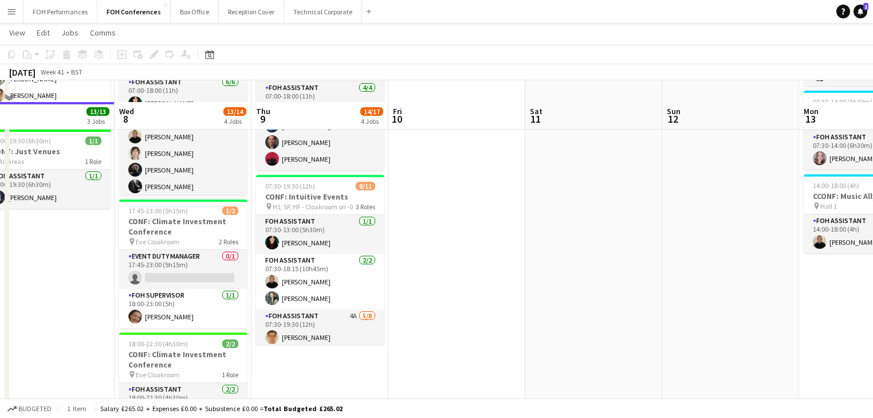
scroll to position [244, 0]
